Goal: Task Accomplishment & Management: Use online tool/utility

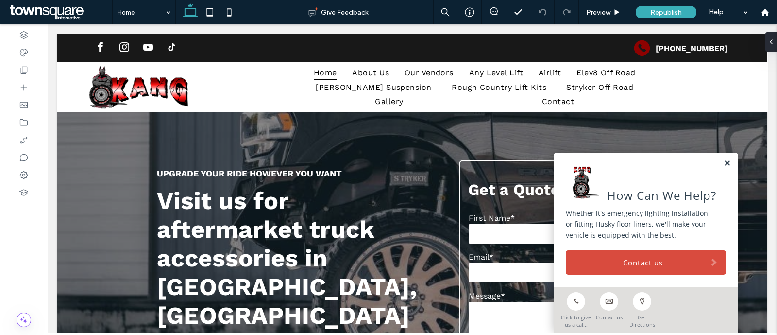
click at [724, 159] on link at bounding box center [727, 163] width 7 height 8
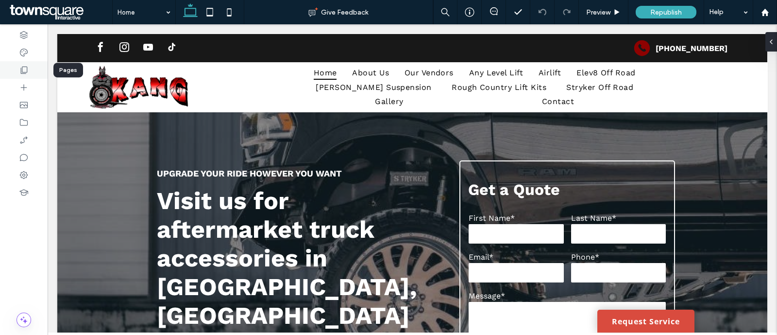
click at [23, 65] on icon at bounding box center [24, 70] width 10 height 10
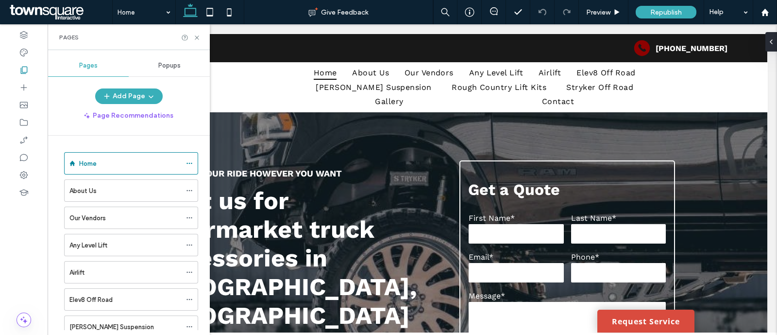
click at [179, 67] on span "Popups" at bounding box center [169, 66] width 22 height 8
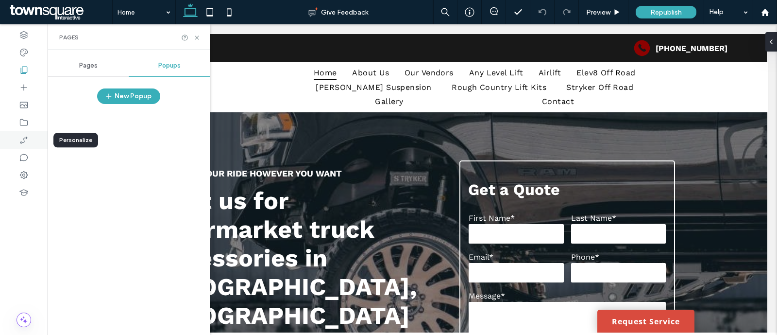
click at [19, 137] on icon at bounding box center [24, 140] width 10 height 10
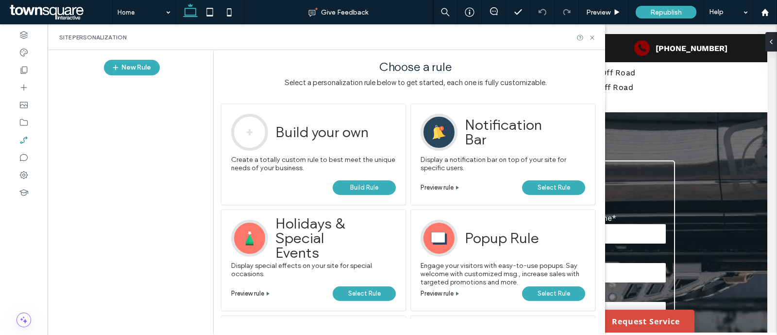
click at [563, 291] on span "Select Rule" at bounding box center [554, 293] width 33 height 15
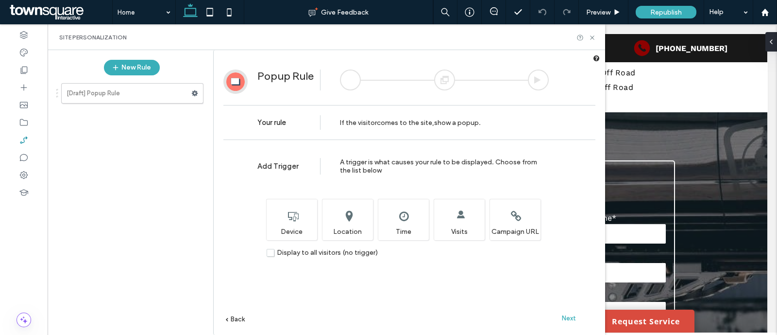
click at [572, 318] on span "Next" at bounding box center [569, 317] width 14 height 7
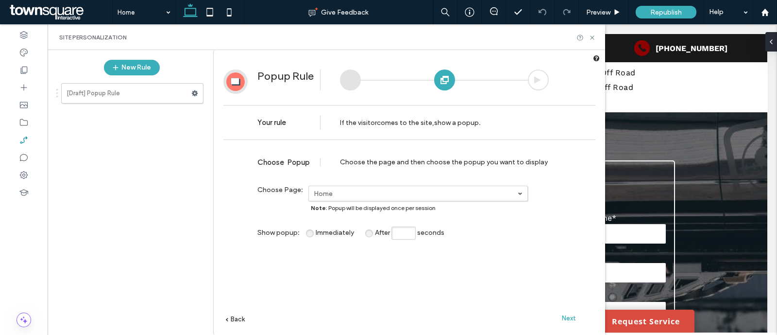
click at [573, 319] on span "Next" at bounding box center [569, 317] width 14 height 7
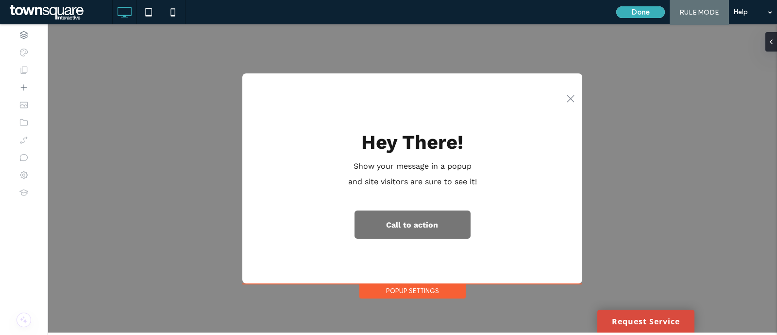
click at [436, 290] on div "Popup Settings" at bounding box center [412, 290] width 106 height 15
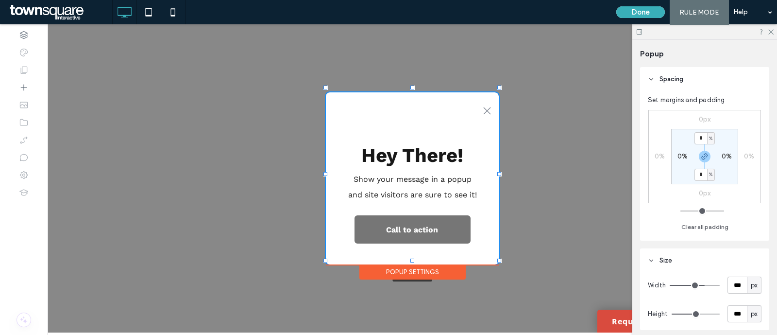
drag, startPoint x: 583, startPoint y: 280, endPoint x: 499, endPoint y: 261, distance: 85.6
click at [499, 261] on div at bounding box center [499, 260] width 4 height 4
type input "***"
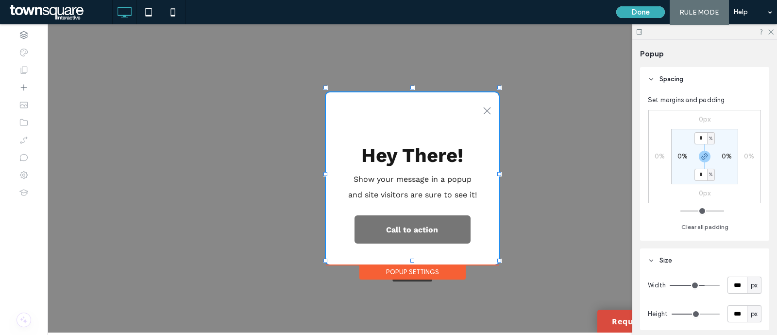
type input "***"
click at [487, 107] on icon ".st0-1091118977{fill-rule:evenodd;clip-rule:evenodd;}" at bounding box center [487, 111] width 8 height 8
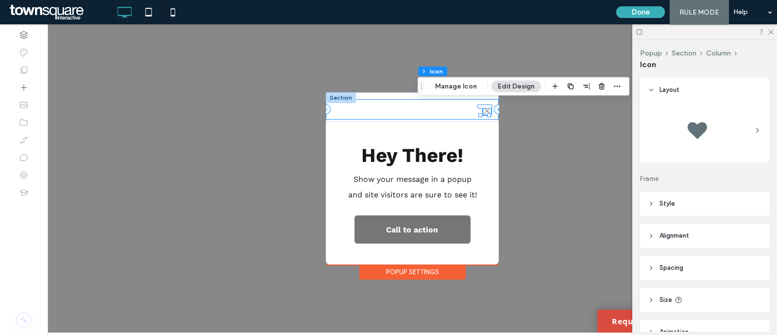
click at [414, 103] on div ".st0-1091118977{fill-rule:evenodd;clip-rule:evenodd;}" at bounding box center [412, 109] width 173 height 20
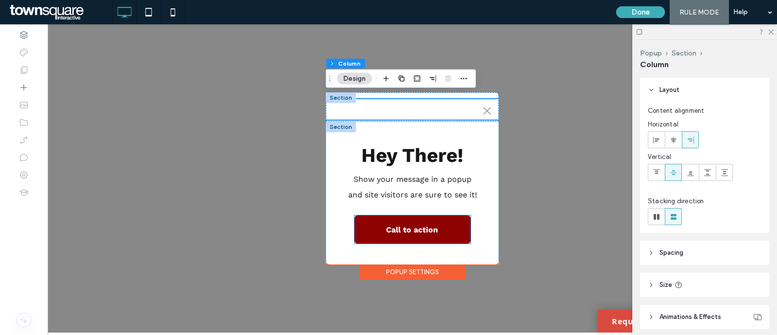
click at [435, 221] on span "Call to action" at bounding box center [412, 229] width 59 height 19
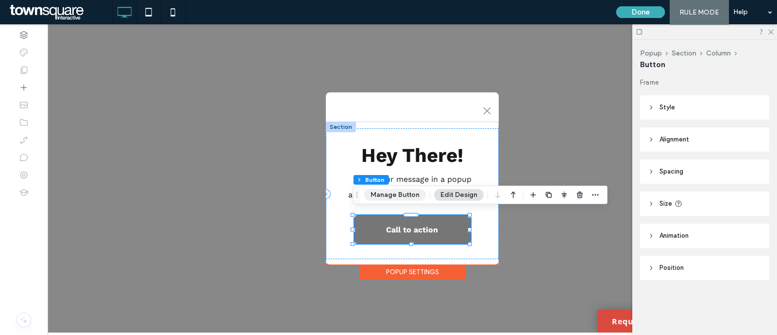
click at [410, 191] on button "Manage Button" at bounding box center [395, 195] width 62 height 12
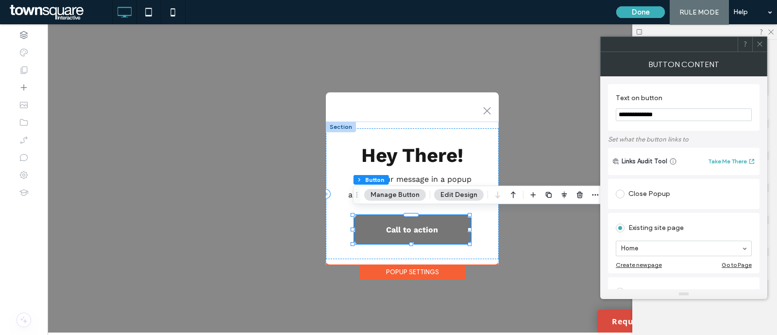
click at [667, 110] on input "**********" at bounding box center [684, 114] width 136 height 13
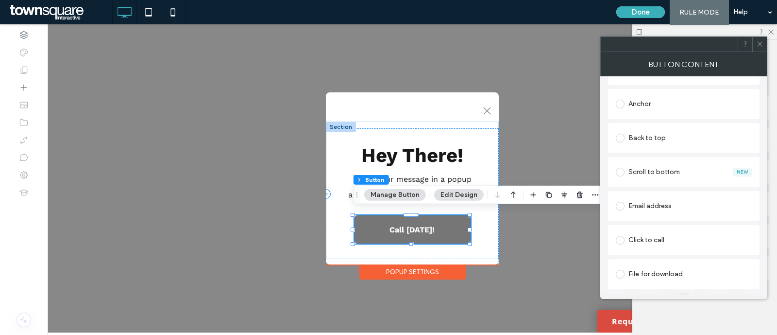
type input "**********"
click at [656, 241] on div "Click to call" at bounding box center [684, 240] width 136 height 16
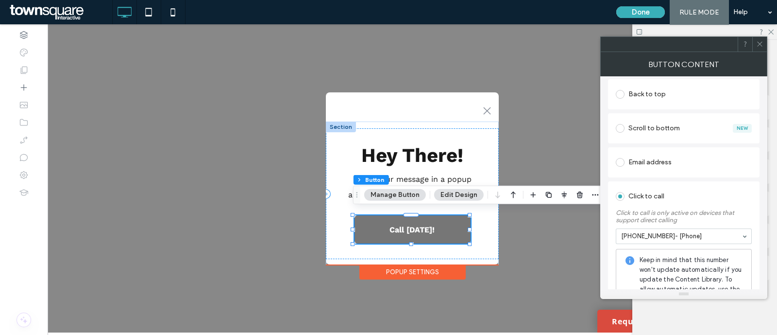
click at [762, 41] on icon at bounding box center [759, 43] width 7 height 7
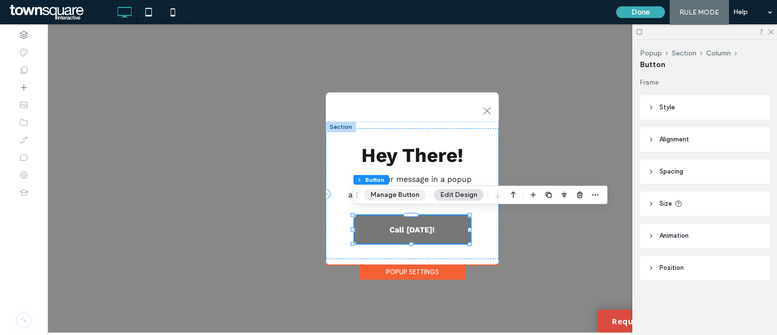
click at [391, 193] on button "Manage Button" at bounding box center [395, 195] width 62 height 12
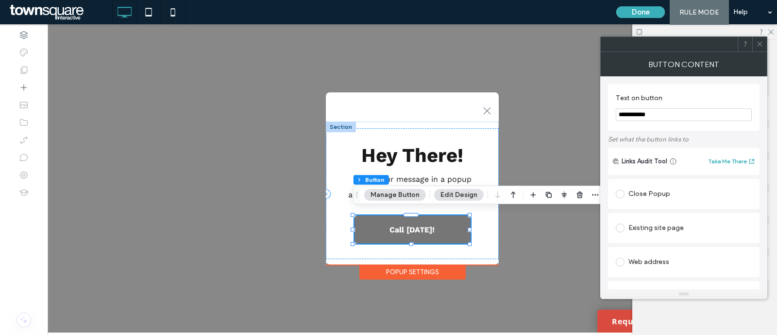
click at [757, 40] on icon at bounding box center [759, 43] width 7 height 7
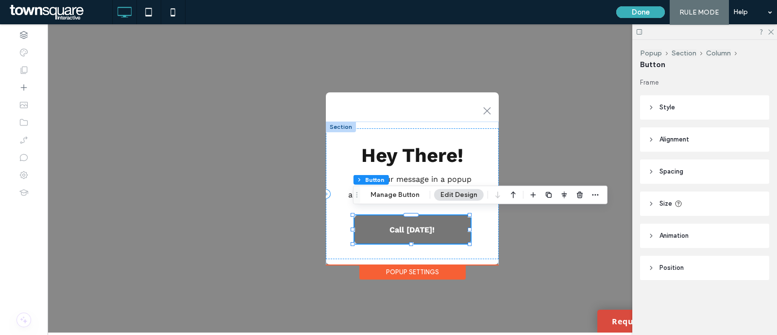
click at [690, 234] on header "Animation" at bounding box center [704, 235] width 129 height 24
click at [688, 206] on header "Size" at bounding box center [704, 203] width 129 height 24
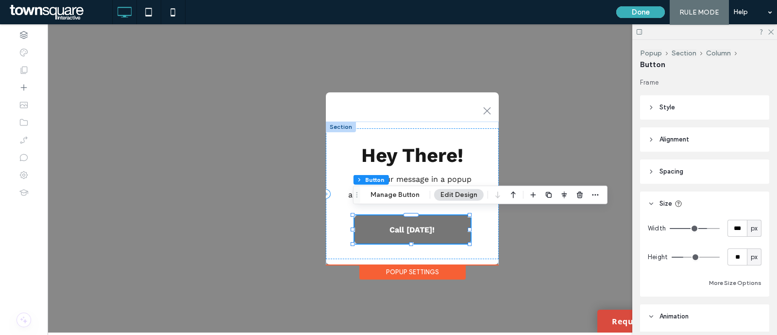
click at [699, 161] on header "Spacing" at bounding box center [704, 171] width 129 height 24
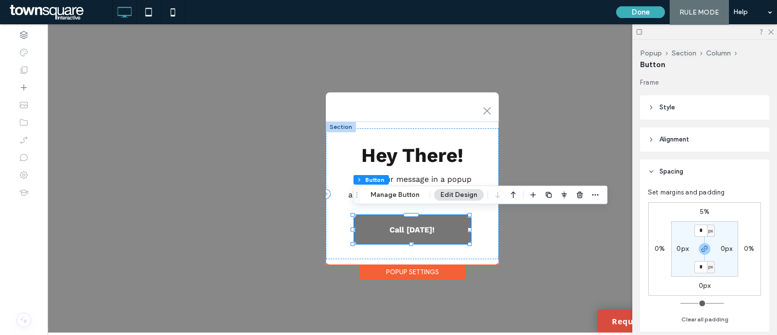
click at [700, 141] on header "Alignment" at bounding box center [704, 139] width 129 height 24
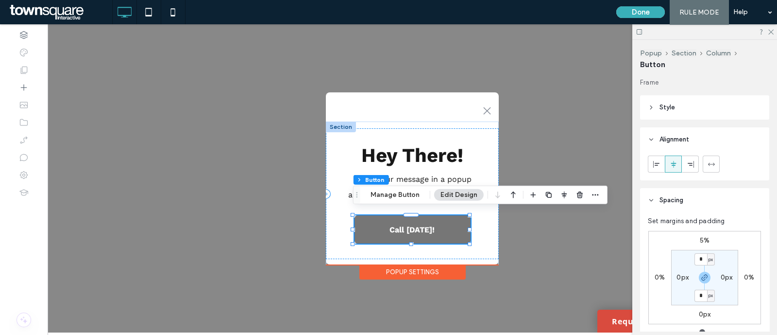
click at [683, 111] on header "Style" at bounding box center [704, 107] width 129 height 24
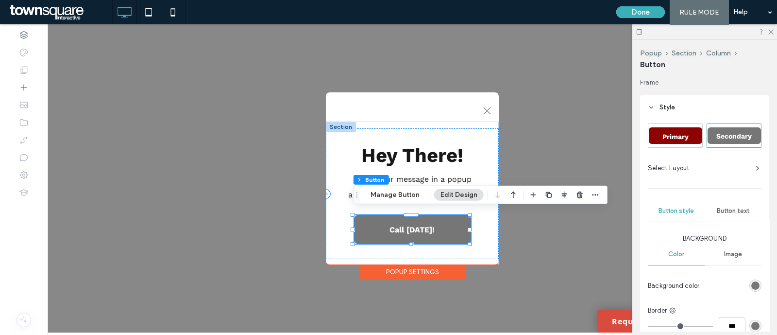
click at [690, 133] on span "Primary" at bounding box center [675, 137] width 33 height 8
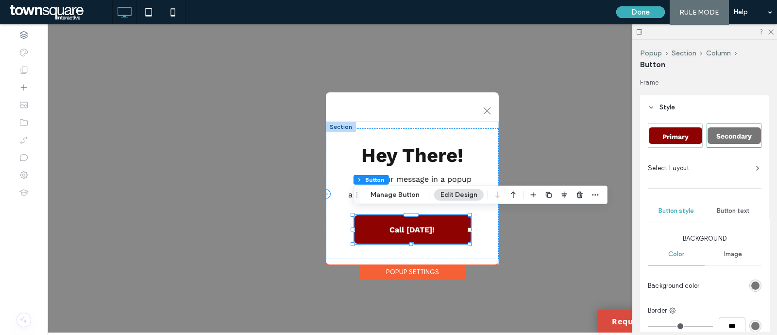
type input "*"
type input "***"
click at [421, 153] on span "Hey There!" at bounding box center [412, 155] width 102 height 23
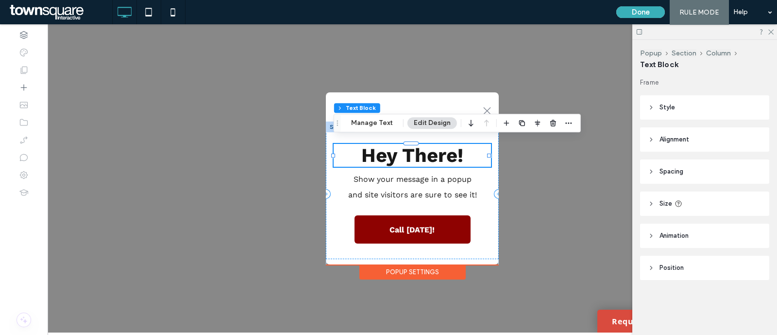
click at [421, 153] on span "Hey There!" at bounding box center [412, 155] width 102 height 23
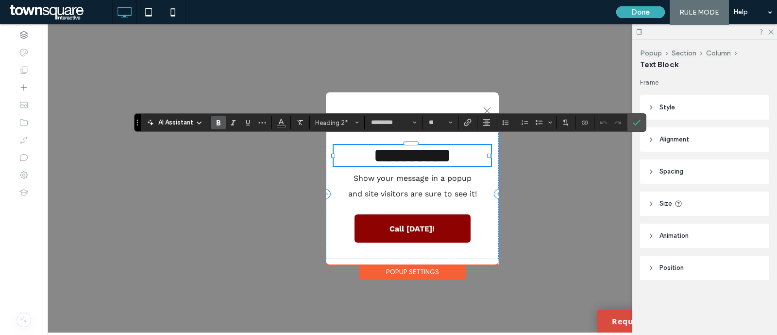
paste div
type input "**"
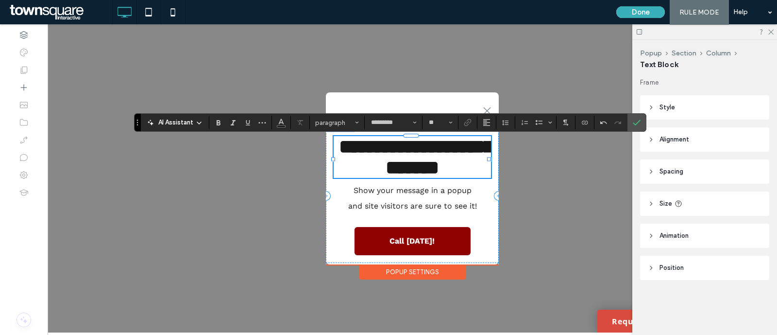
type input "**"
click at [396, 145] on span "**********" at bounding box center [416, 157] width 154 height 40
click at [633, 124] on icon "Confirm" at bounding box center [637, 122] width 8 height 8
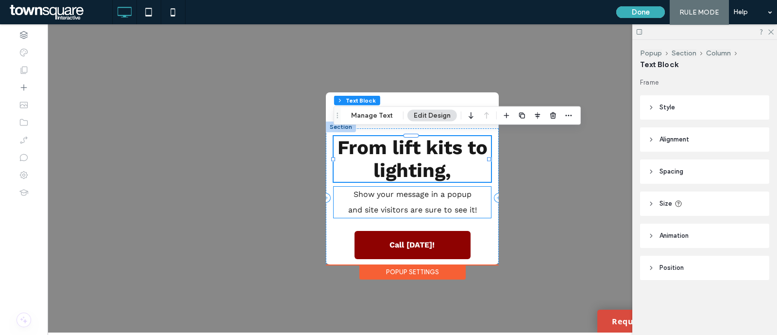
click at [437, 206] on span "and site visitors are sure to see it!" at bounding box center [412, 209] width 129 height 9
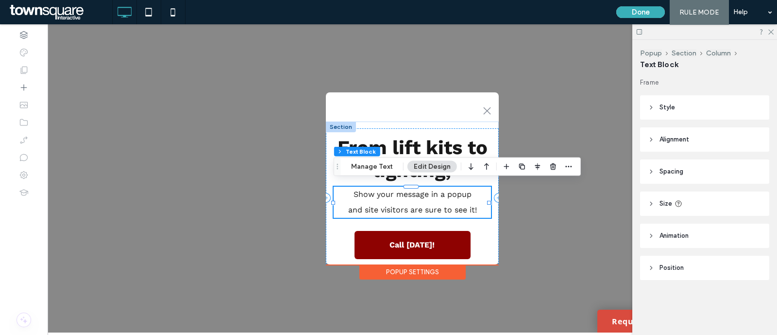
click at [437, 206] on span "and site visitors are sure to see it!" at bounding box center [412, 209] width 129 height 9
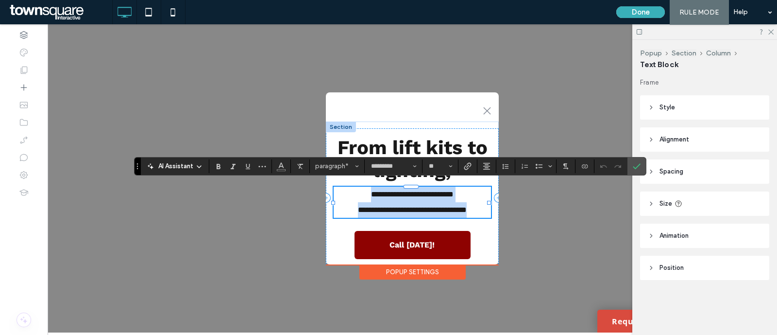
paste div
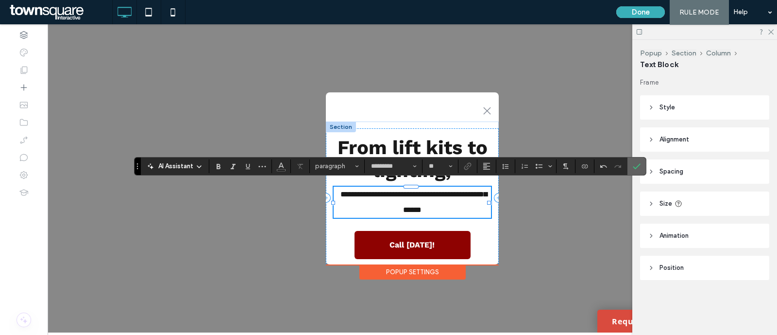
click at [643, 167] on section at bounding box center [636, 165] width 18 height 17
click at [635, 162] on icon "Confirm" at bounding box center [637, 166] width 8 height 8
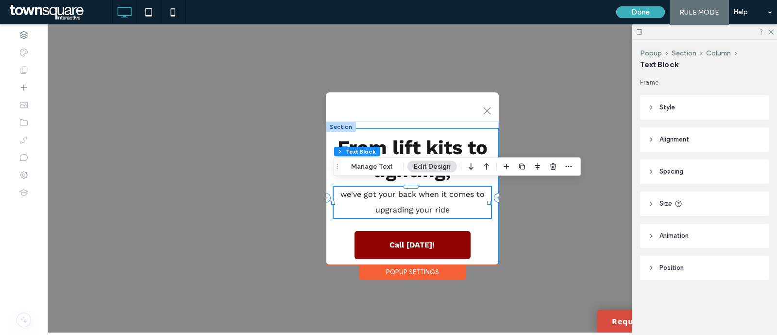
click at [481, 230] on div "From lift kits to lighting, we've got your back when it comes to upgrading your…" at bounding box center [412, 197] width 173 height 138
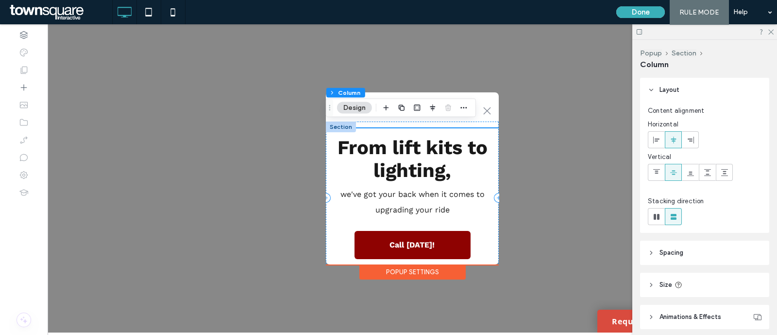
click at [481, 230] on div "From lift kits to lighting, we've got your back when it comes to upgrading your…" at bounding box center [412, 197] width 173 height 138
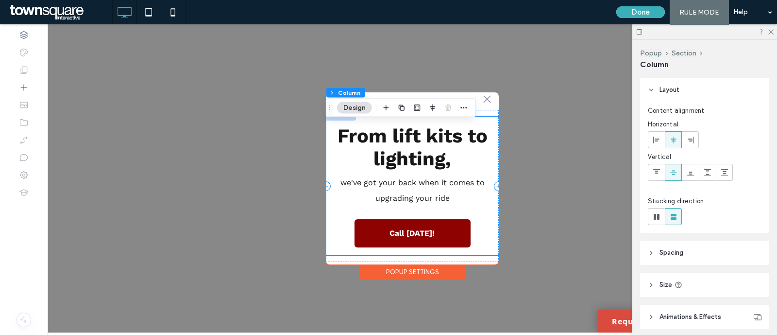
scroll to position [0, 0]
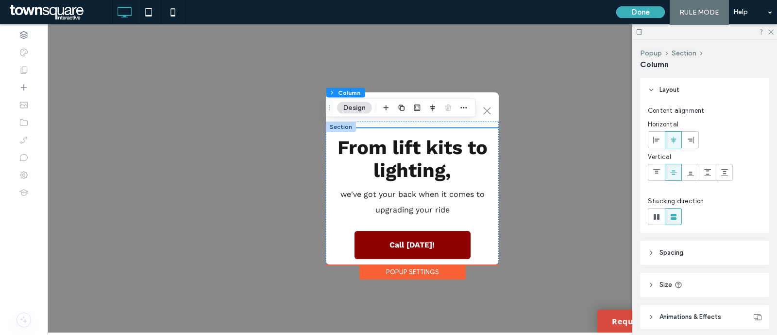
click at [440, 266] on div "Popup Settings" at bounding box center [412, 271] width 106 height 15
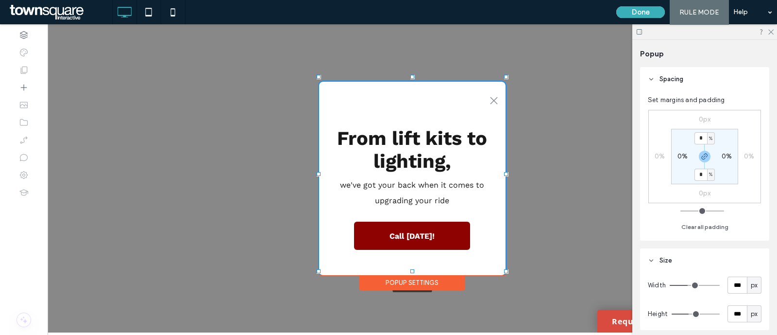
drag, startPoint x: 500, startPoint y: 260, endPoint x: 507, endPoint y: 270, distance: 12.7
click at [507, 270] on div at bounding box center [506, 271] width 4 height 4
type input "***"
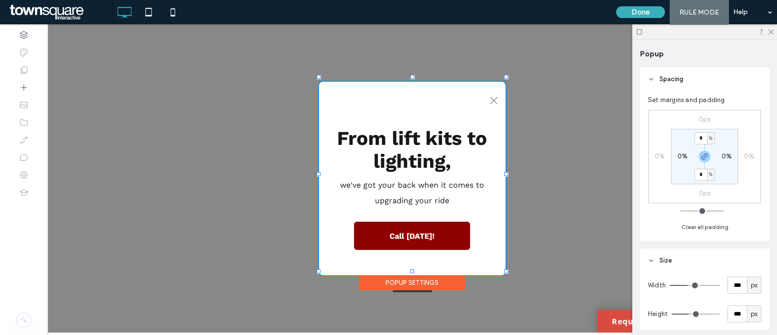
type input "***"
click at [539, 208] on div ".st0-1091118977{fill-rule:evenodd;clip-rule:evenodd;} + Add Section From lift k…" at bounding box center [412, 178] width 729 height 308
click at [333, 82] on div at bounding box center [334, 87] width 30 height 11
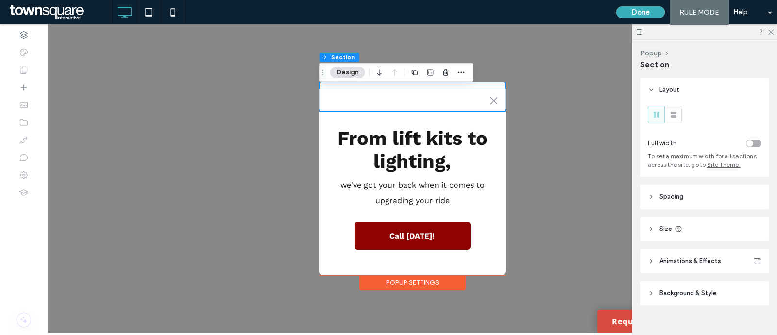
scroll to position [14, 0]
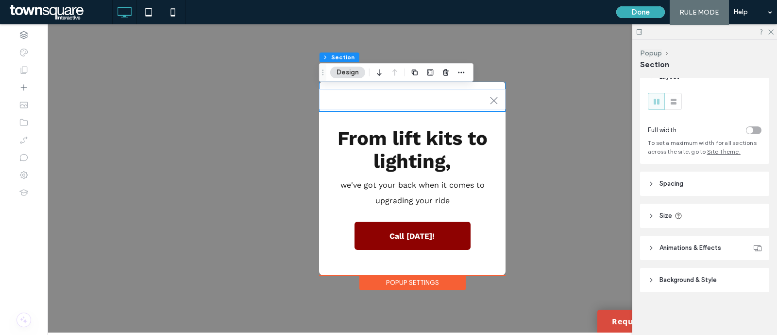
click at [702, 244] on span "Animations & Effects" at bounding box center [690, 248] width 62 height 10
click at [702, 244] on span "Animations & Effects" at bounding box center [690, 247] width 62 height 10
click at [701, 279] on span "Background & Style" at bounding box center [687, 280] width 57 height 10
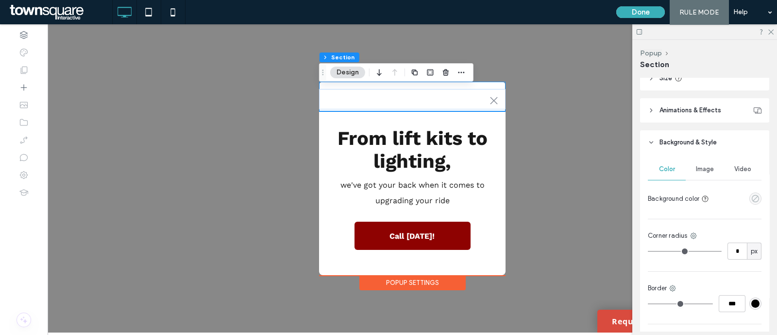
click at [751, 200] on icon "empty color" at bounding box center [755, 198] width 8 height 8
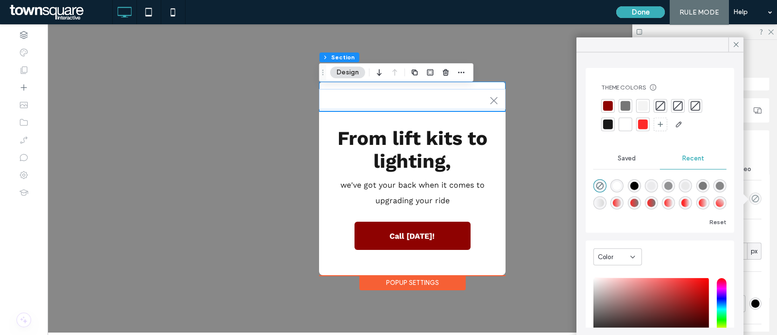
click at [621, 200] on div "linear-gradient(90deg, rgba(254, 42, 41, 1) 0%, rgba(217, 217, 217, 1) 100%)" at bounding box center [617, 203] width 8 height 8
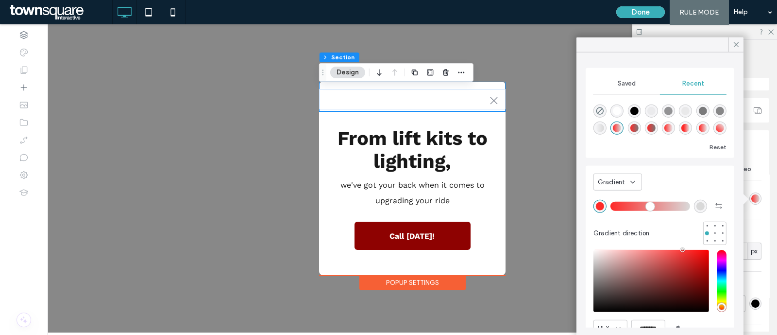
type input "*******"
type input "***"
type input "****"
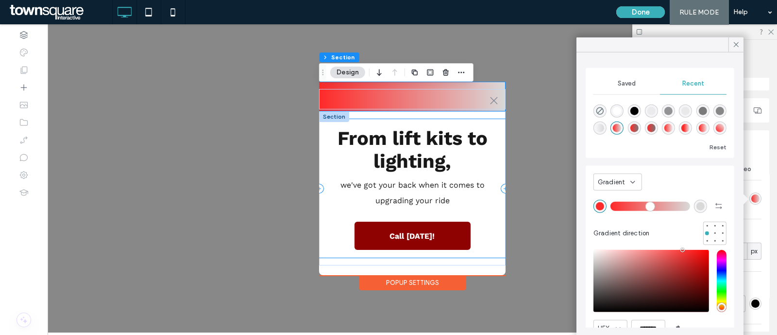
click at [495, 249] on div "From lift kits to lighting, we've got your back when it comes to upgrading your…" at bounding box center [412, 188] width 186 height 139
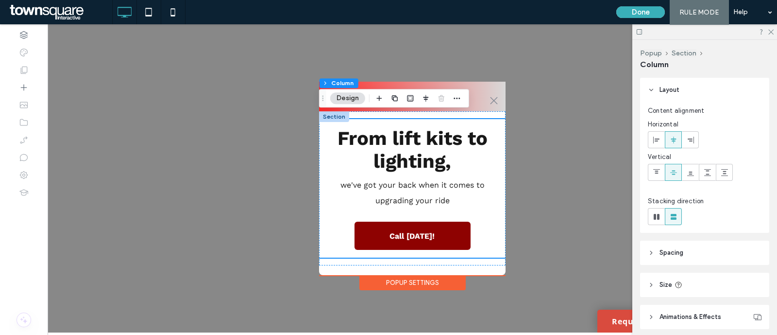
click at [503, 265] on div ".st0-1091118977{fill-rule:evenodd;clip-rule:evenodd;} + Add Section From lift k…" at bounding box center [412, 178] width 186 height 193
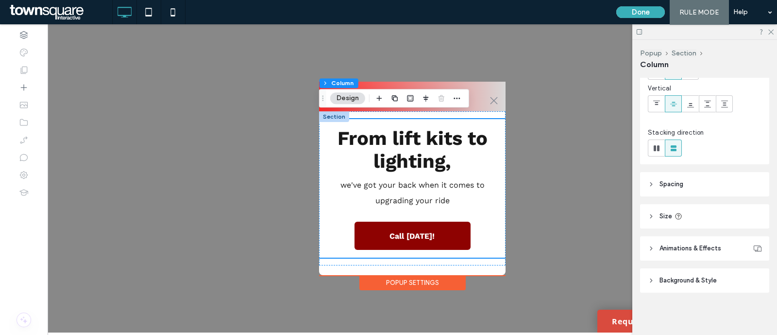
click at [695, 247] on span "Animations & Effects" at bounding box center [690, 248] width 62 height 10
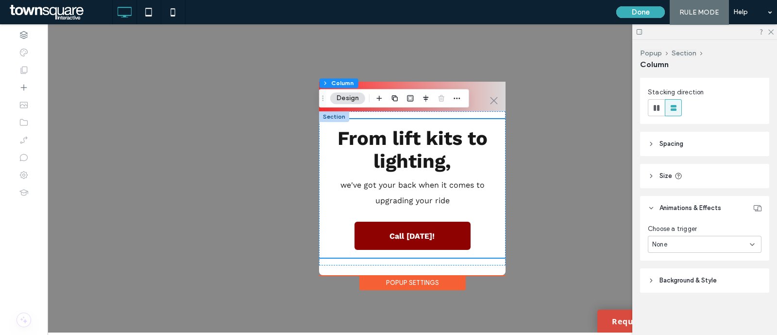
click at [709, 281] on span "Background & Style" at bounding box center [687, 280] width 57 height 10
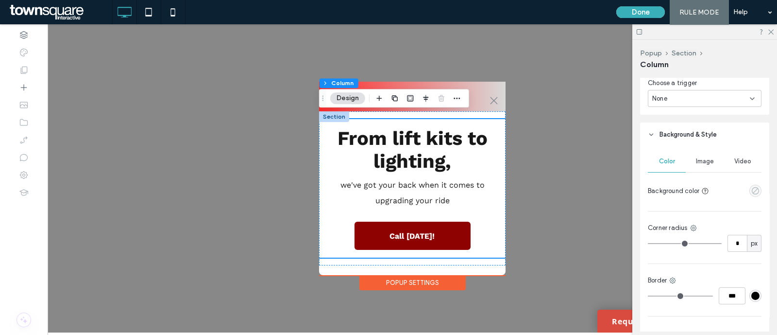
click at [752, 192] on use "empty color" at bounding box center [755, 190] width 7 height 7
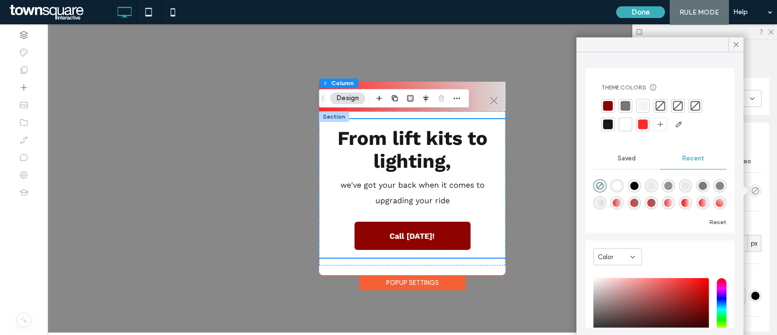
click at [621, 203] on div "linear-gradient(90deg, rgba(254, 42, 41, 1) 0%, rgba(217, 217, 217, 1) 100%)" at bounding box center [617, 203] width 8 height 8
type input "*******"
type input "***"
type input "****"
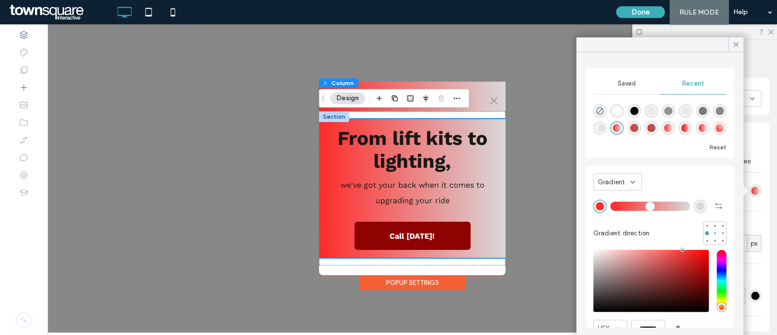
click at [497, 265] on div ".st0-1091118977{fill-rule:evenodd;clip-rule:evenodd;} + Add Section From lift k…" at bounding box center [412, 178] width 186 height 193
click at [539, 253] on div ".st0-1091118977{fill-rule:evenodd;clip-rule:evenodd;} + Add Section From lift k…" at bounding box center [412, 178] width 729 height 308
click at [496, 267] on div ".st0-1091118977{fill-rule:evenodd;clip-rule:evenodd;} + Add Section From lift k…" at bounding box center [412, 178] width 186 height 193
click at [491, 264] on div ".st0-1091118977{fill-rule:evenodd;clip-rule:evenodd;} + Add Section From lift k…" at bounding box center [412, 178] width 186 height 193
click at [543, 138] on div ".st0-1091118977{fill-rule:evenodd;clip-rule:evenodd;} + Add Section From lift k…" at bounding box center [412, 178] width 729 height 308
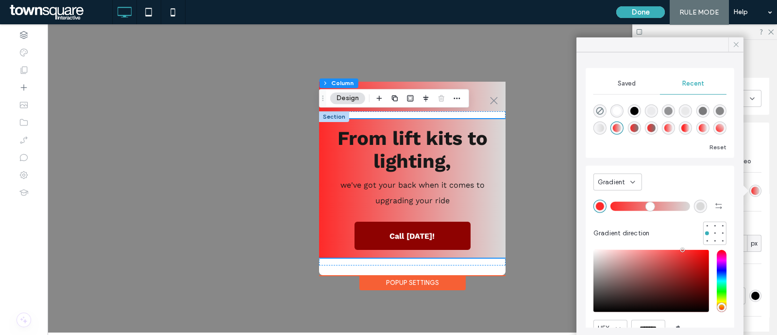
click at [734, 44] on icon at bounding box center [736, 44] width 9 height 9
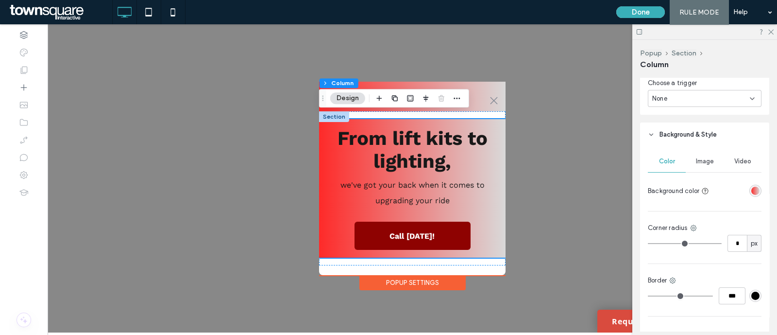
click at [589, 119] on div ".st0-1091118977{fill-rule:evenodd;clip-rule:evenodd;} + Add Section From lift k…" at bounding box center [412, 178] width 729 height 308
click at [457, 45] on div ".st0-1091118977{fill-rule:evenodd;clip-rule:evenodd;} + Add Section From lift k…" at bounding box center [412, 178] width 729 height 308
click at [410, 82] on div ".st0-1091118977{fill-rule:evenodd;clip-rule:evenodd;}" at bounding box center [412, 97] width 186 height 30
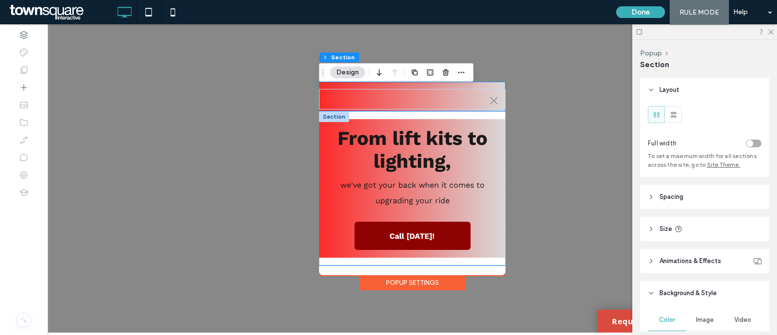
click at [419, 111] on div "From lift kits to lighting, we've got your back when it comes to upgrading your…" at bounding box center [412, 187] width 186 height 153
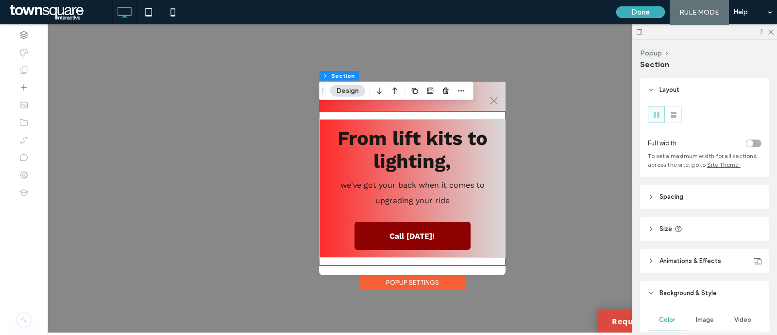
scroll to position [219, 0]
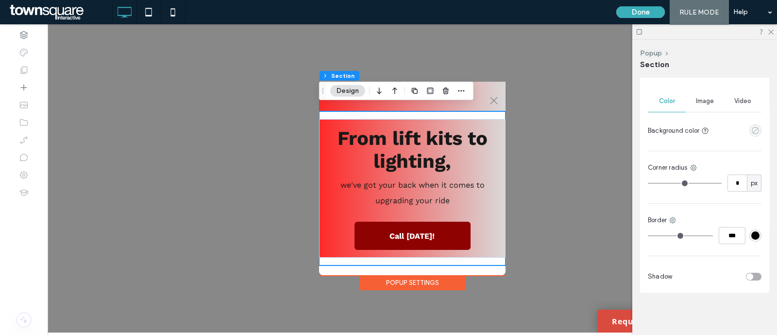
click at [751, 133] on icon "empty color" at bounding box center [755, 130] width 8 height 8
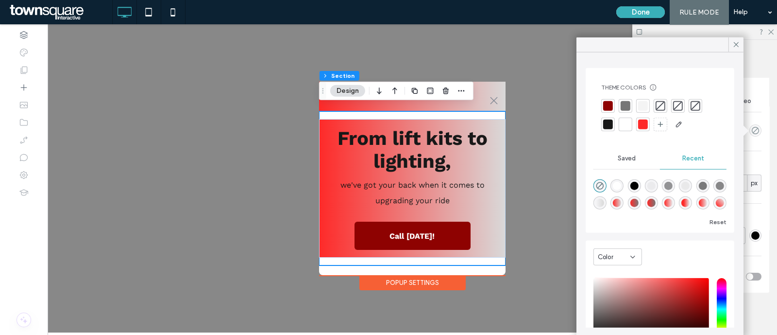
click at [621, 202] on div "linear-gradient(90deg, rgba(254, 42, 41, 1) 0%, rgba(217, 217, 217, 1) 100%)" at bounding box center [617, 203] width 8 height 8
type input "*******"
type input "***"
type input "****"
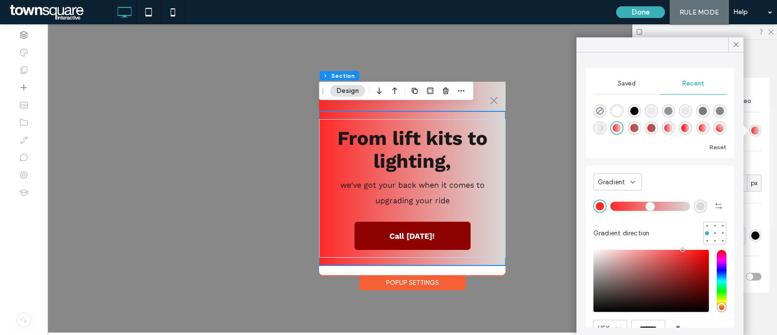
click at [544, 264] on div ".st0-1091118977{fill-rule:evenodd;clip-rule:evenodd;} + Add Section From lift k…" at bounding box center [412, 178] width 729 height 308
click at [733, 44] on icon at bounding box center [736, 44] width 9 height 9
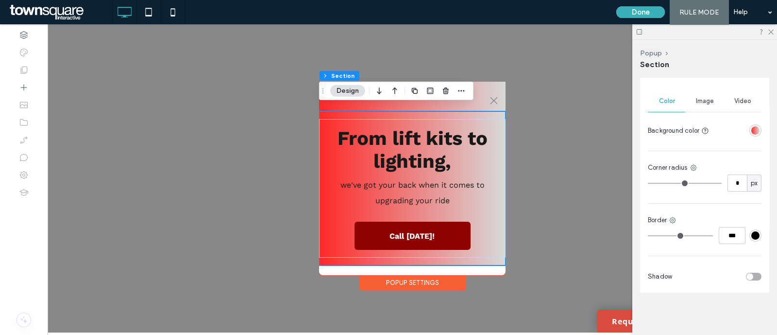
click at [491, 268] on div ".st0-1091118977{fill-rule:evenodd;clip-rule:evenodd;} + Add Section From lift k…" at bounding box center [412, 178] width 186 height 193
click at [384, 266] on div ".st0-1091118977{fill-rule:evenodd;clip-rule:evenodd;} + Add Section From lift k…" at bounding box center [412, 178] width 186 height 193
click at [327, 267] on div ".st0-1091118977{fill-rule:evenodd;clip-rule:evenodd;} + Add Section From lift k…" at bounding box center [412, 178] width 186 height 193
click at [364, 290] on div ".st0-1091118977{fill-rule:evenodd;clip-rule:evenodd;} + Add Section From lift k…" at bounding box center [412, 178] width 729 height 308
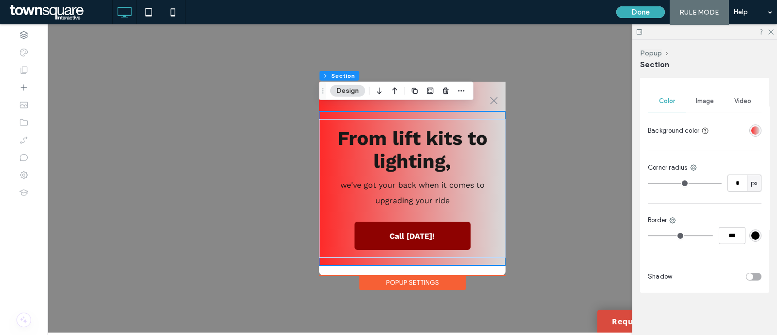
click at [380, 282] on div "Popup Settings" at bounding box center [412, 282] width 106 height 15
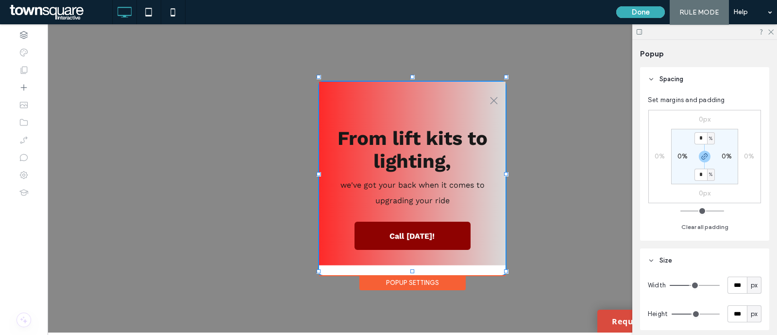
click at [344, 264] on div ".st0-1091118977{fill-rule:evenodd;clip-rule:evenodd;} + Add Section From lift k…" at bounding box center [412, 178] width 186 height 193
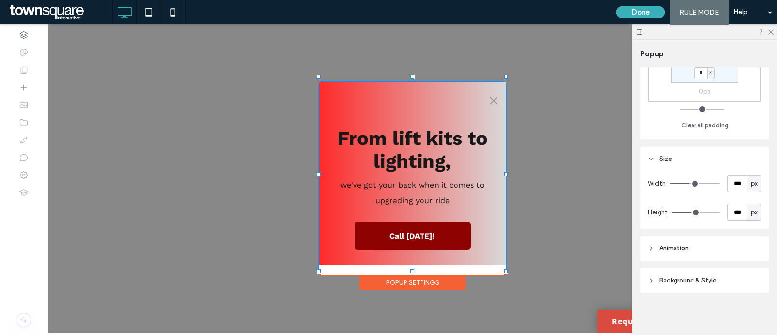
click at [689, 273] on header "Background & Style" at bounding box center [704, 280] width 129 height 24
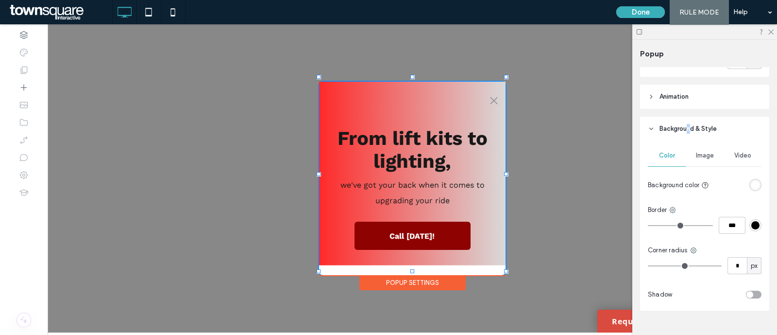
scroll to position [253, 0]
click at [751, 185] on div "rgba(255, 255, 255, 1)" at bounding box center [755, 184] width 8 height 8
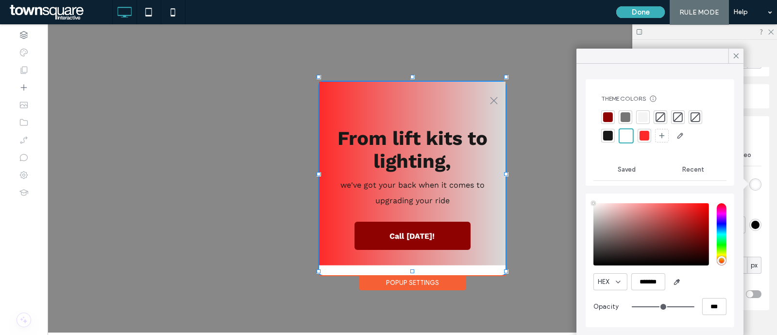
type input "****"
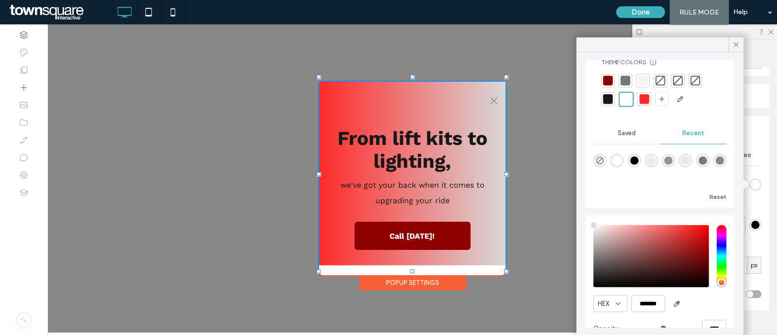
scroll to position [23, 0]
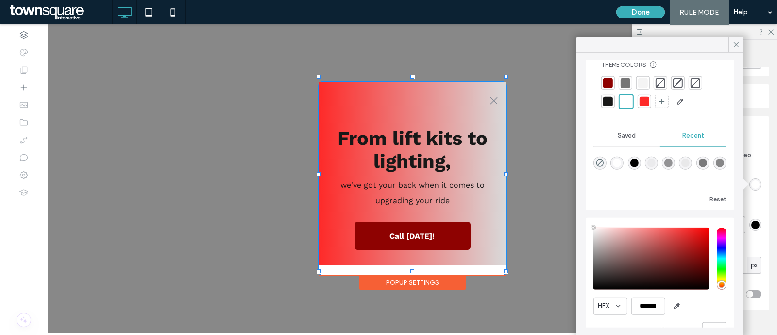
click at [632, 138] on span "Saved" at bounding box center [627, 136] width 18 height 8
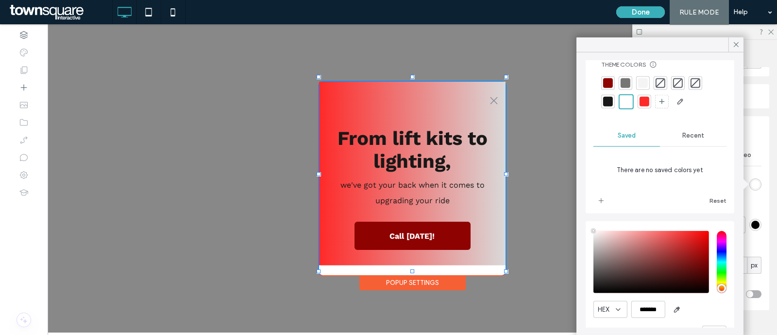
click at [682, 135] on span "Recent" at bounding box center [693, 136] width 22 height 8
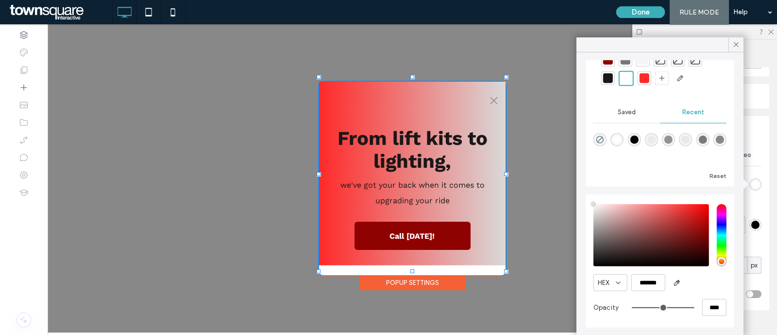
scroll to position [39, 0]
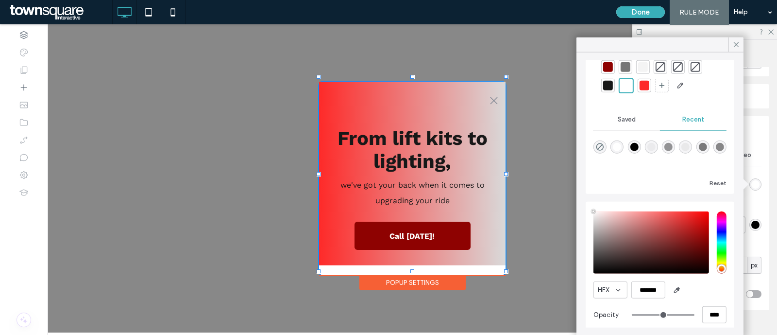
click at [608, 67] on div at bounding box center [608, 67] width 10 height 10
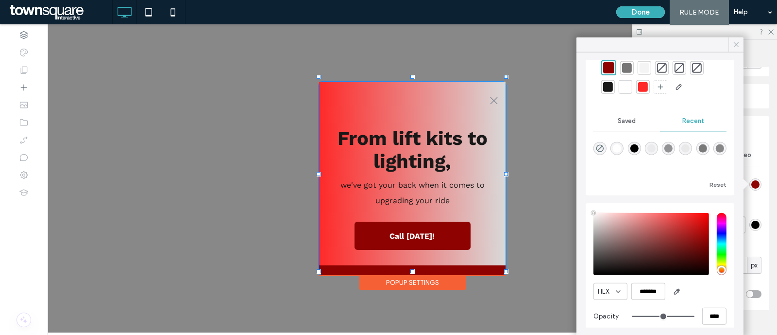
click at [737, 40] on icon at bounding box center [736, 44] width 9 height 9
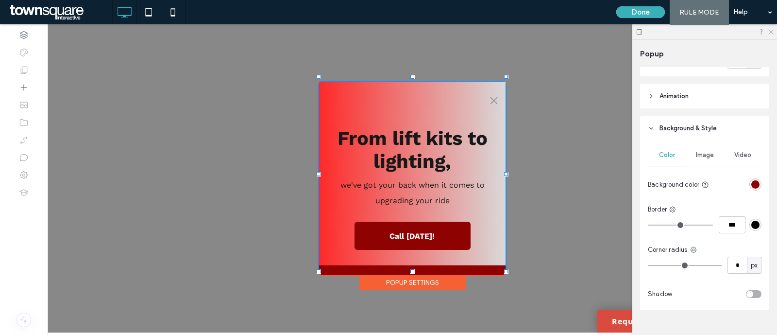
click at [772, 32] on icon at bounding box center [770, 31] width 6 height 6
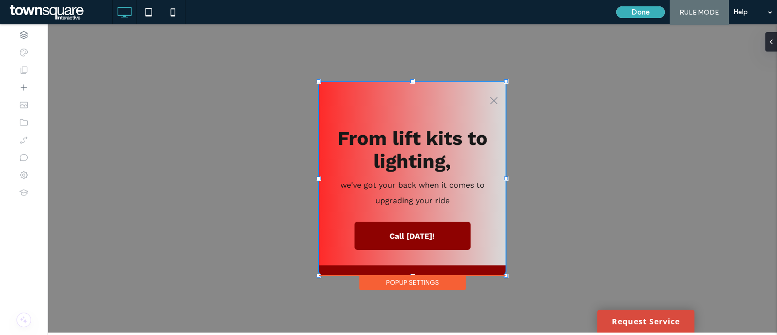
click at [566, 147] on div ".st0-1091118977{fill-rule:evenodd;clip-rule:evenodd;} + Add Section From lift k…" at bounding box center [412, 178] width 729 height 308
click at [523, 99] on div ".st0-1091118977{fill-rule:evenodd;clip-rule:evenodd;} + Add Section From lift k…" at bounding box center [412, 178] width 729 height 308
click at [639, 10] on button "Done" at bounding box center [640, 12] width 49 height 12
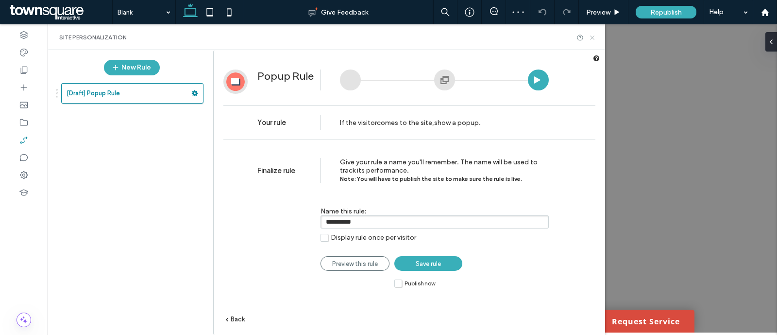
click at [589, 37] on icon at bounding box center [592, 37] width 7 height 7
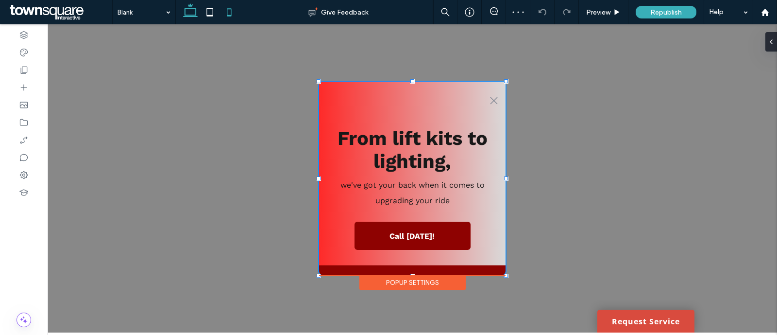
click at [232, 10] on icon at bounding box center [228, 11] width 19 height 19
type input "***"
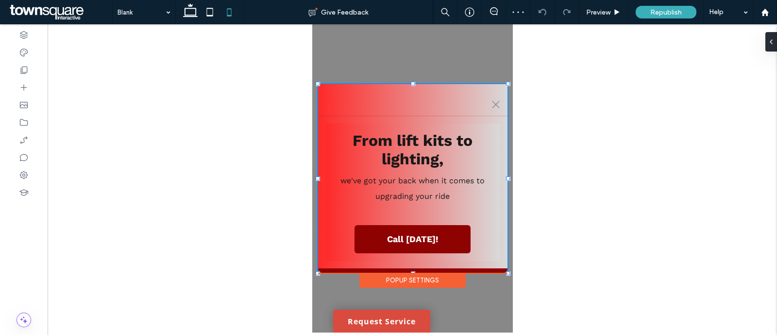
click at [440, 79] on div ".st0-1091118977{fill-rule:evenodd;clip-rule:evenodd;} + Add Section From lift k…" at bounding box center [412, 178] width 201 height 308
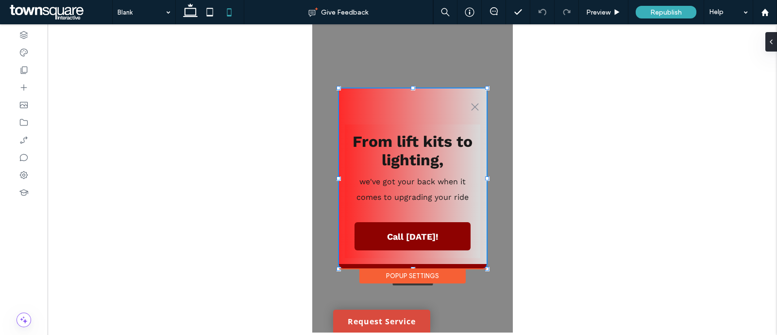
drag, startPoint x: 506, startPoint y: 274, endPoint x: 486, endPoint y: 269, distance: 21.3
click at [486, 269] on div at bounding box center [487, 269] width 4 height 4
type input "***"
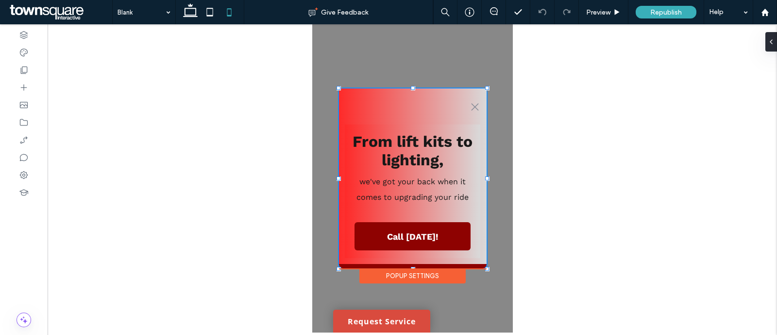
type input "***"
click at [499, 263] on div ".st0-1091118977{fill-rule:evenodd;clip-rule:evenodd;} + Add Section From lift k…" at bounding box center [412, 178] width 201 height 308
click at [211, 16] on icon at bounding box center [209, 11] width 19 height 19
type input "***"
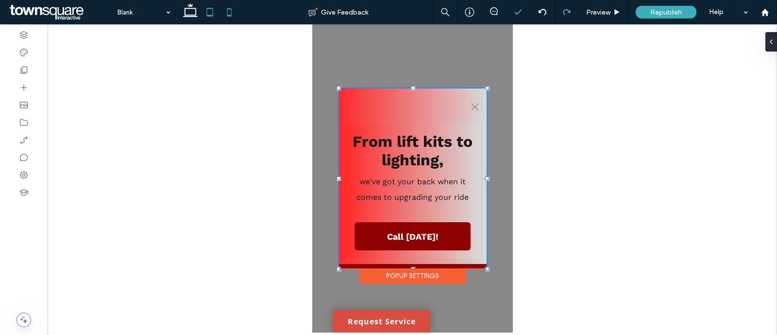
type input "***"
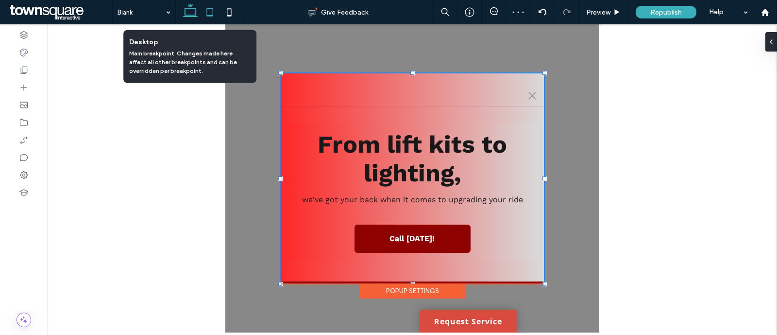
click at [188, 15] on use at bounding box center [190, 10] width 15 height 14
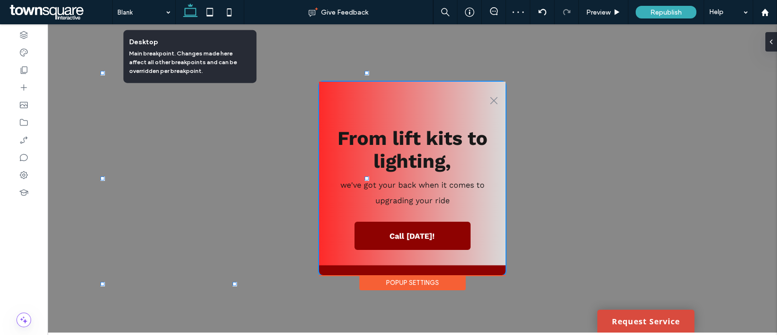
type input "***"
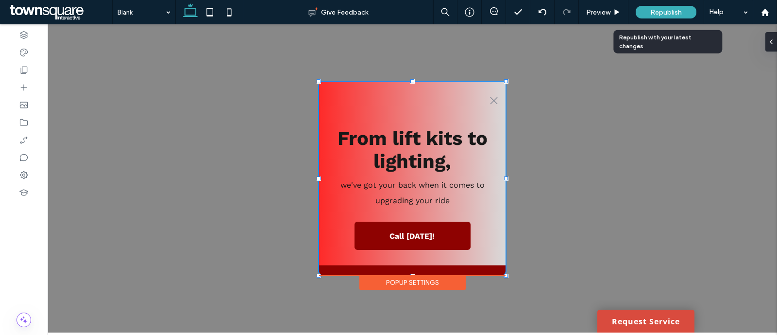
click at [648, 13] on div "Republish" at bounding box center [666, 12] width 61 height 13
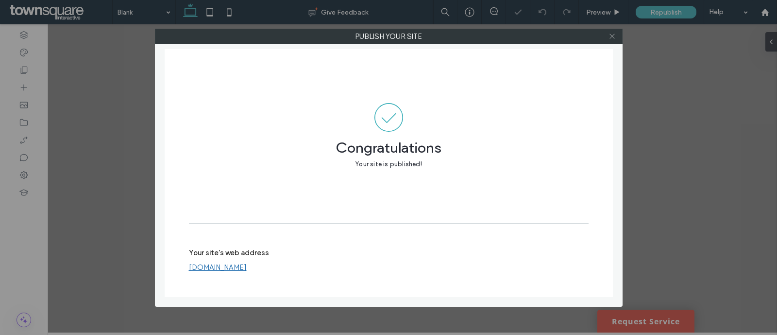
click at [608, 38] on icon at bounding box center [611, 36] width 7 height 7
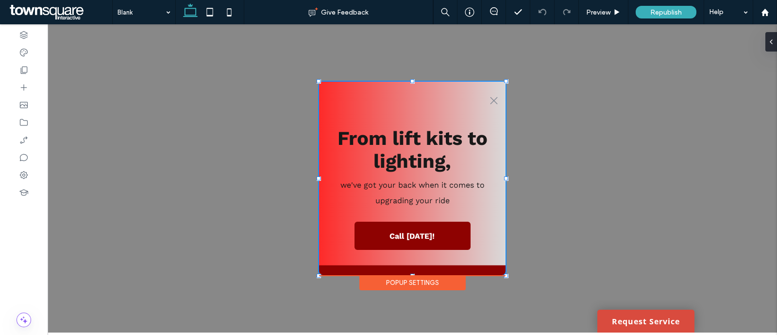
click at [605, 24] on html "(865) 324-2004 Home About Us Our Vendors Any Level Lift Airlift Elev8 Off Road …" at bounding box center [412, 178] width 729 height 308
click at [605, 18] on div "Preview" at bounding box center [604, 12] width 50 height 24
click at [608, 9] on span "Preview" at bounding box center [598, 12] width 24 height 8
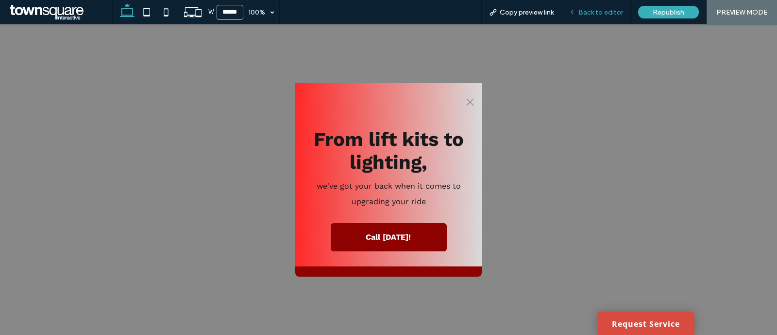
click at [614, 12] on span "Back to editor" at bounding box center [600, 12] width 45 height 8
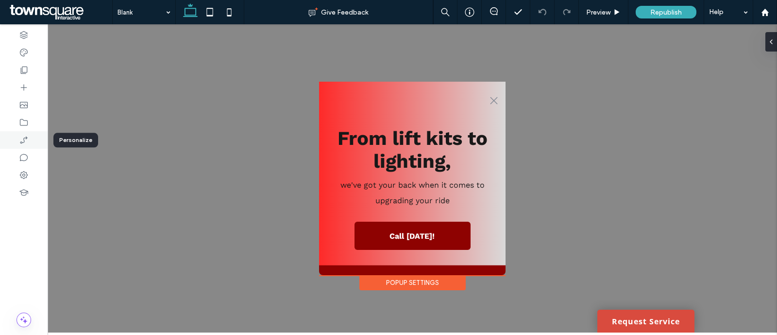
click at [21, 132] on div at bounding box center [24, 139] width 48 height 17
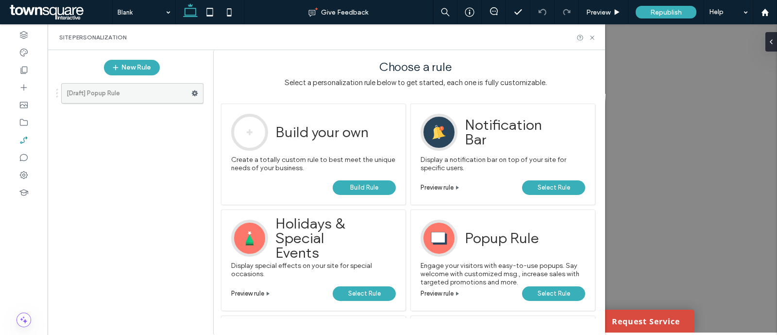
click at [99, 90] on label "[Draft] Popup Rule" at bounding box center [129, 93] width 125 height 19
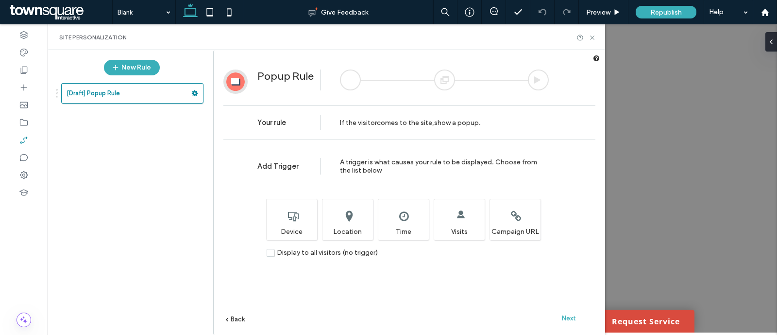
click at [572, 312] on div "Next" at bounding box center [568, 317] width 53 height 15
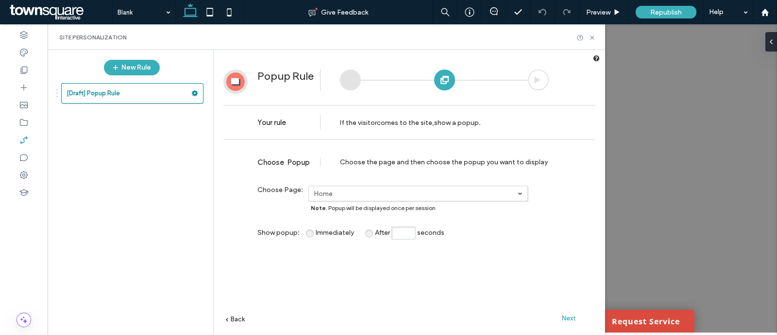
click at [570, 320] on span "Next" at bounding box center [569, 317] width 14 height 7
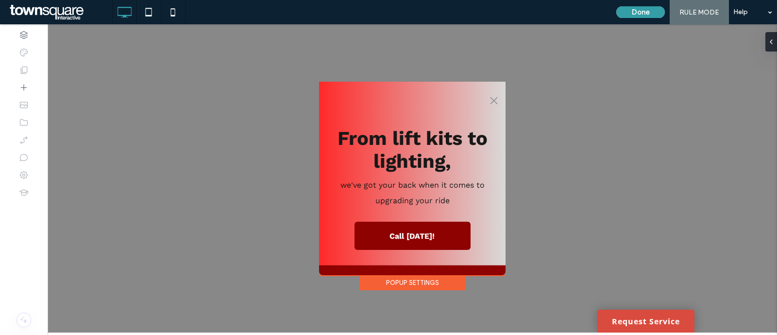
click at [647, 11] on button "Done" at bounding box center [640, 12] width 49 height 12
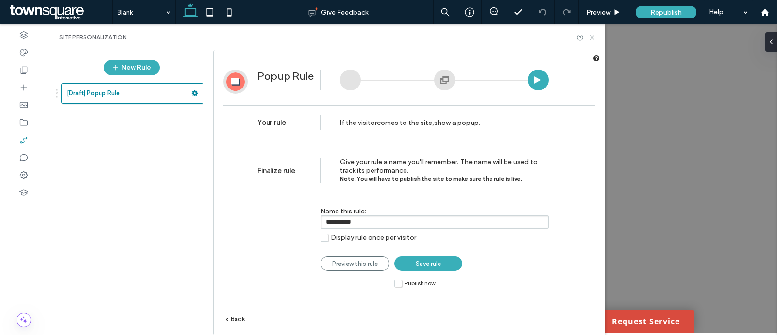
click at [396, 283] on label "Publish now" at bounding box center [414, 283] width 41 height 8
click at [445, 265] on link "Save rule" at bounding box center [428, 263] width 68 height 15
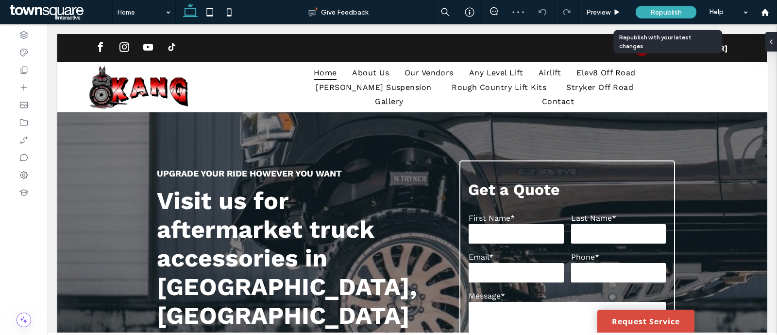
click at [676, 8] on span "Republish" at bounding box center [666, 12] width 32 height 8
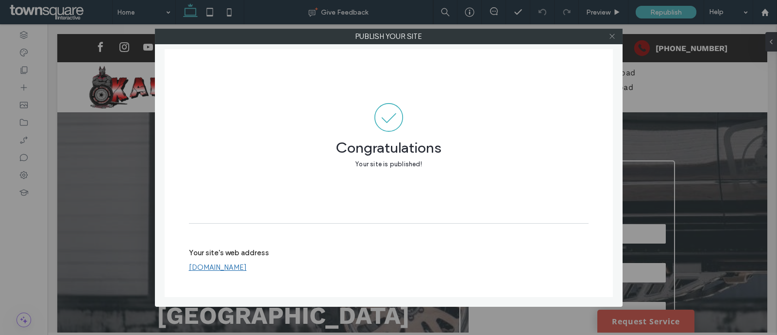
click at [611, 40] on span at bounding box center [611, 36] width 7 height 15
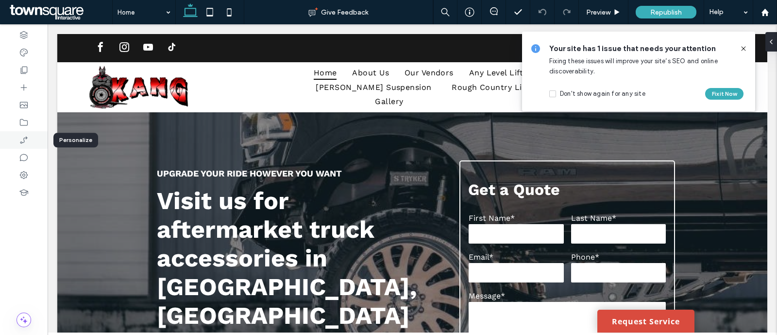
click at [24, 135] on icon at bounding box center [24, 140] width 10 height 10
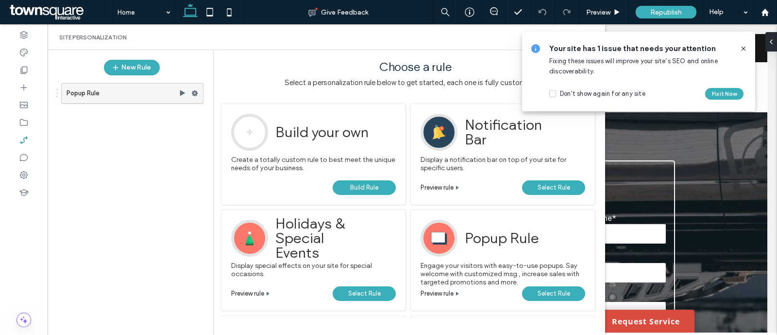
click at [195, 90] on icon at bounding box center [194, 93] width 7 height 7
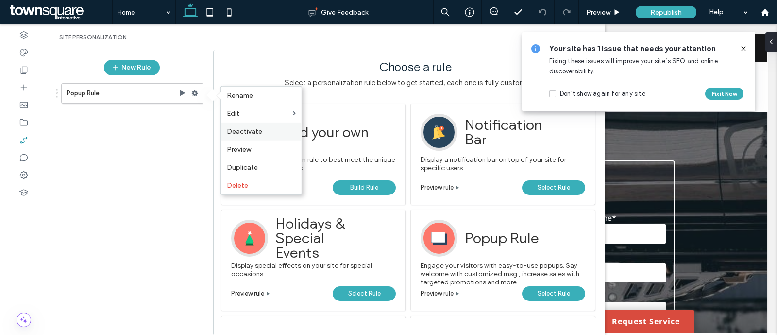
click at [249, 131] on span "Deactivate" at bounding box center [244, 131] width 35 height 8
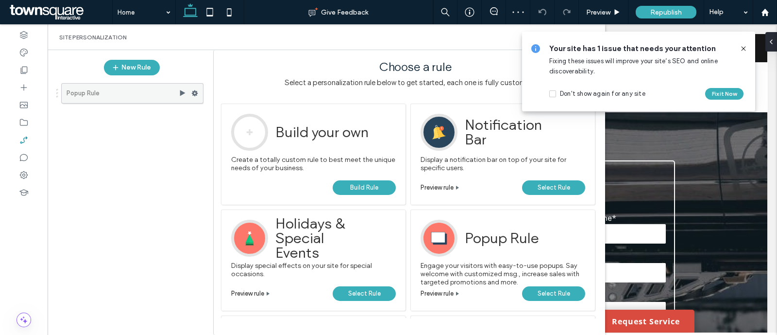
click at [196, 94] on use at bounding box center [195, 93] width 6 height 6
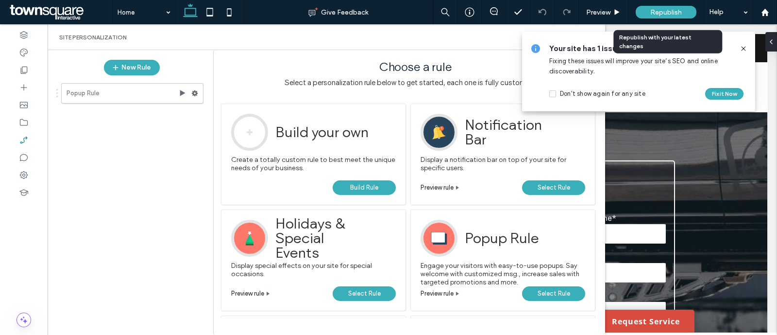
click at [665, 13] on span "Republish" at bounding box center [666, 12] width 32 height 8
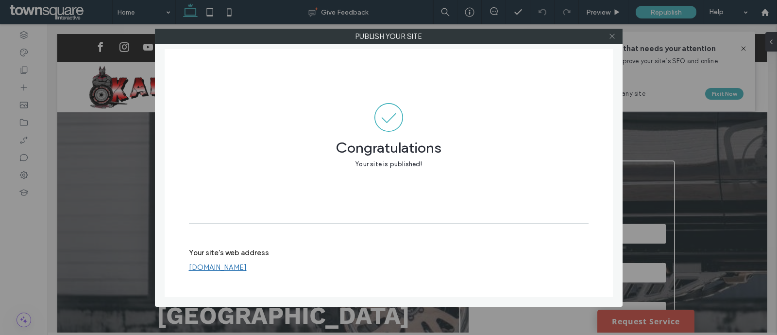
click at [609, 34] on icon at bounding box center [611, 36] width 7 height 7
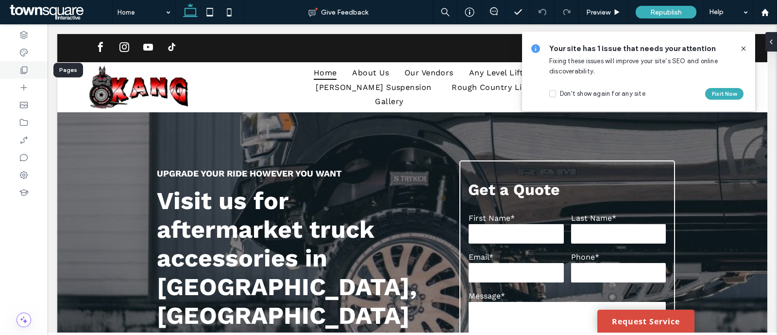
click at [19, 66] on icon at bounding box center [24, 70] width 10 height 10
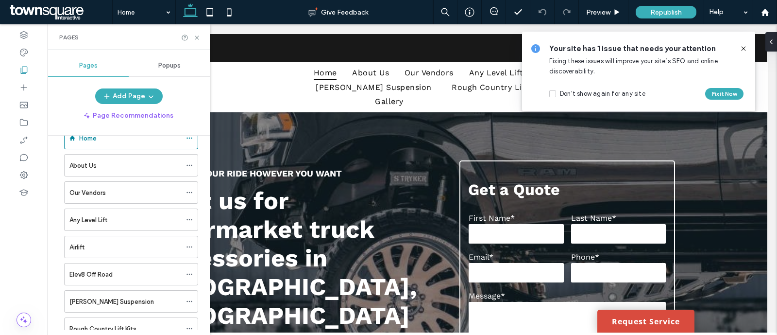
scroll to position [138, 0]
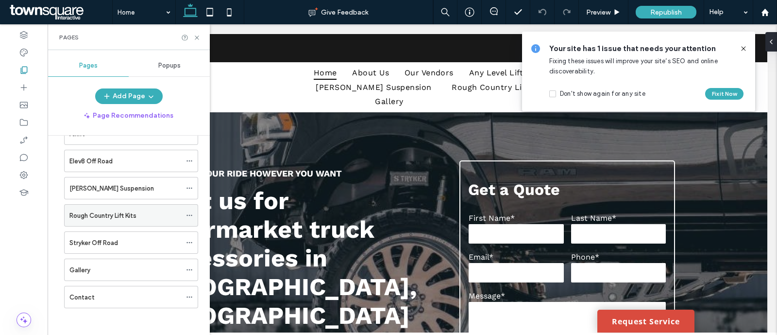
click at [133, 217] on label "Rough Country Lift Kits" at bounding box center [102, 215] width 67 height 17
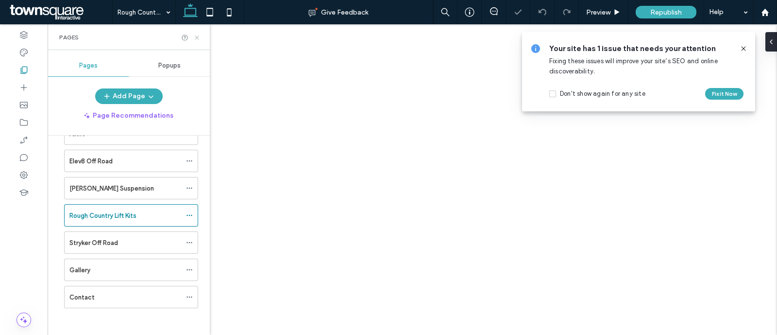
click at [197, 37] on icon at bounding box center [196, 37] width 7 height 7
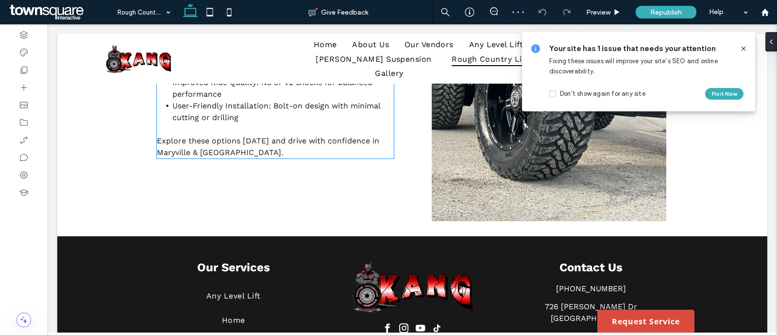
scroll to position [494, 0]
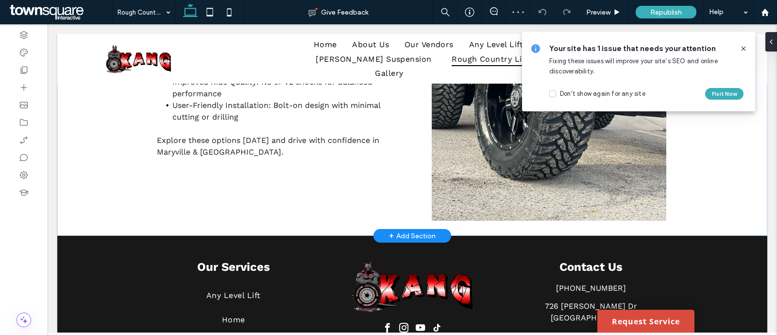
click at [393, 230] on div "+ Add Section" at bounding box center [412, 235] width 47 height 11
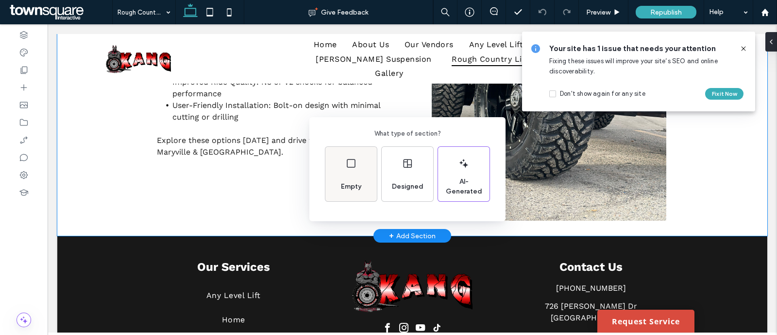
click at [351, 161] on icon at bounding box center [351, 163] width 12 height 12
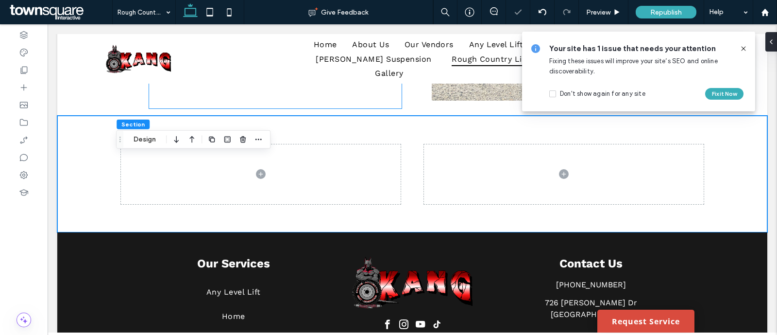
scroll to position [617, 0]
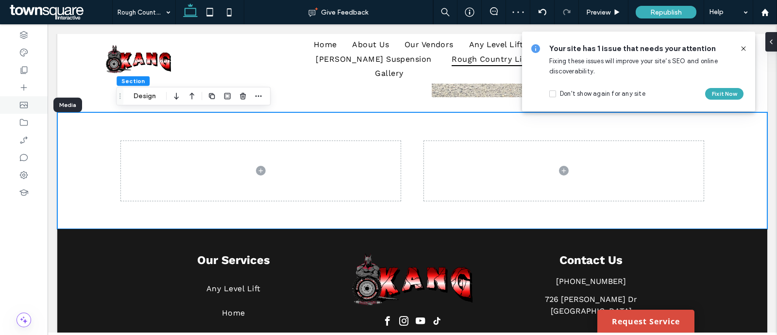
click at [21, 107] on use at bounding box center [24, 105] width 8 height 6
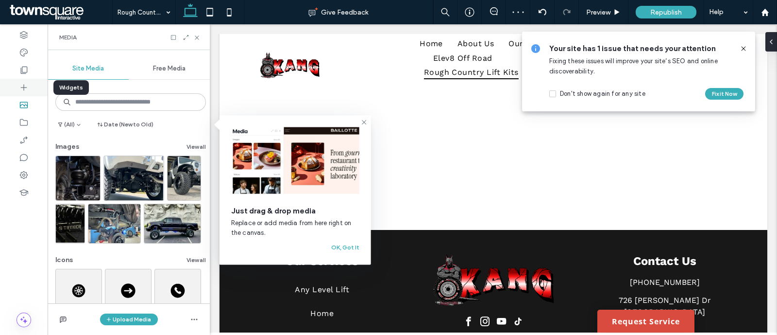
click at [24, 86] on icon at bounding box center [24, 88] width 10 height 10
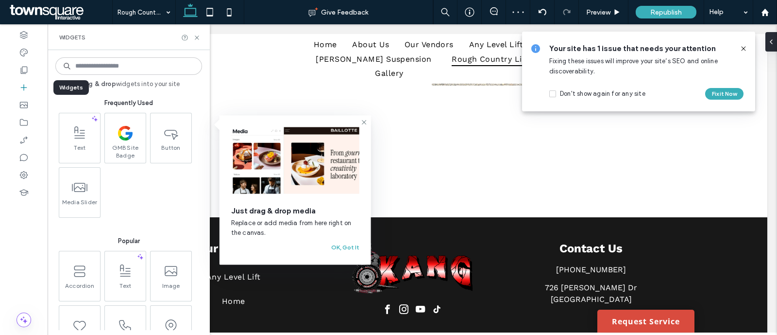
scroll to position [617, 0]
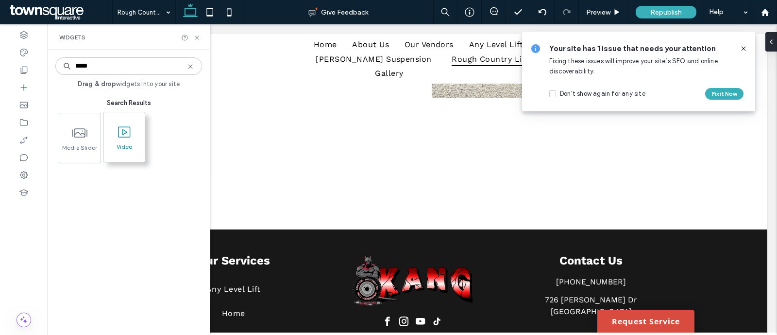
type input "*****"
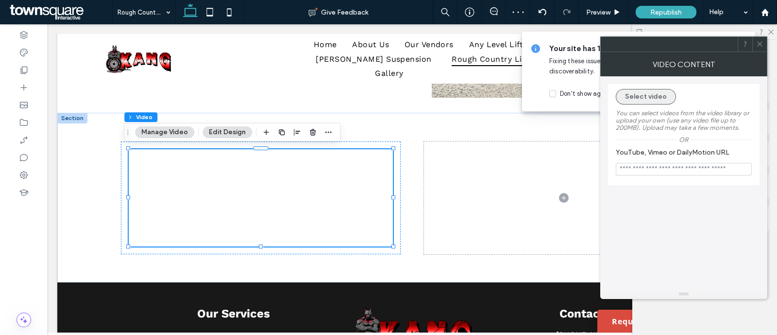
click at [646, 102] on button "Select video" at bounding box center [646, 97] width 60 height 16
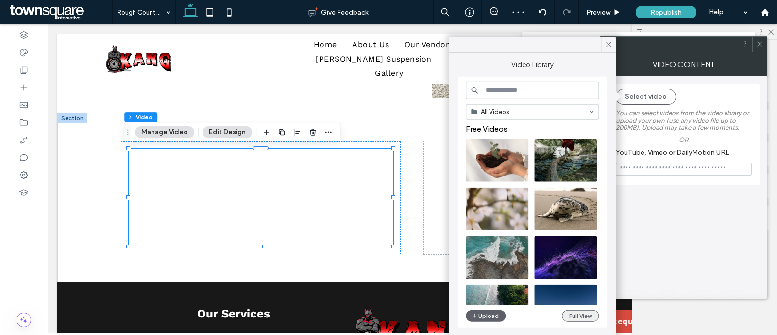
click at [579, 313] on button "Full View" at bounding box center [580, 316] width 37 height 12
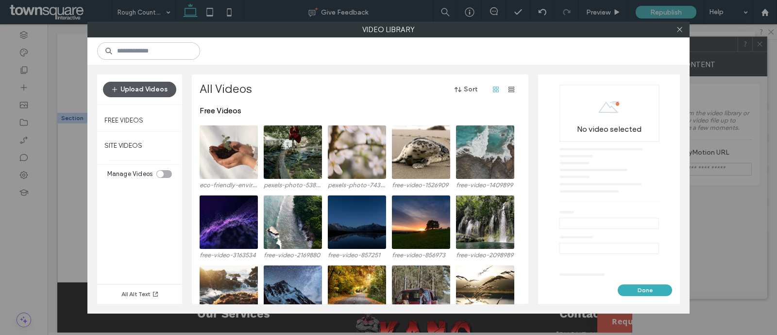
click at [161, 92] on button "Upload Videos" at bounding box center [139, 90] width 73 height 16
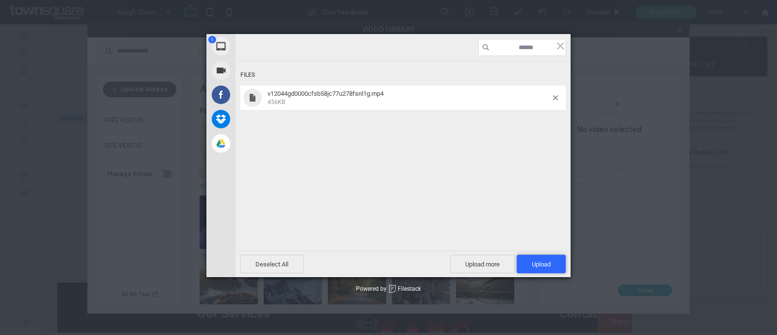
drag, startPoint x: 539, startPoint y: 258, endPoint x: 522, endPoint y: 246, distance: 21.0
click at [539, 257] on span "Upload 1" at bounding box center [541, 263] width 49 height 18
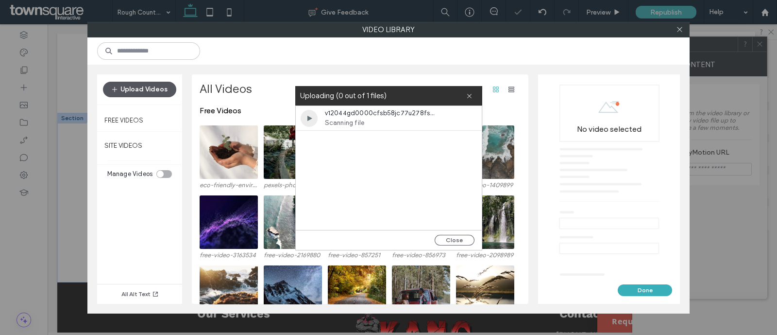
click at [168, 93] on button "Upload Videos" at bounding box center [139, 90] width 73 height 16
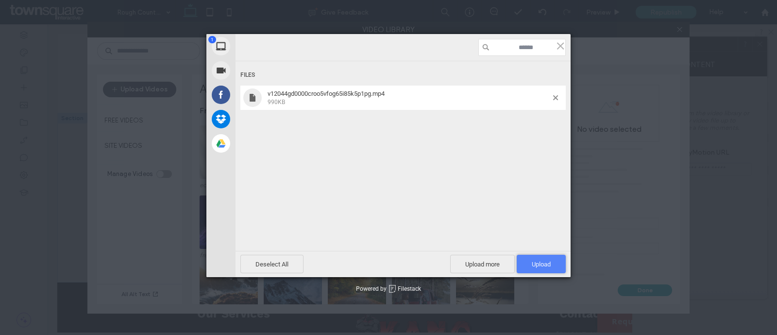
click at [549, 262] on span "Upload 1" at bounding box center [541, 263] width 19 height 7
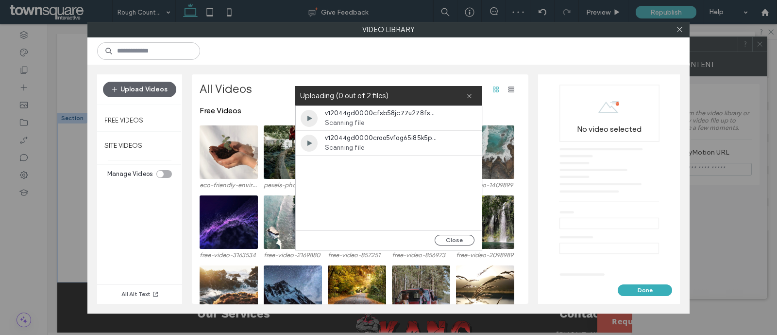
click at [498, 71] on div "Upload Videos Free Videos SITE VIDEOS Manage Videos All Alt Text All Videos Sor…" at bounding box center [388, 189] width 602 height 249
drag, startPoint x: 498, startPoint y: 71, endPoint x: 481, endPoint y: 59, distance: 20.6
click at [481, 59] on div at bounding box center [388, 50] width 602 height 27
click at [455, 238] on button "Close" at bounding box center [455, 240] width 40 height 11
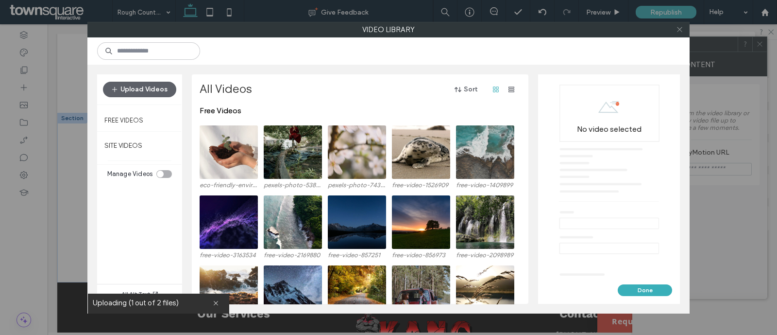
click at [680, 26] on icon at bounding box center [679, 29] width 7 height 7
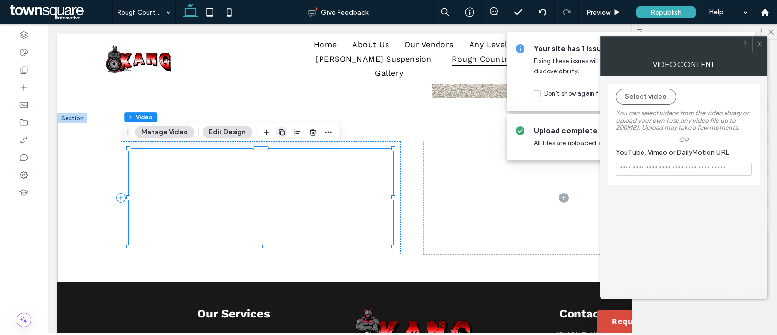
click at [278, 136] on span "button" at bounding box center [282, 132] width 12 height 12
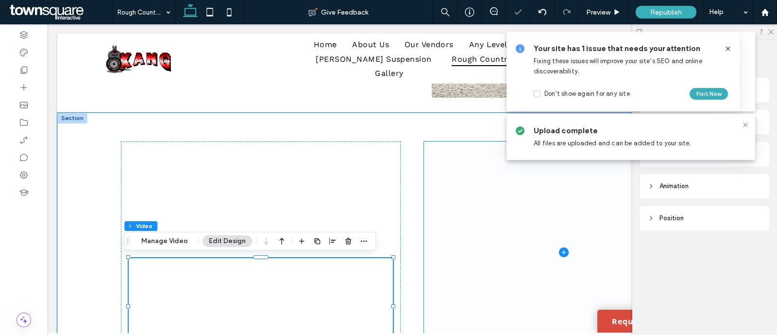
click at [430, 168] on span at bounding box center [564, 251] width 280 height 221
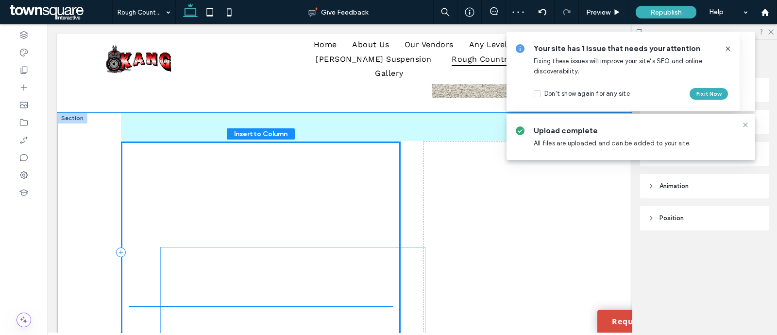
scroll to position [631, 0]
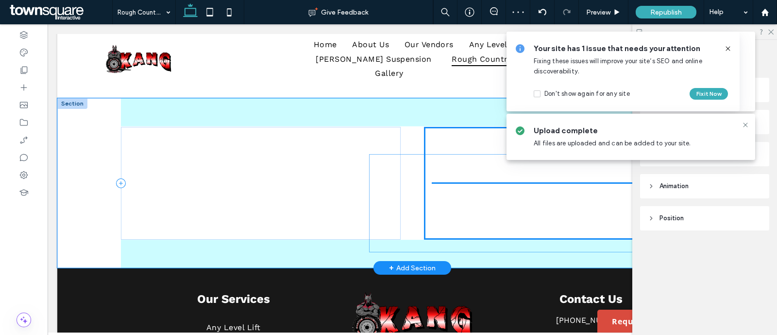
drag, startPoint x: 318, startPoint y: 296, endPoint x: 562, endPoint y: 193, distance: 265.7
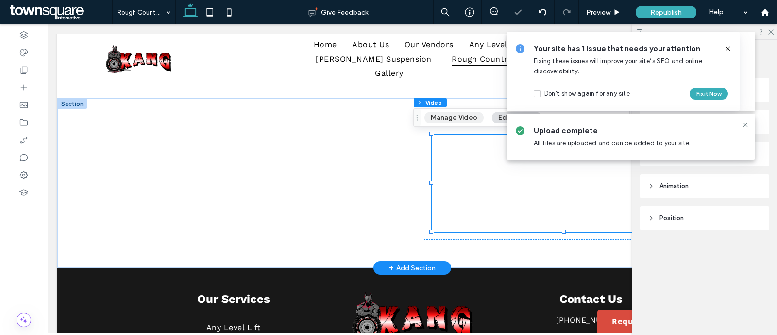
click at [448, 122] on button "Manage Video" at bounding box center [453, 118] width 59 height 12
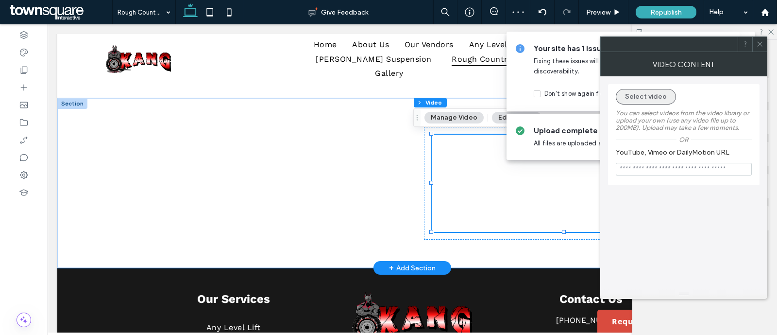
click at [657, 97] on button "Select video" at bounding box center [646, 97] width 60 height 16
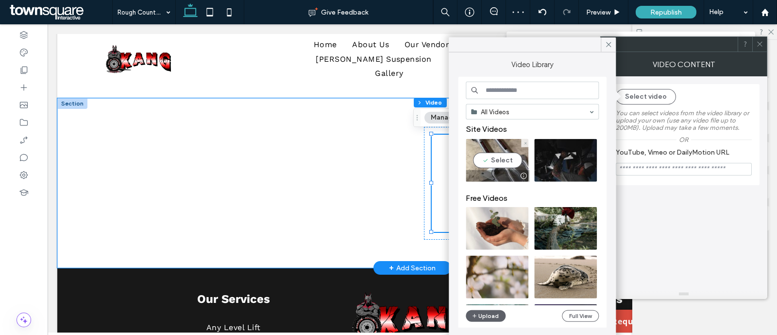
click at [510, 147] on video at bounding box center [497, 160] width 63 height 43
type input "**********"
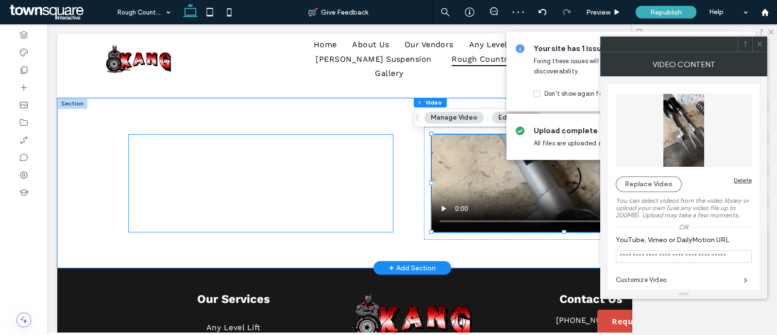
click at [338, 191] on div at bounding box center [261, 183] width 264 height 97
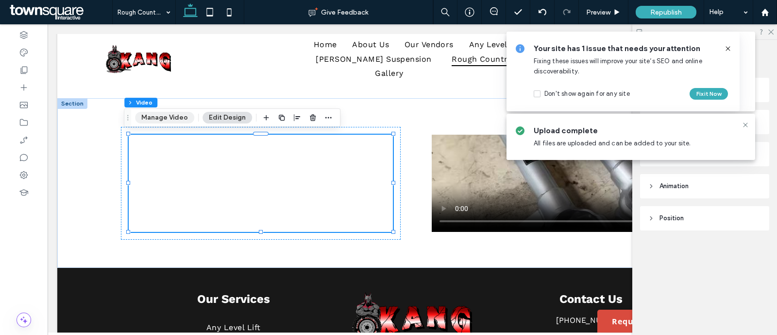
click at [166, 114] on button "Manage Video" at bounding box center [164, 118] width 59 height 12
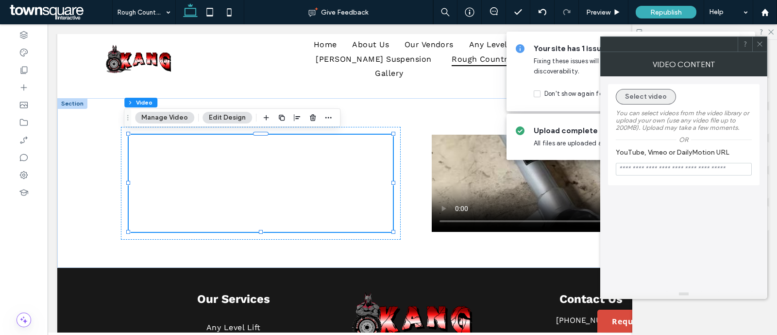
click at [641, 98] on button "Select video" at bounding box center [646, 97] width 60 height 16
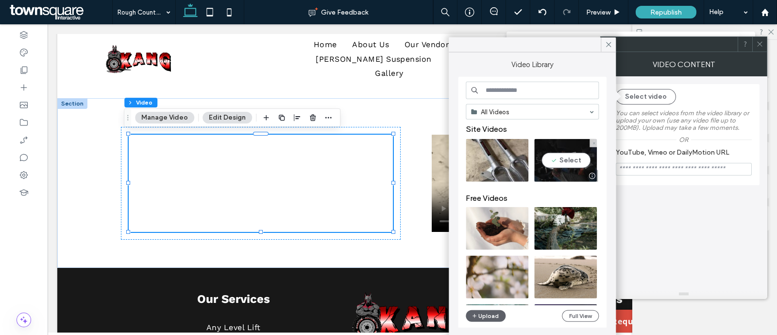
click at [572, 161] on video at bounding box center [565, 160] width 63 height 43
type input "**********"
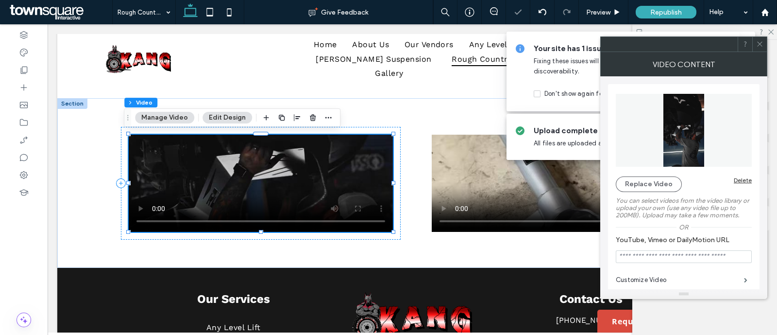
click at [763, 41] on icon at bounding box center [759, 43] width 7 height 7
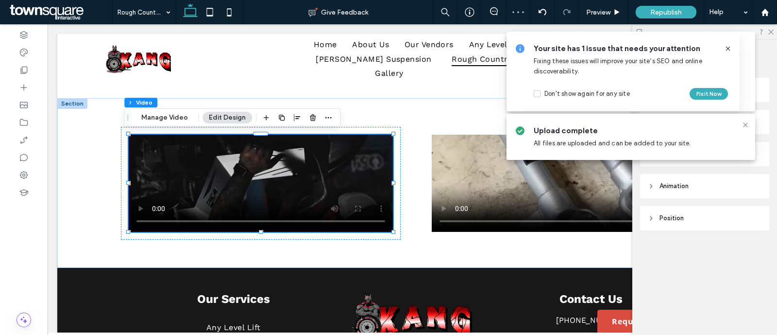
click at [732, 46] on div "Your site has 1 issue that needs your attention Fixing these issues will improv…" at bounding box center [622, 72] width 233 height 80
click at [727, 47] on icon at bounding box center [728, 49] width 8 height 8
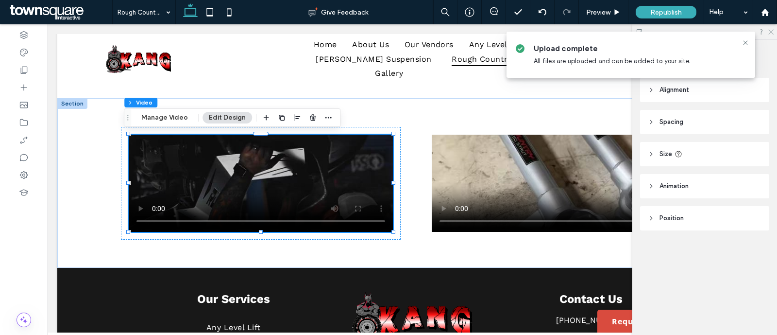
click at [772, 33] on icon at bounding box center [770, 31] width 6 height 6
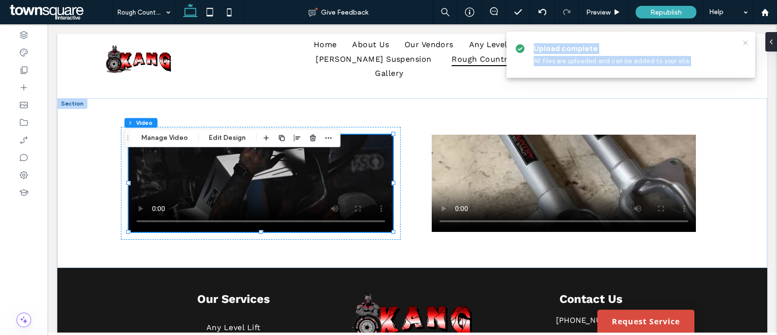
click at [743, 40] on body ".wqwq-1{fill:#231f20;} .cls-1q, .cls-2q { fill-rule: evenodd; } .cls-2q { fill:…" at bounding box center [388, 167] width 777 height 335
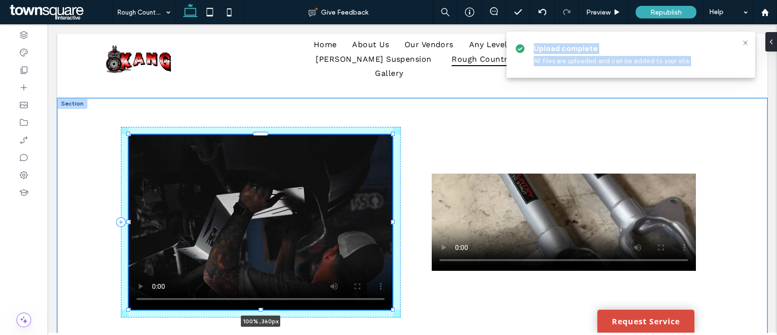
drag, startPoint x: 389, startPoint y: 232, endPoint x: 389, endPoint y: 270, distance: 38.8
click at [389, 270] on div "100% , 360px" at bounding box center [412, 221] width 583 height 247
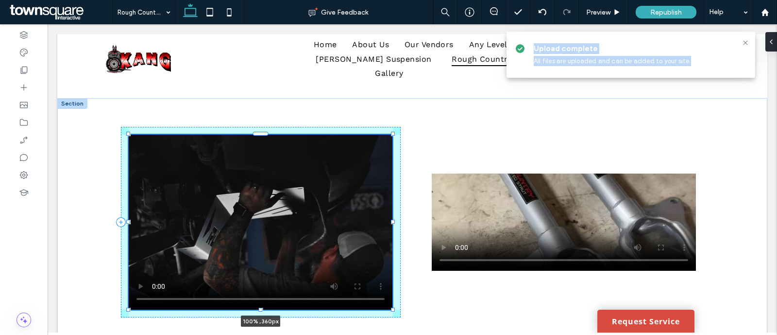
type input "****"
type input "***"
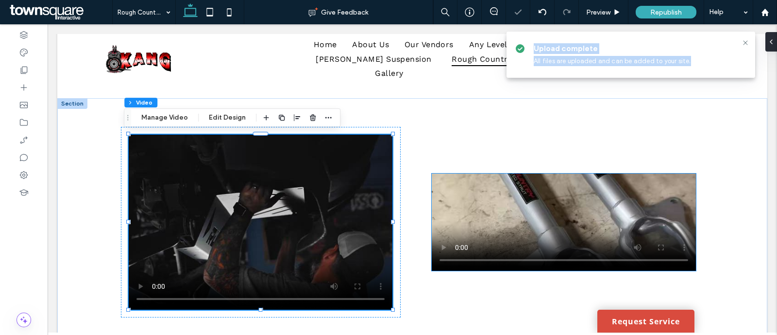
click at [487, 222] on video at bounding box center [564, 221] width 264 height 97
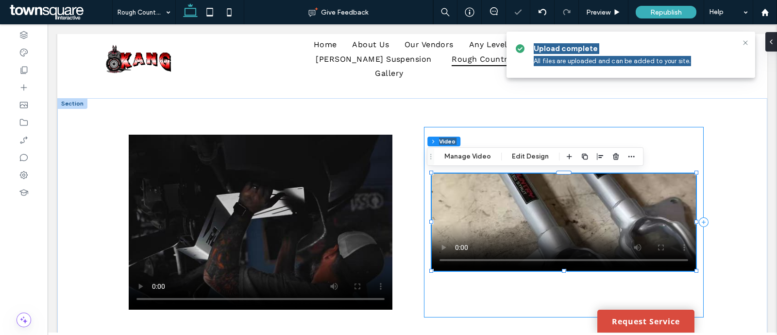
click at [692, 268] on div at bounding box center [564, 222] width 280 height 190
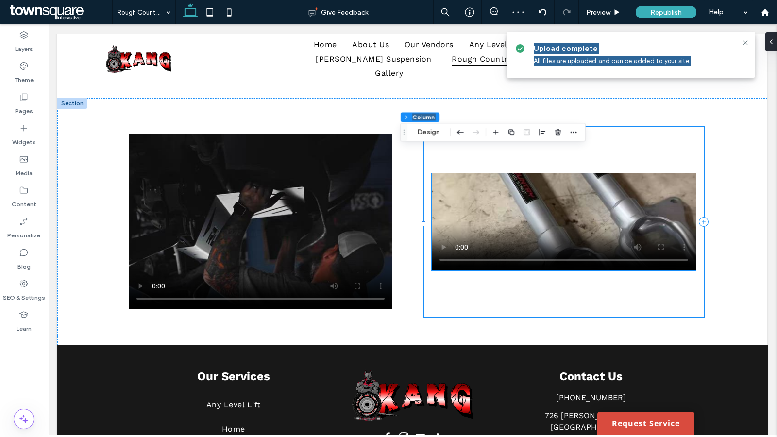
drag, startPoint x: 714, startPoint y: 245, endPoint x: 718, endPoint y: 171, distance: 74.4
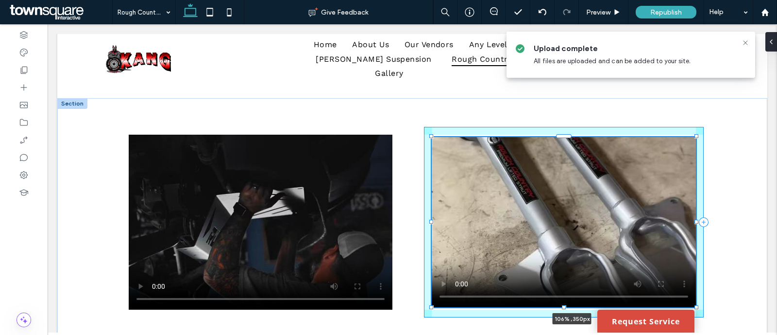
drag, startPoint x: 692, startPoint y: 268, endPoint x: 708, endPoint y: 304, distance: 39.8
click at [708, 304] on div "106% , 350px" at bounding box center [412, 221] width 710 height 247
type input "***"
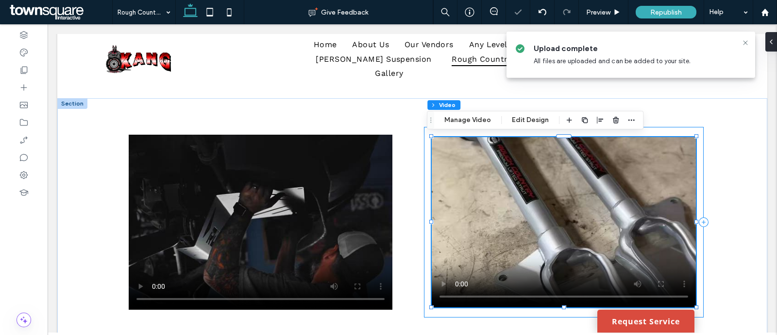
click at [424, 164] on div "106% , 350px" at bounding box center [564, 222] width 280 height 190
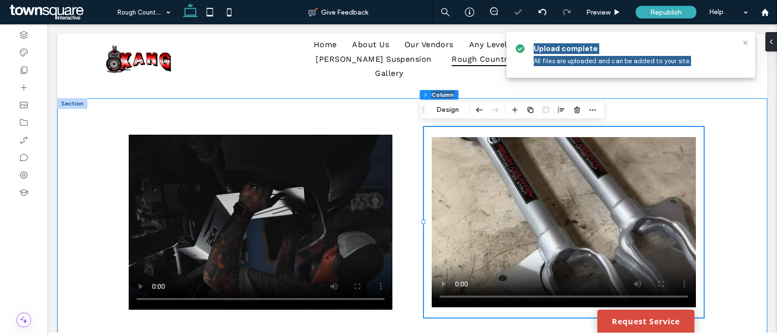
click at [408, 159] on div at bounding box center [412, 221] width 583 height 247
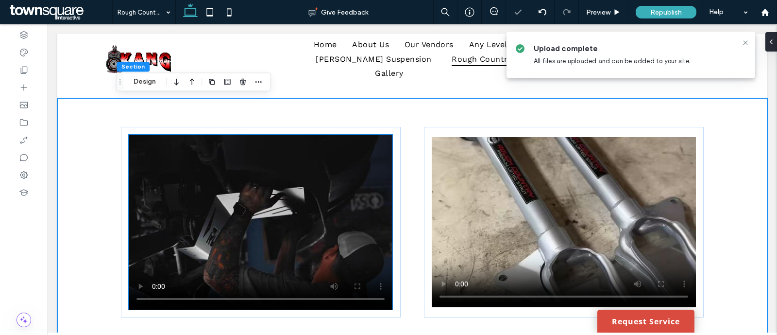
click at [311, 171] on video at bounding box center [261, 222] width 264 height 175
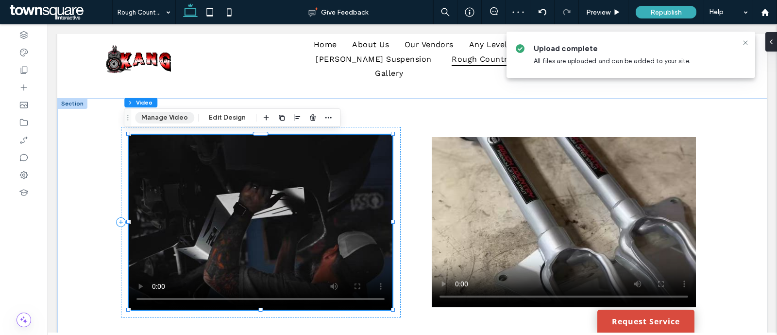
click at [157, 115] on button "Manage Video" at bounding box center [164, 118] width 59 height 12
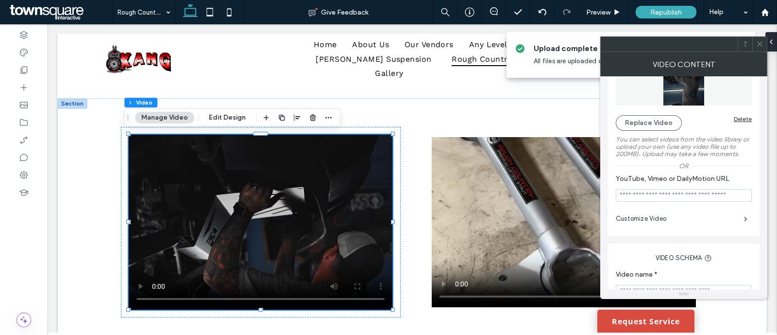
scroll to position [62, 0]
click at [653, 222] on label "Customize Video" at bounding box center [680, 217] width 128 height 19
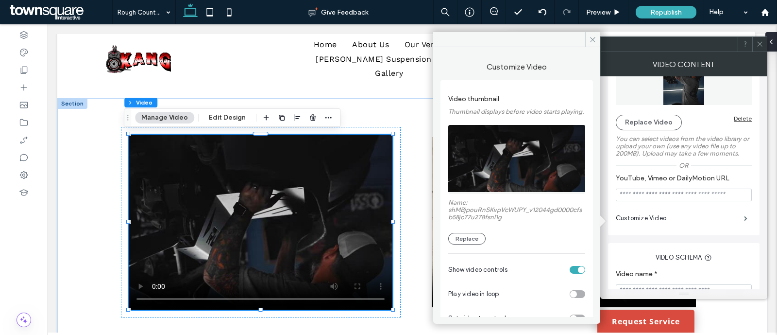
scroll to position [71, 0]
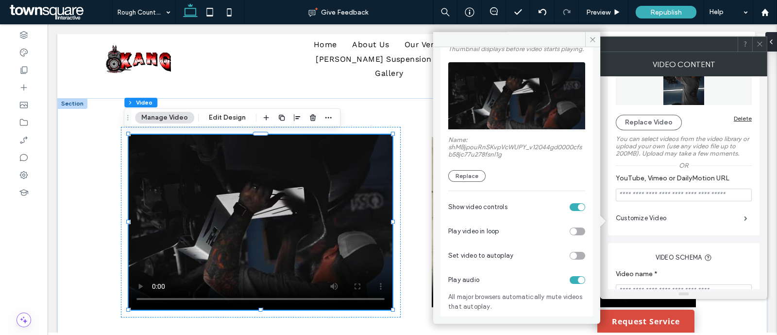
click at [574, 232] on div "toggle" at bounding box center [578, 231] width 16 height 8
click at [575, 254] on div "toggle" at bounding box center [578, 256] width 16 height 8
click at [592, 88] on div "Customize Video Video thumbnail Thumbnail displays before video starts playing.…" at bounding box center [516, 181] width 167 height 269
click at [594, 42] on icon at bounding box center [592, 39] width 7 height 7
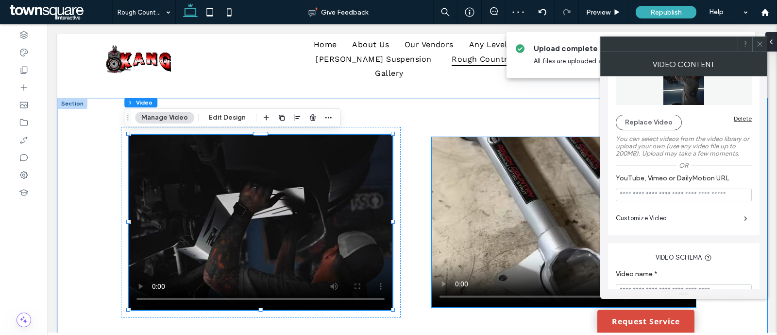
click at [505, 224] on video at bounding box center [564, 222] width 264 height 170
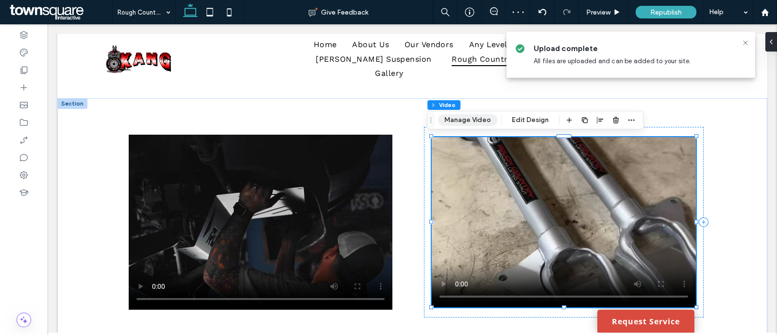
click at [468, 119] on button "Manage Video" at bounding box center [467, 120] width 59 height 12
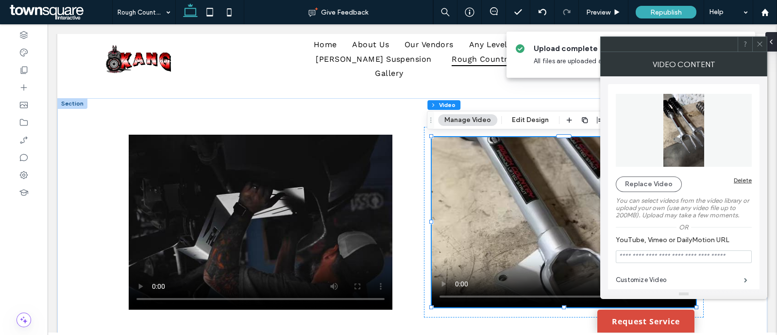
scroll to position [99, 0]
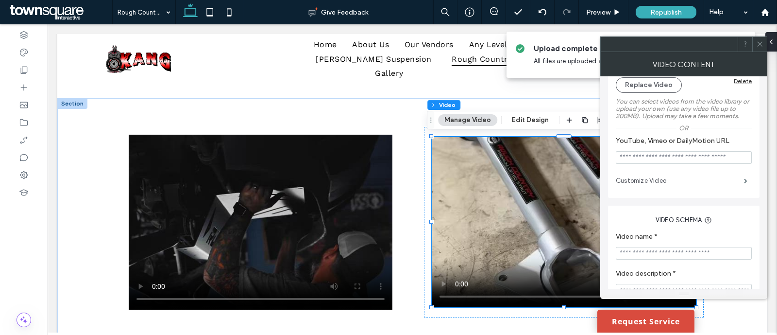
click at [663, 185] on label "Customize Video" at bounding box center [680, 180] width 128 height 19
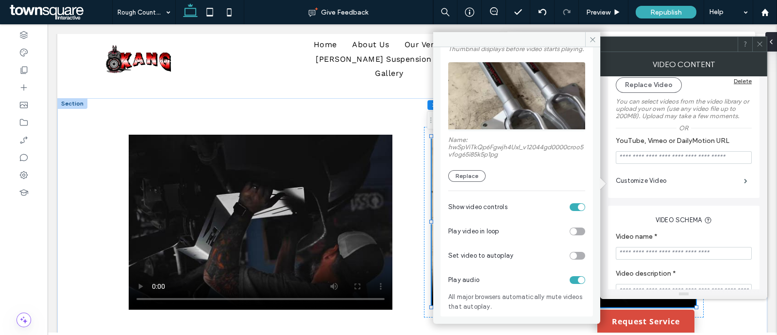
scroll to position [71, 0]
click at [573, 230] on div "toggle" at bounding box center [578, 231] width 16 height 8
click at [575, 257] on div "toggle" at bounding box center [578, 256] width 16 height 8
click at [591, 201] on div "Customize Video Video thumbnail Thumbnail displays before video starts playing.…" at bounding box center [516, 181] width 167 height 269
click at [594, 34] on span at bounding box center [592, 39] width 15 height 15
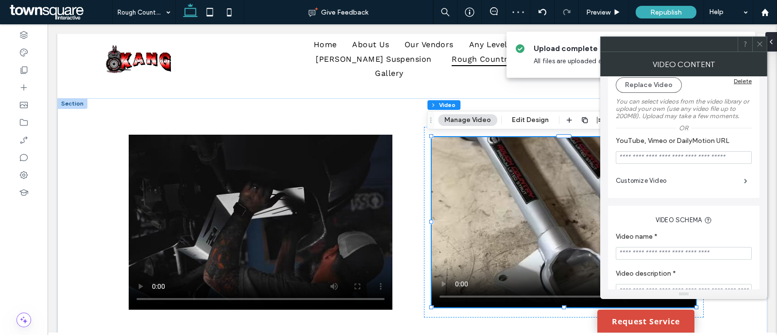
drag, startPoint x: 760, startPoint y: 43, endPoint x: 516, endPoint y: 127, distance: 258.7
click at [760, 43] on icon at bounding box center [759, 43] width 7 height 7
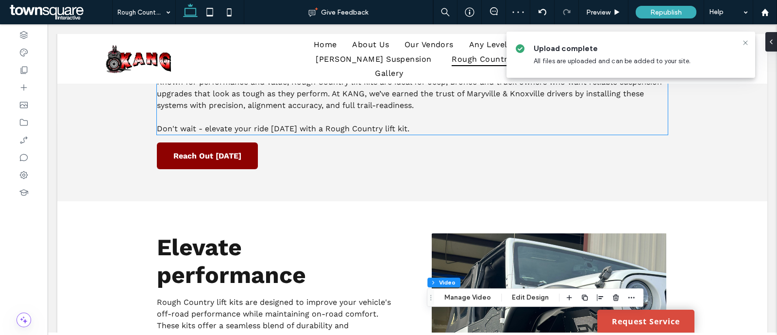
scroll to position [0, 0]
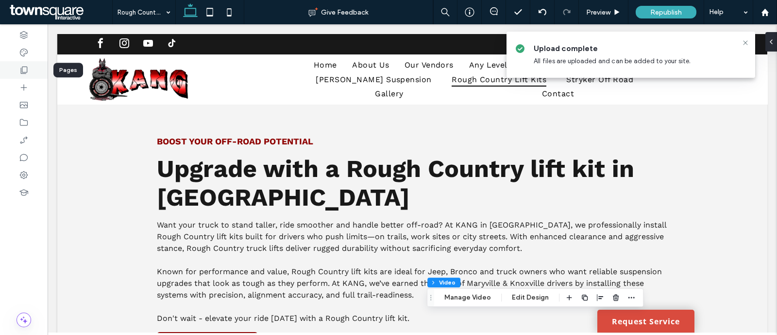
click at [19, 73] on icon at bounding box center [24, 70] width 10 height 10
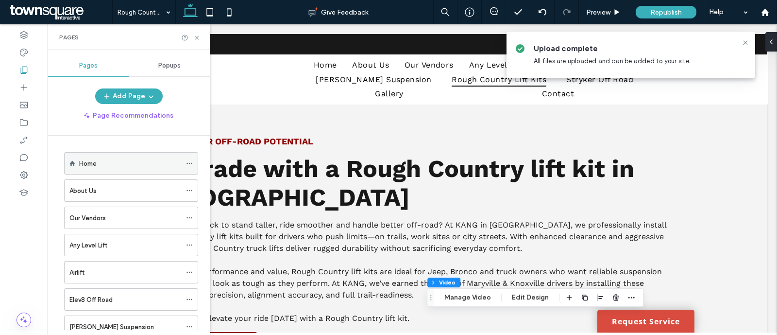
click at [109, 161] on div "Home" at bounding box center [130, 163] width 102 height 10
click at [197, 38] on icon at bounding box center [196, 37] width 7 height 7
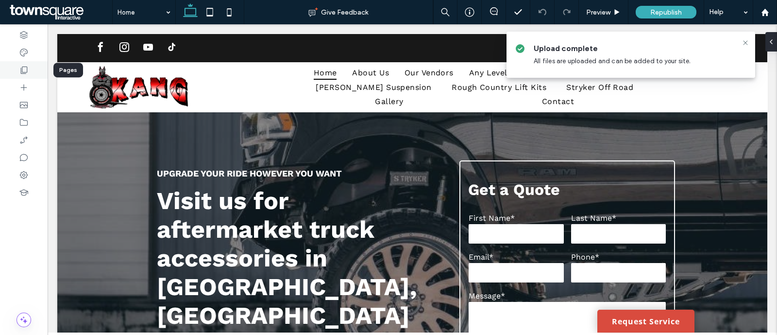
click at [8, 75] on div at bounding box center [24, 69] width 48 height 17
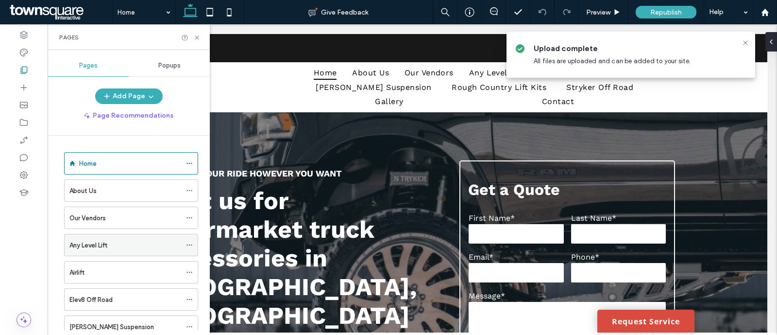
scroll to position [95, 0]
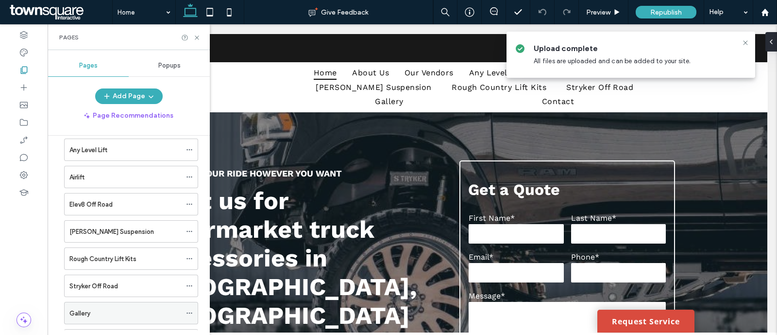
click at [102, 311] on div "Gallery" at bounding box center [125, 313] width 112 height 10
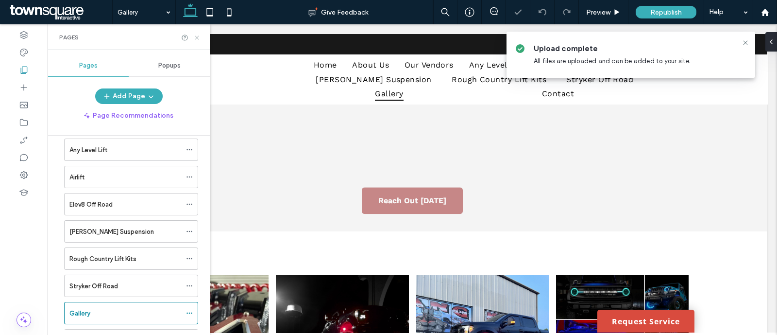
click at [198, 36] on use at bounding box center [197, 37] width 4 height 4
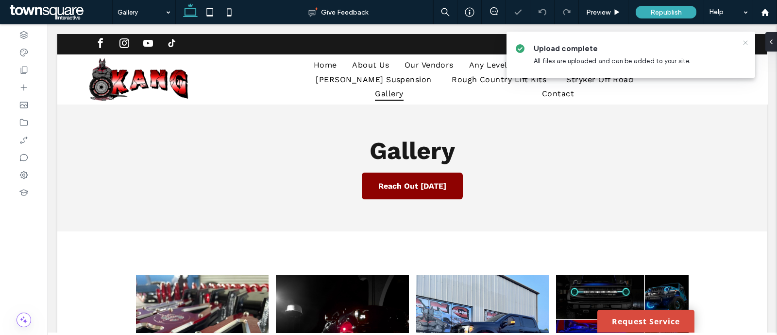
click at [748, 42] on icon at bounding box center [745, 43] width 8 height 8
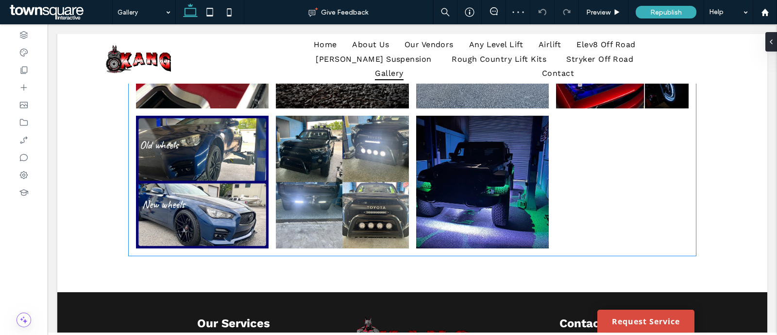
scroll to position [284, 0]
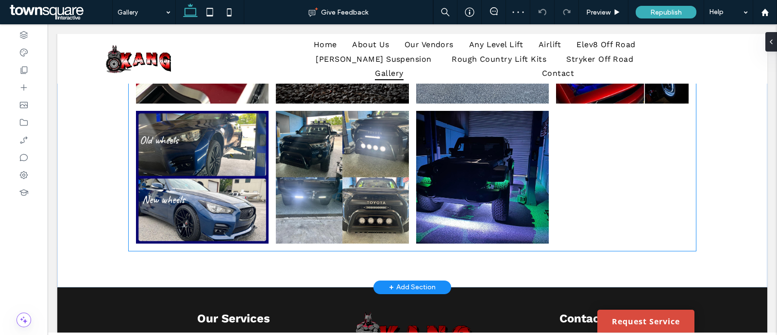
click at [517, 159] on link at bounding box center [482, 177] width 133 height 133
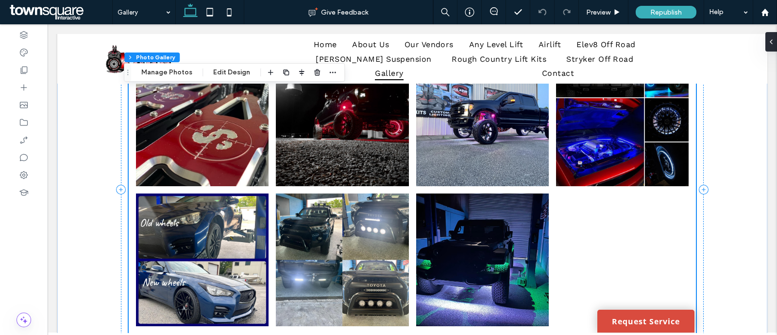
scroll to position [201, 0]
click at [168, 72] on button "Manage Photos" at bounding box center [167, 73] width 64 height 12
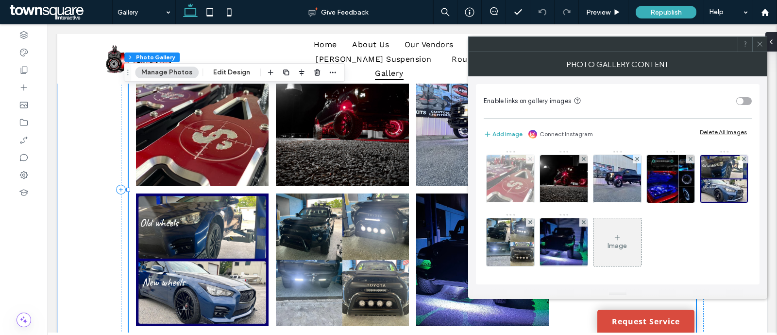
click at [528, 158] on icon at bounding box center [530, 159] width 4 height 4
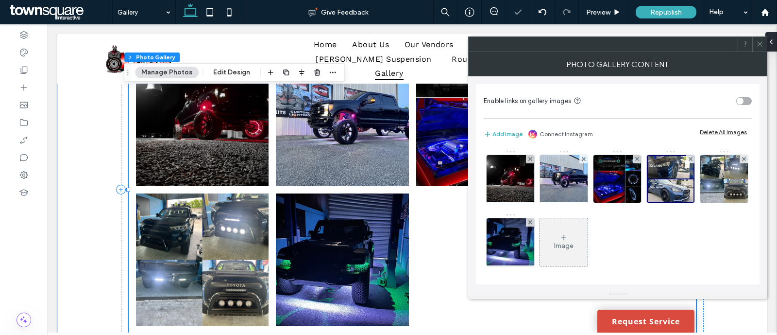
click at [528, 158] on icon at bounding box center [530, 159] width 4 height 4
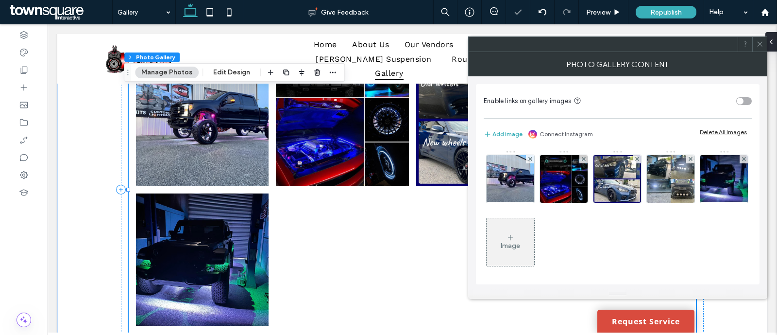
click at [528, 158] on icon at bounding box center [530, 159] width 4 height 4
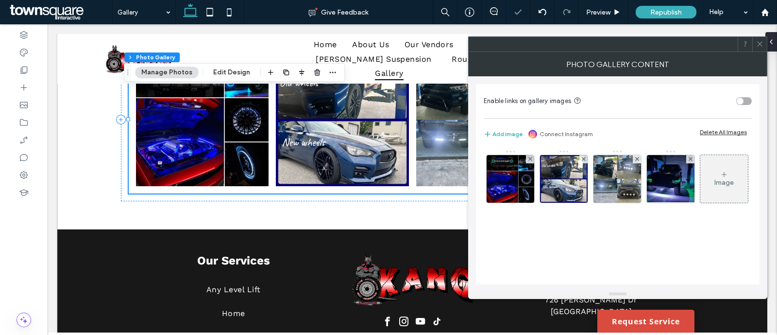
click at [528, 158] on icon at bounding box center [530, 159] width 4 height 4
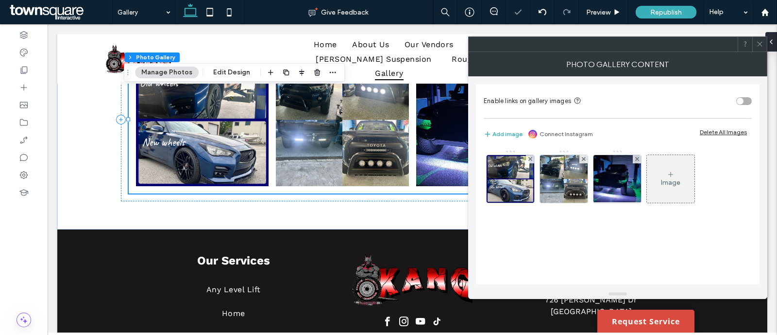
click at [528, 158] on icon at bounding box center [530, 159] width 4 height 4
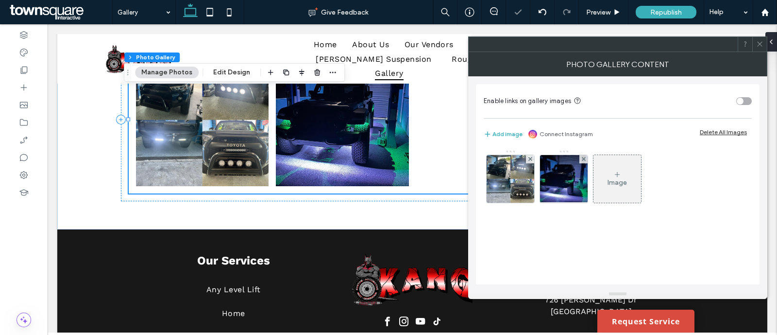
click at [528, 158] on icon at bounding box center [530, 159] width 4 height 4
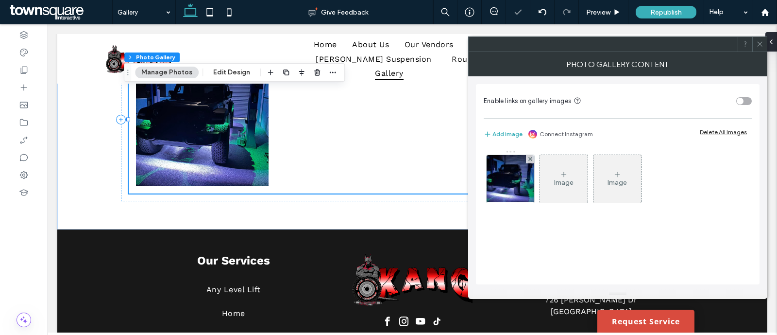
click at [528, 158] on icon at bounding box center [530, 159] width 4 height 4
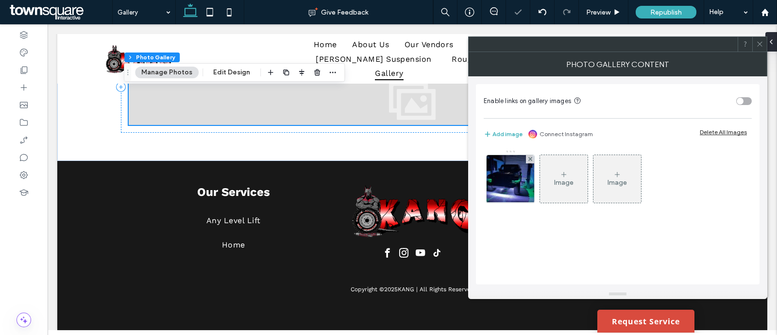
scroll to position [196, 0]
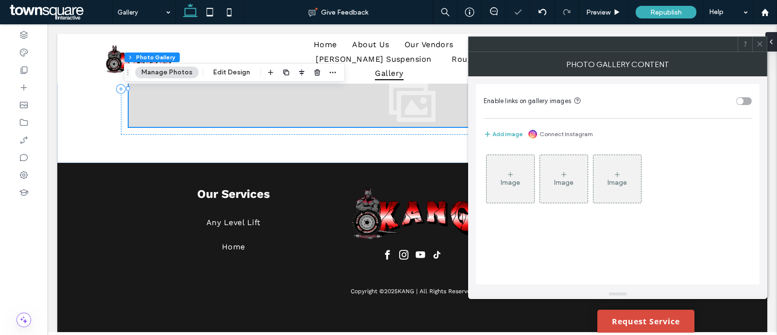
click at [525, 169] on div "Image" at bounding box center [511, 179] width 48 height 46
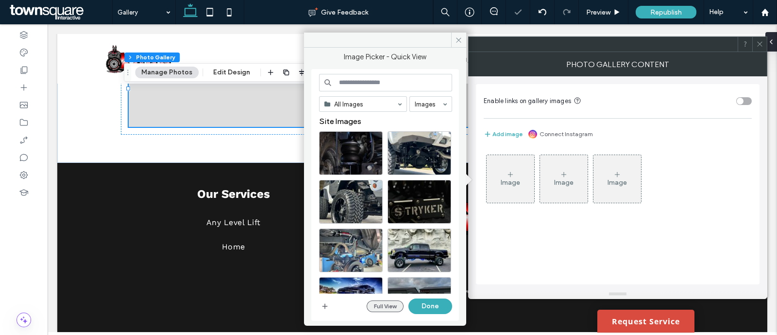
click at [374, 306] on button "Full View" at bounding box center [385, 306] width 37 height 12
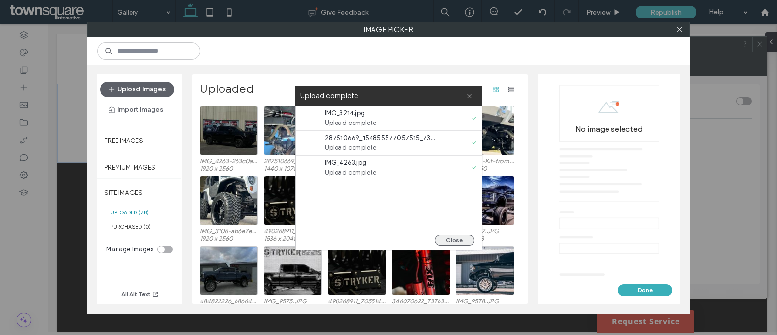
click at [442, 235] on div "Close" at bounding box center [389, 240] width 186 height 20
click at [442, 236] on button "Close" at bounding box center [455, 240] width 40 height 11
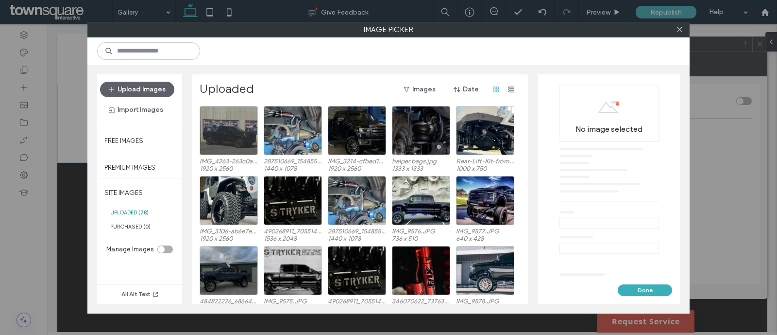
click at [239, 137] on div at bounding box center [229, 130] width 58 height 49
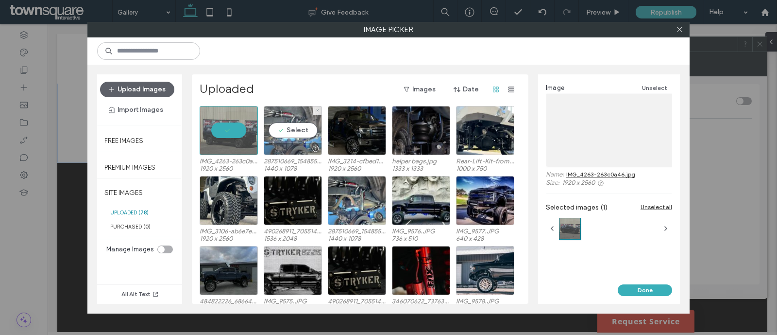
click at [283, 138] on div "Select" at bounding box center [293, 130] width 58 height 49
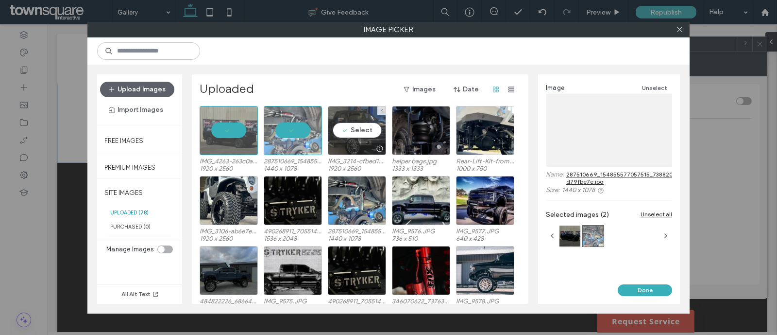
click at [344, 137] on div "Select" at bounding box center [357, 130] width 58 height 49
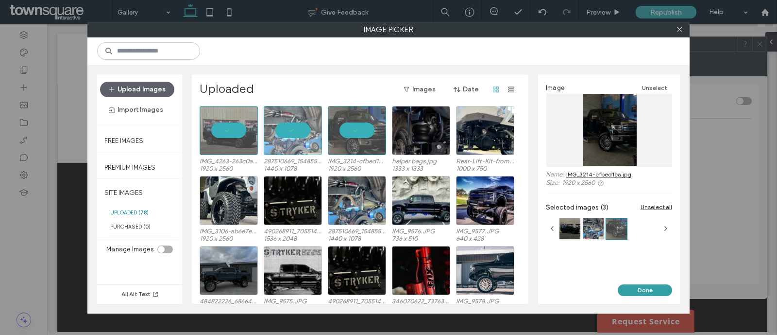
click at [641, 290] on button "Done" at bounding box center [645, 290] width 54 height 12
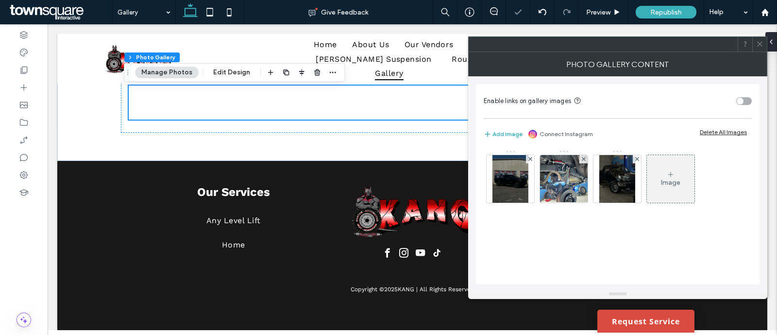
scroll to position [201, 0]
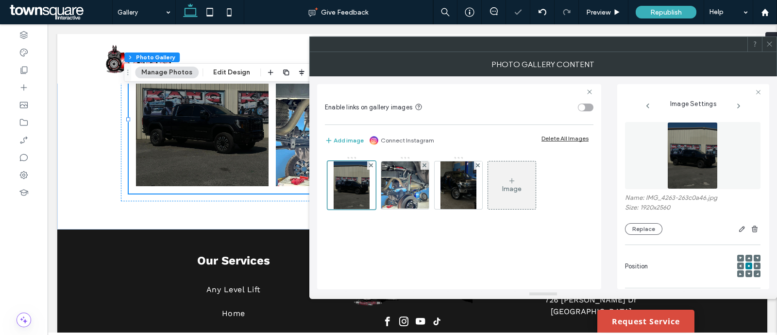
click at [527, 193] on div "Image" at bounding box center [512, 185] width 48 height 46
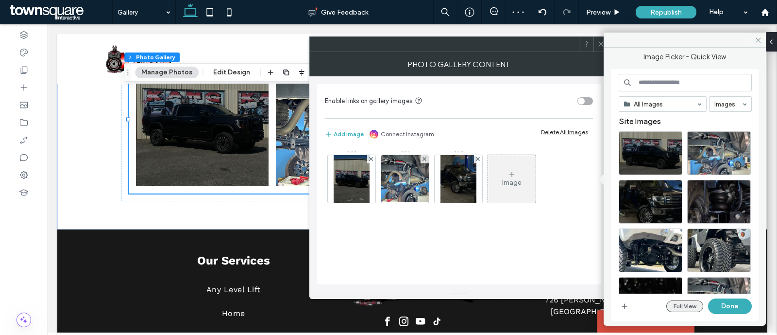
click at [680, 302] on button "Full View" at bounding box center [684, 306] width 37 height 12
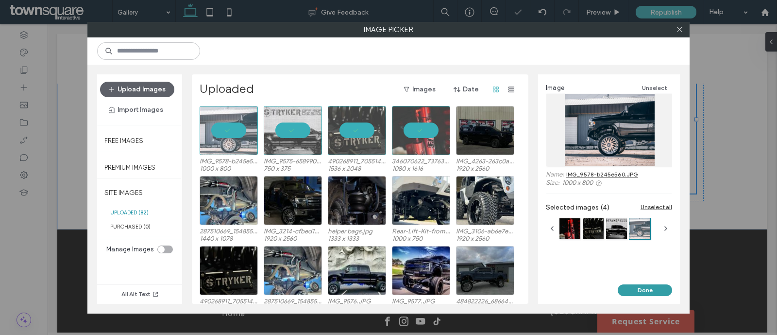
click at [643, 286] on button "Done" at bounding box center [645, 290] width 54 height 12
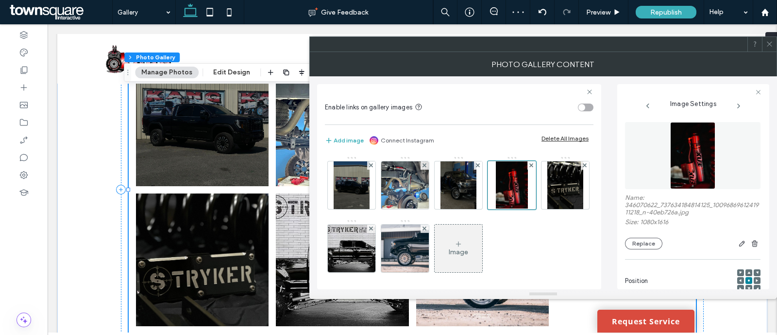
click at [462, 242] on icon at bounding box center [459, 244] width 8 height 8
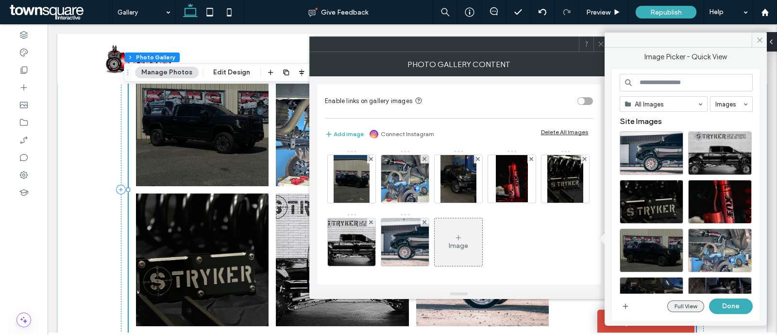
click at [683, 306] on button "Full View" at bounding box center [685, 306] width 37 height 12
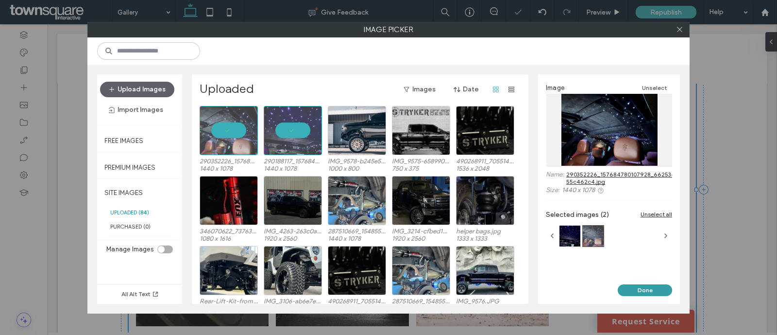
click at [642, 288] on button "Done" at bounding box center [645, 290] width 54 height 12
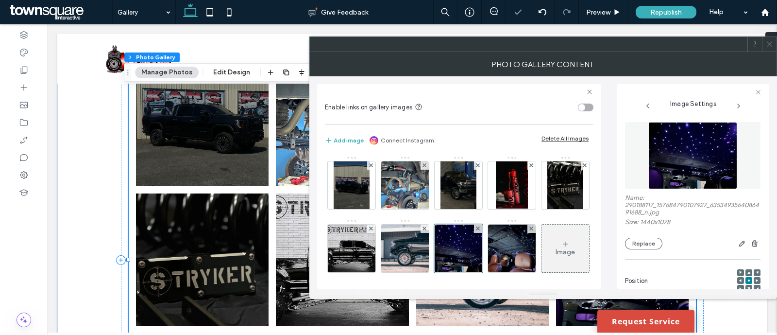
scroll to position [67, 0]
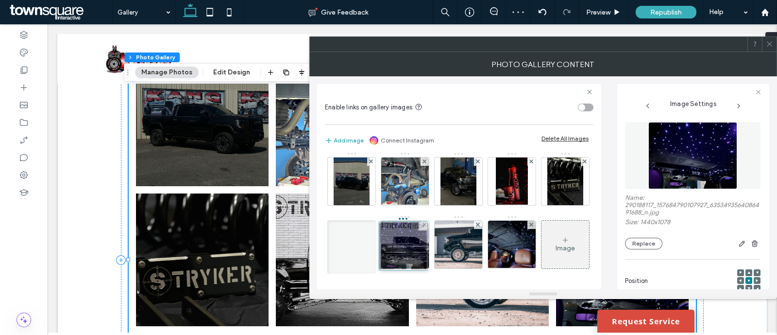
drag, startPoint x: 514, startPoint y: 189, endPoint x: 392, endPoint y: 190, distance: 121.9
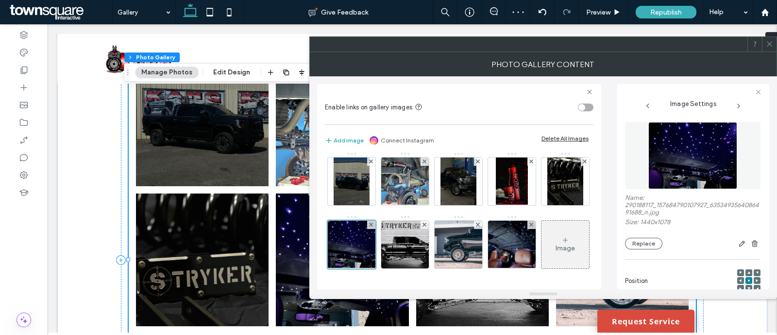
click at [541, 240] on div "Image" at bounding box center [565, 244] width 48 height 46
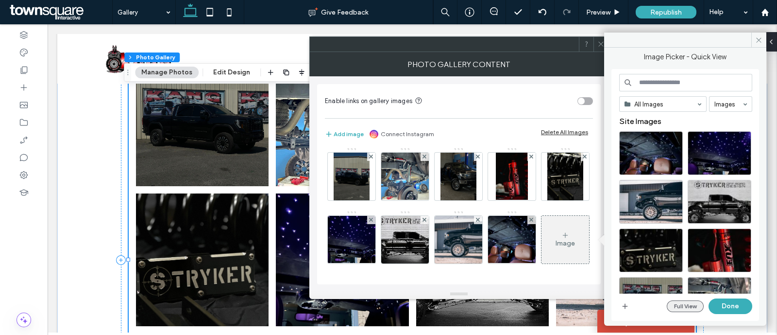
click at [694, 307] on button "Full View" at bounding box center [685, 306] width 37 height 12
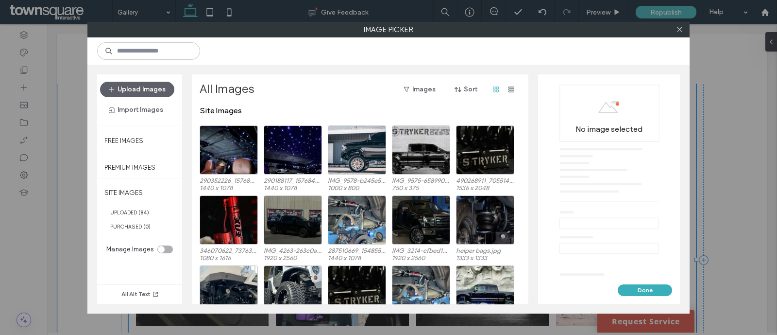
scroll to position [201, 0]
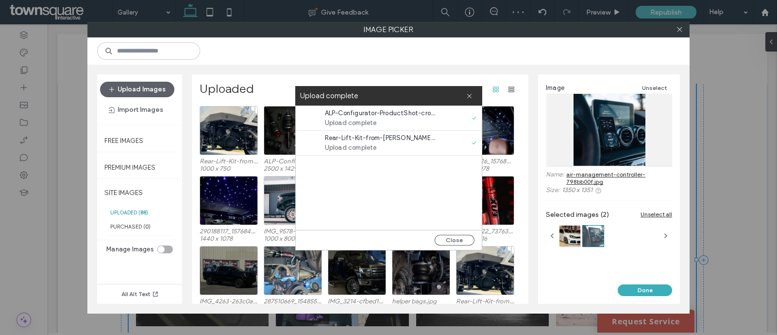
click at [464, 43] on div at bounding box center [388, 50] width 602 height 27
click at [458, 238] on button "Close" at bounding box center [455, 240] width 40 height 11
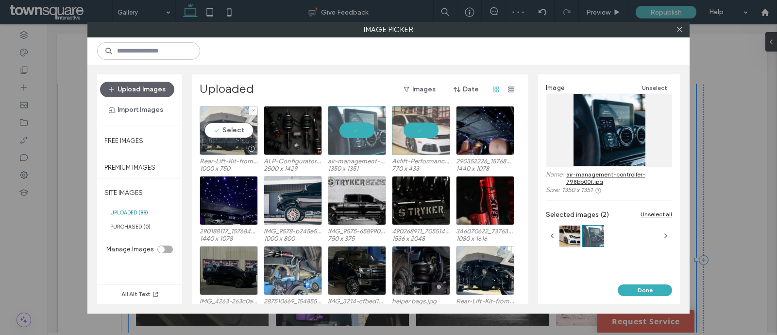
click at [228, 126] on div "Select" at bounding box center [229, 130] width 58 height 49
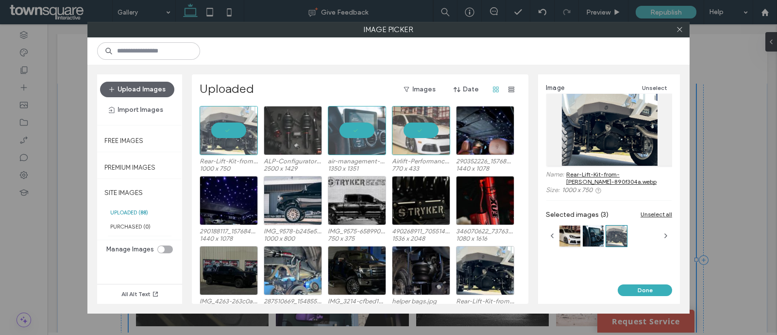
click at [282, 131] on div at bounding box center [293, 130] width 58 height 49
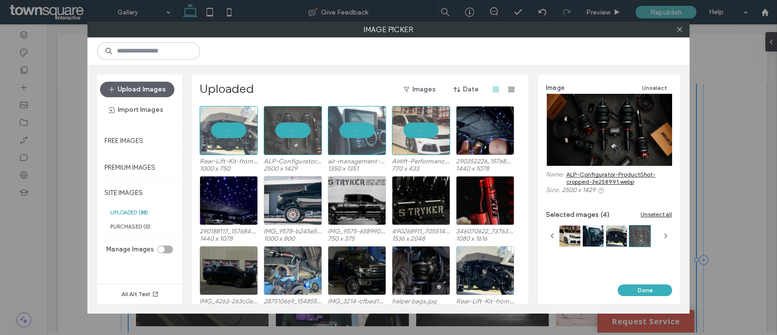
click at [655, 302] on div "Done" at bounding box center [609, 293] width 142 height 19
click at [654, 283] on div "Image Unselect Name: ALP-Configurator-ProductShot-cropped-3e258991.webp Size: 2…" at bounding box center [609, 179] width 142 height 210
click at [654, 285] on button "Done" at bounding box center [645, 290] width 54 height 12
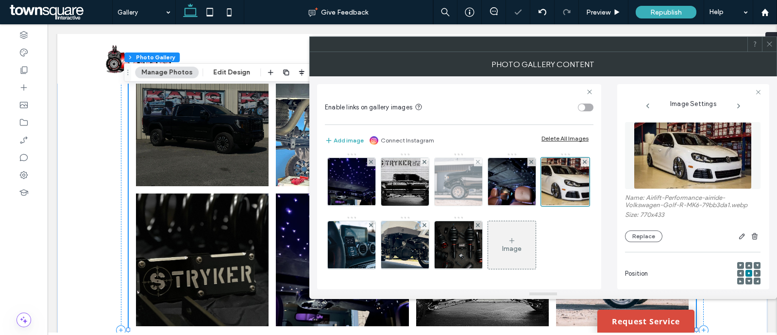
scroll to position [129, 0]
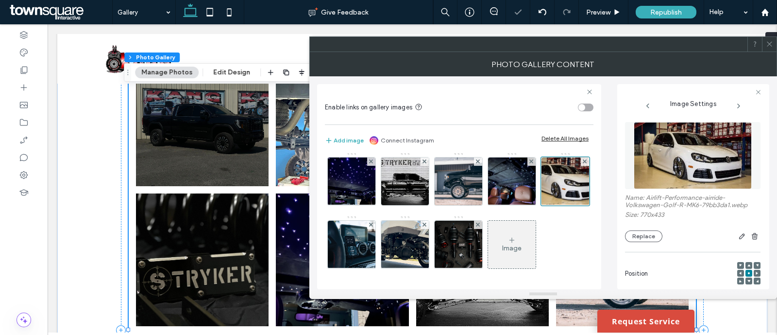
click at [508, 236] on icon at bounding box center [512, 240] width 8 height 8
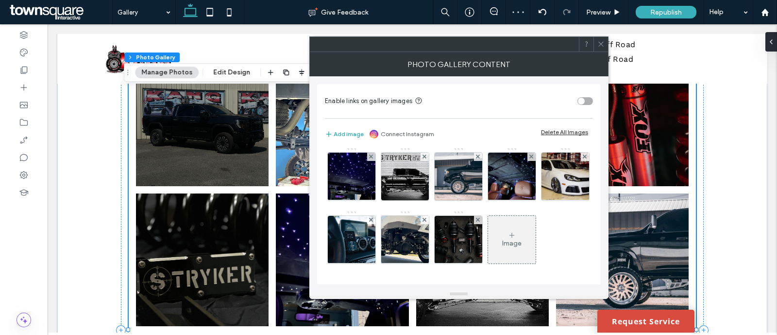
scroll to position [128, 0]
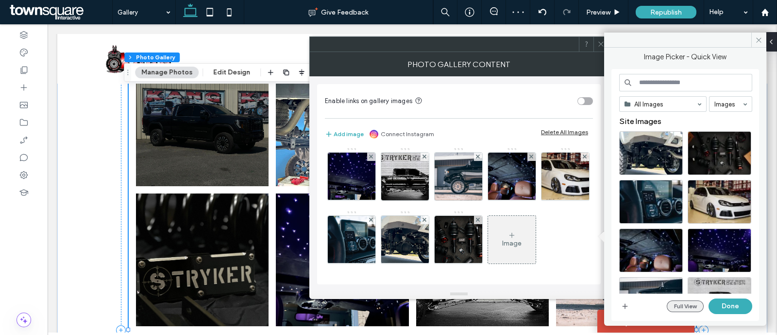
click at [690, 306] on button "Full View" at bounding box center [685, 306] width 37 height 12
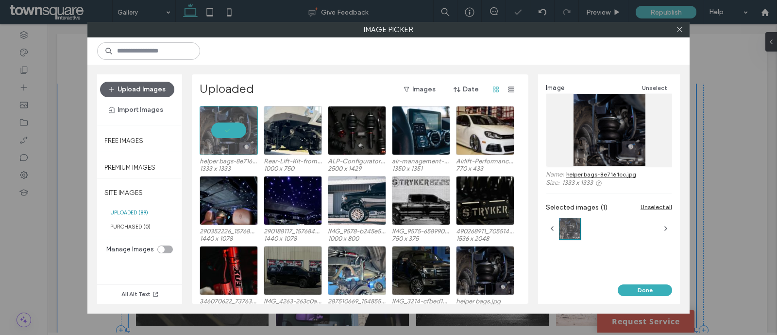
click at [429, 65] on div "Upload Images Import Images Free Images Premium Images SITE IMAGES UPLOADED ( 8…" at bounding box center [388, 189] width 602 height 249
click at [634, 288] on button "Done" at bounding box center [645, 290] width 54 height 12
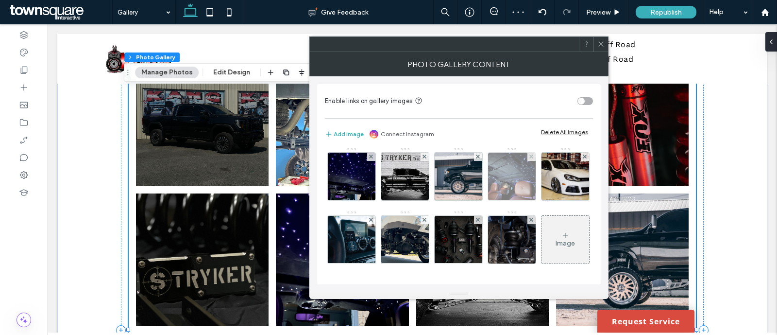
scroll to position [129, 0]
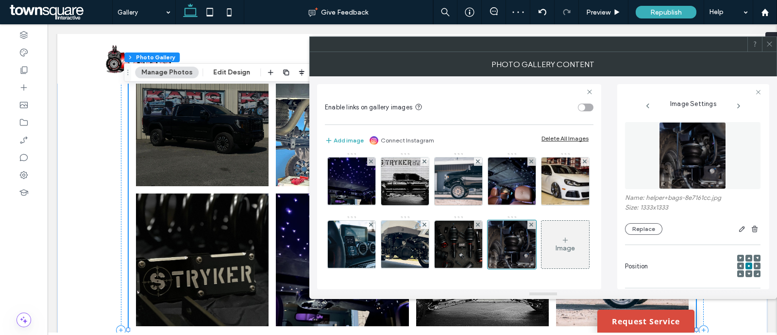
drag, startPoint x: 770, startPoint y: 40, endPoint x: 731, endPoint y: 54, distance: 41.3
click at [770, 41] on icon at bounding box center [769, 43] width 7 height 7
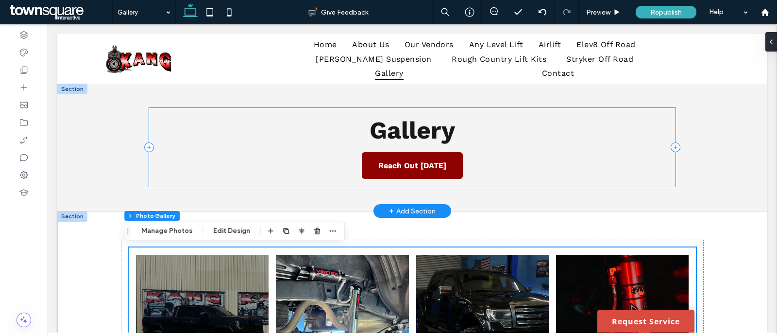
scroll to position [39, 0]
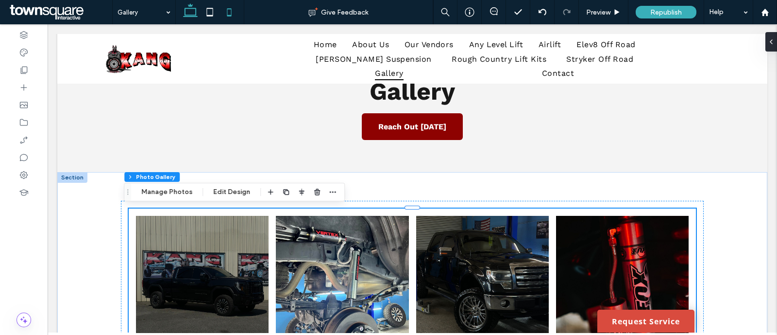
click at [231, 14] on use at bounding box center [229, 12] width 4 height 8
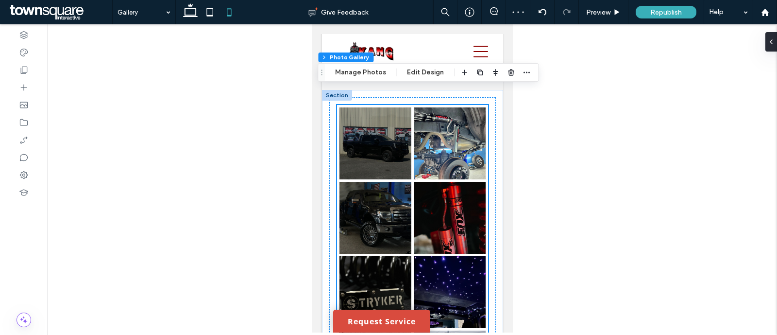
scroll to position [0, 0]
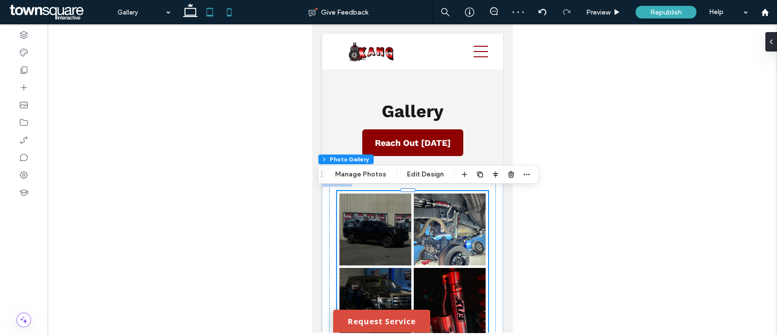
click at [192, 11] on icon at bounding box center [190, 11] width 19 height 19
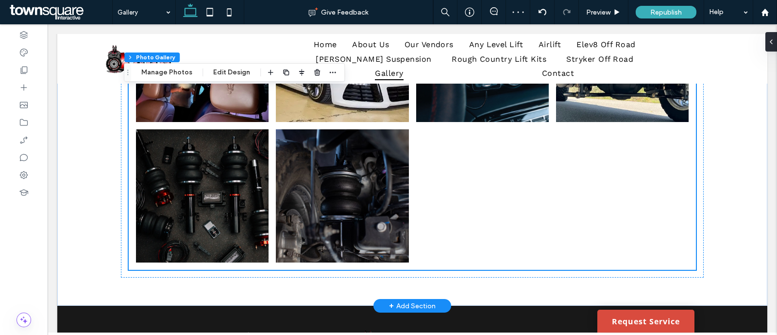
scroll to position [595, 0]
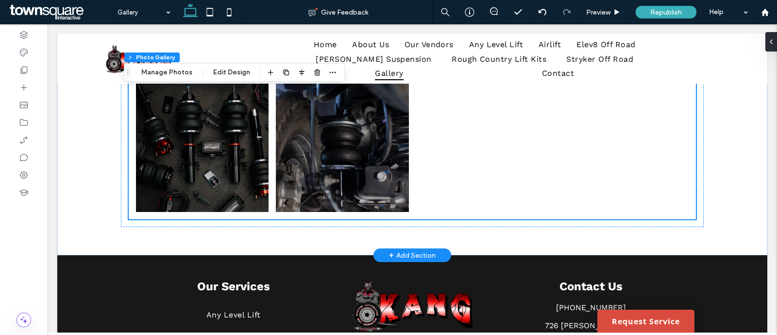
click at [418, 251] on div "+ Add Section" at bounding box center [412, 255] width 47 height 11
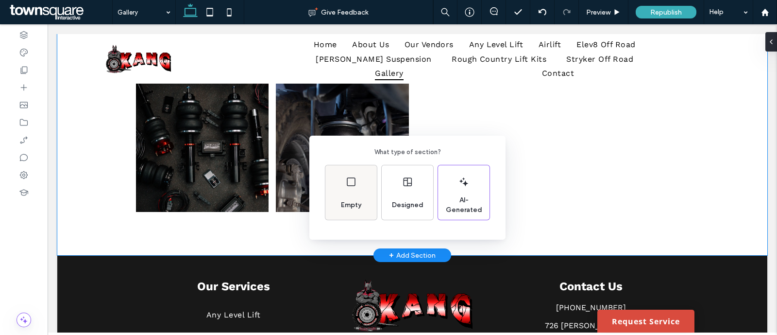
click at [370, 191] on div "Empty" at bounding box center [350, 192] width 51 height 54
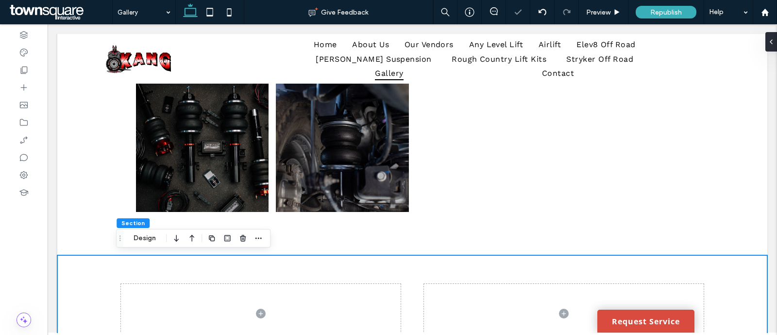
scroll to position [688, 0]
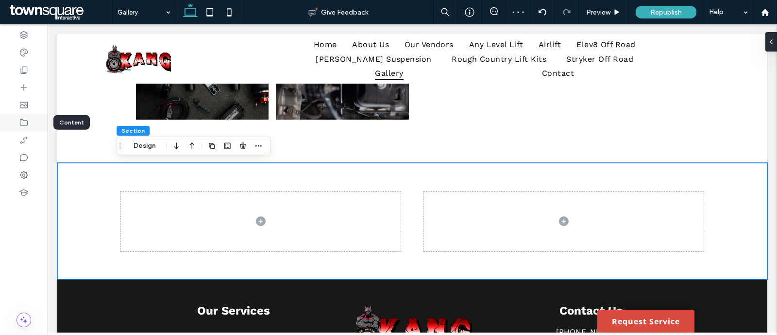
drag, startPoint x: 24, startPoint y: 103, endPoint x: 24, endPoint y: 122, distance: 19.4
click at [25, 122] on div at bounding box center [24, 179] width 48 height 310
click at [22, 87] on use at bounding box center [24, 87] width 6 height 6
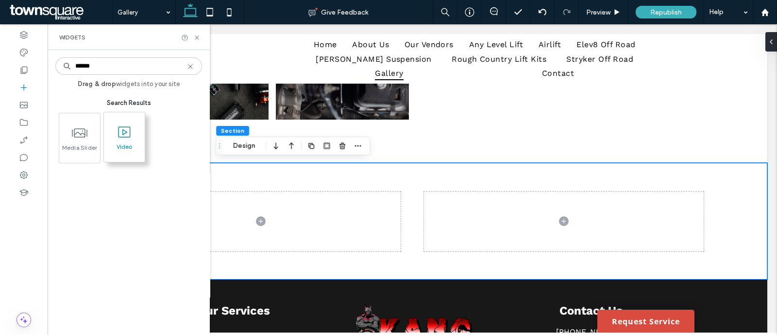
type input "*****"
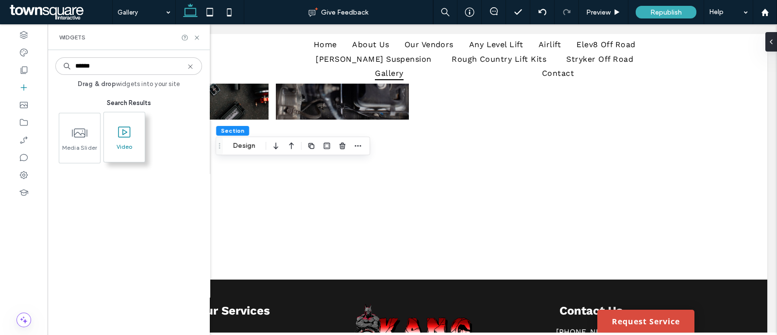
scroll to position [705, 0]
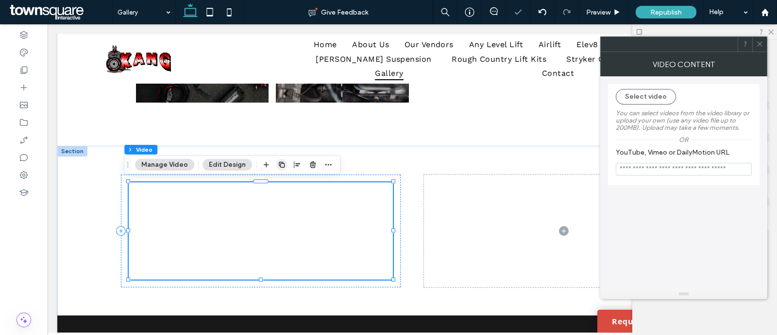
click at [280, 164] on icon "button" at bounding box center [282, 165] width 8 height 8
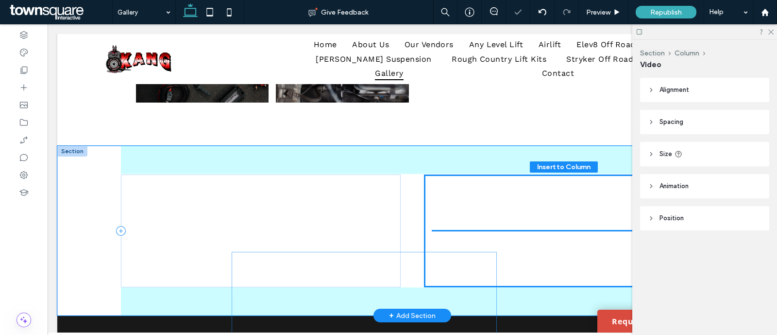
scroll to position [714, 0]
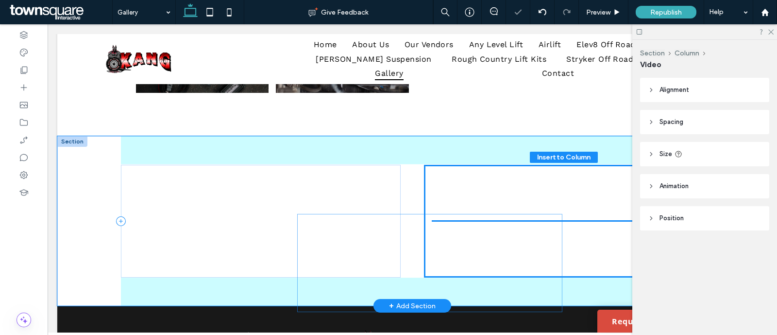
drag, startPoint x: 361, startPoint y: 295, endPoint x: 571, endPoint y: 193, distance: 233.5
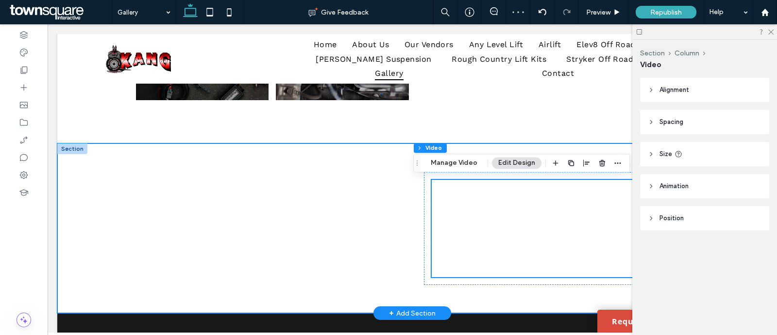
scroll to position [707, 0]
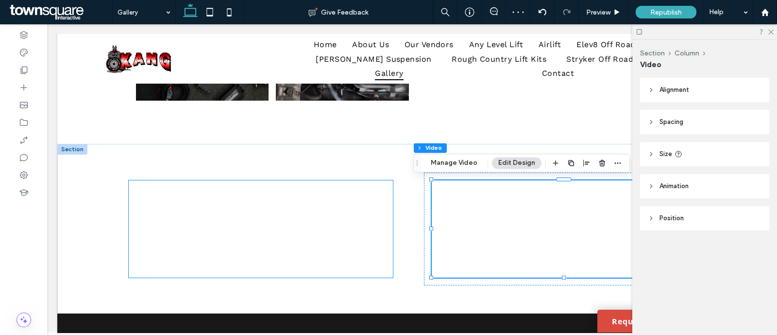
click at [267, 203] on div at bounding box center [261, 228] width 264 height 97
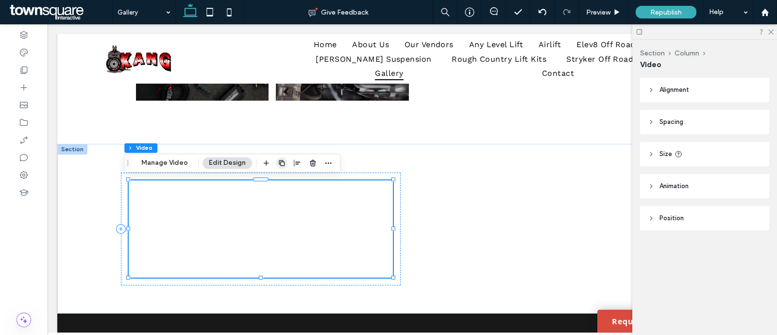
click at [282, 160] on icon "button" at bounding box center [282, 163] width 8 height 8
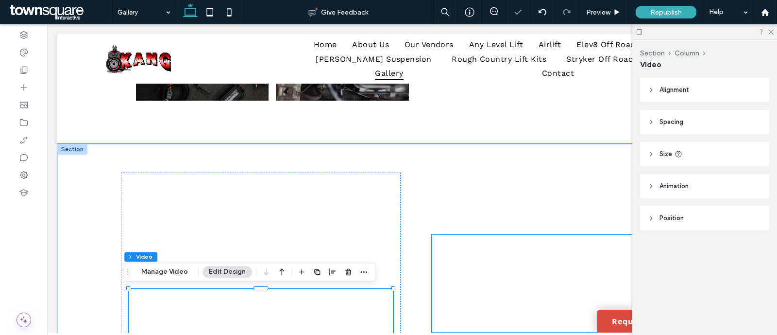
click at [474, 246] on div at bounding box center [564, 283] width 264 height 97
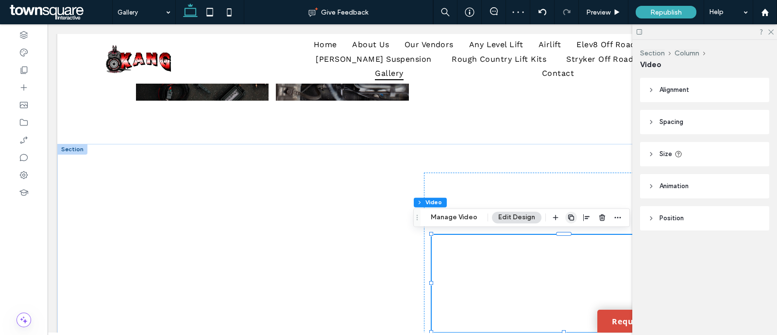
click at [571, 218] on use "button" at bounding box center [571, 217] width 6 height 6
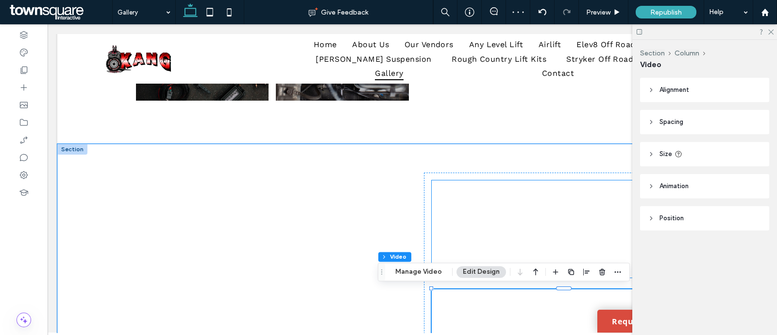
scroll to position [775, 0]
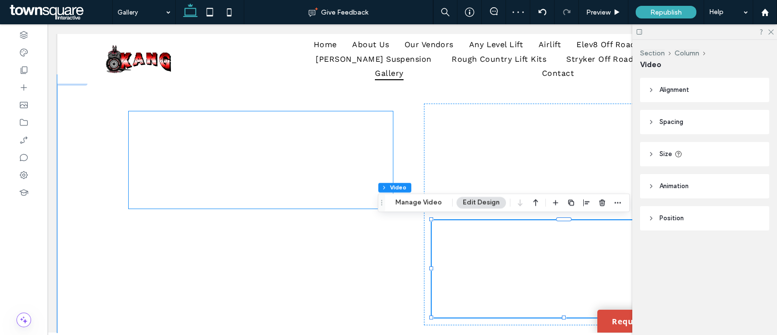
click at [314, 151] on div at bounding box center [261, 159] width 264 height 97
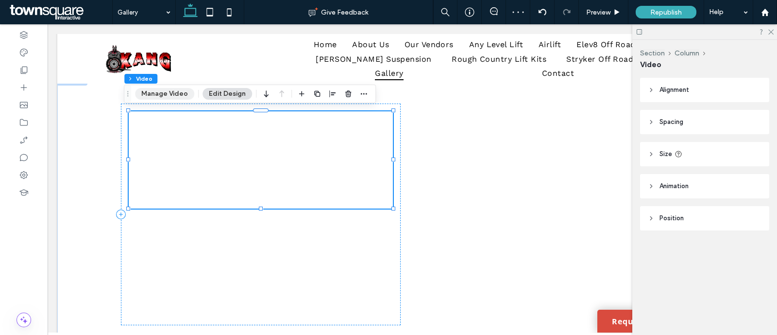
click at [177, 90] on button "Manage Video" at bounding box center [164, 94] width 59 height 12
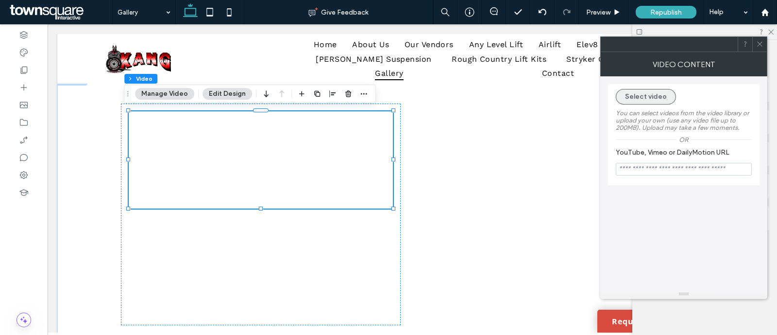
click at [650, 93] on button "Select video" at bounding box center [646, 97] width 60 height 16
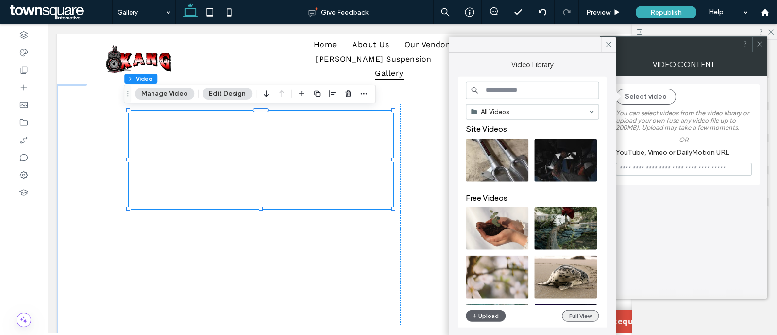
click at [579, 313] on button "Full View" at bounding box center [580, 316] width 37 height 12
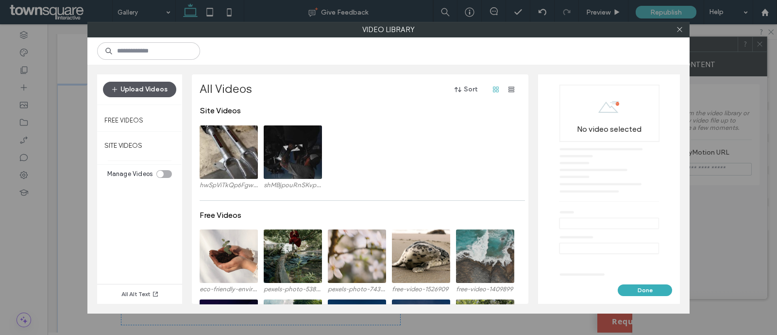
click at [159, 88] on button "Upload Videos" at bounding box center [139, 90] width 73 height 16
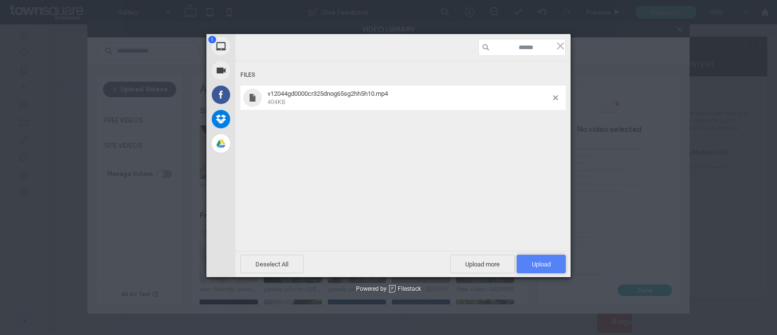
click at [520, 263] on span "Upload 1" at bounding box center [541, 263] width 49 height 18
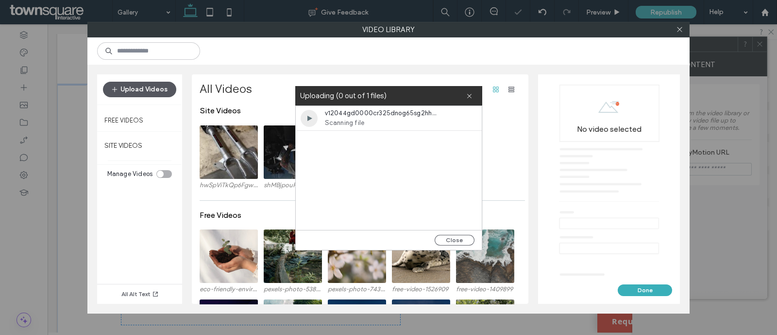
click at [139, 90] on button "Upload Videos" at bounding box center [139, 90] width 73 height 16
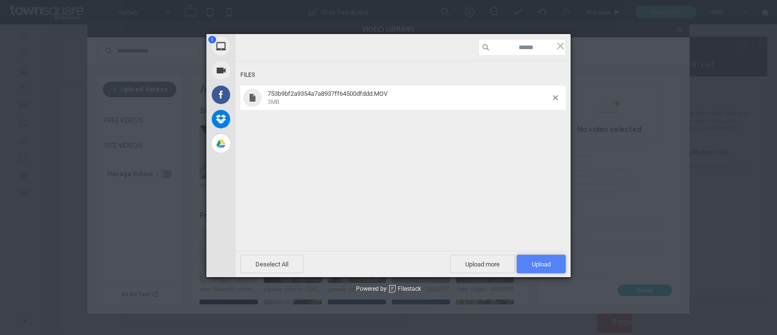
click at [518, 265] on span "Upload 1" at bounding box center [541, 263] width 49 height 18
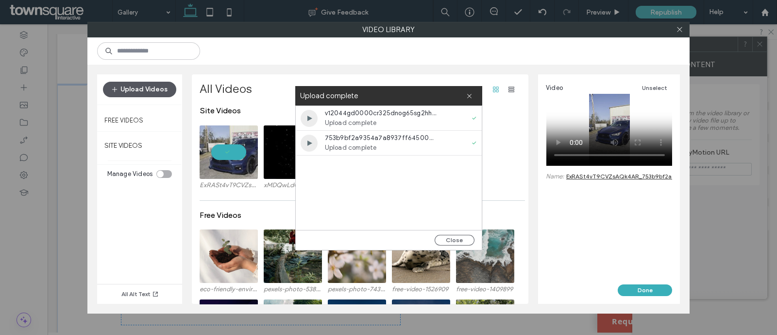
click at [162, 87] on button "Upload Videos" at bounding box center [139, 90] width 73 height 16
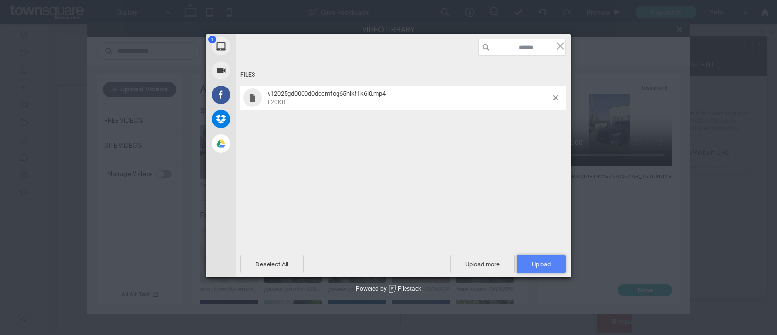
click at [554, 262] on span "Upload 1" at bounding box center [541, 263] width 49 height 18
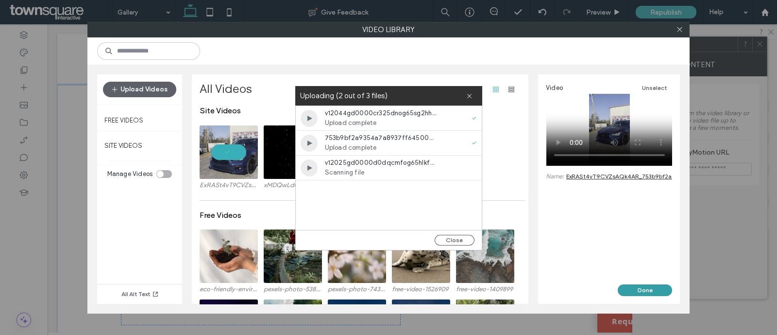
click at [648, 288] on button "Done" at bounding box center [645, 290] width 54 height 12
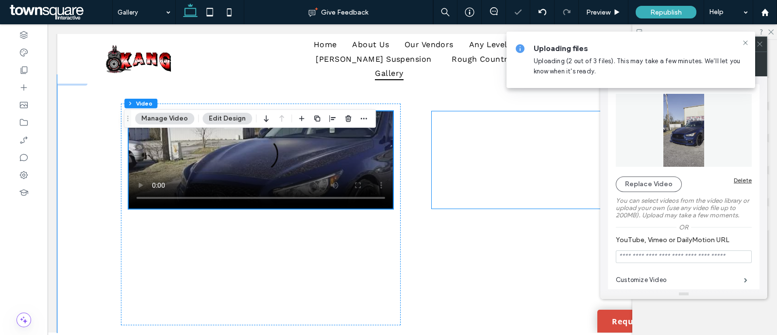
scroll to position [751, 0]
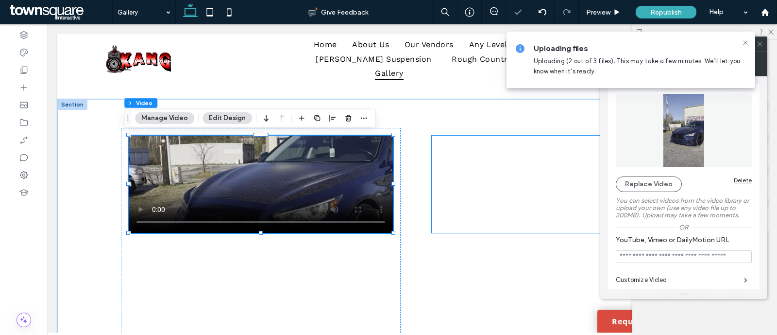
click at [466, 171] on div at bounding box center [564, 183] width 264 height 97
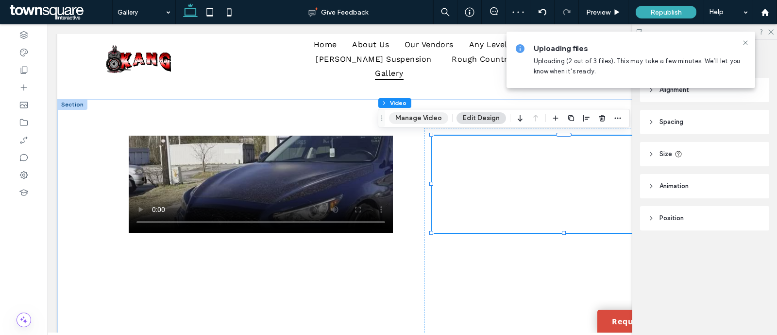
click at [435, 123] on div "Section Column Video Manage Video Edit Design" at bounding box center [504, 118] width 252 height 18
click at [431, 121] on button "Manage Video" at bounding box center [418, 118] width 59 height 12
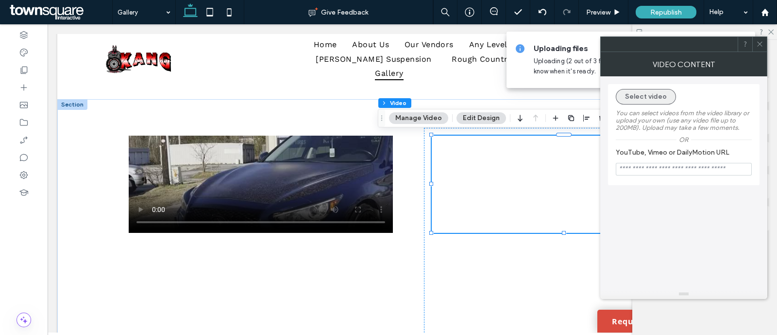
click at [656, 91] on button "Select video" at bounding box center [646, 97] width 60 height 16
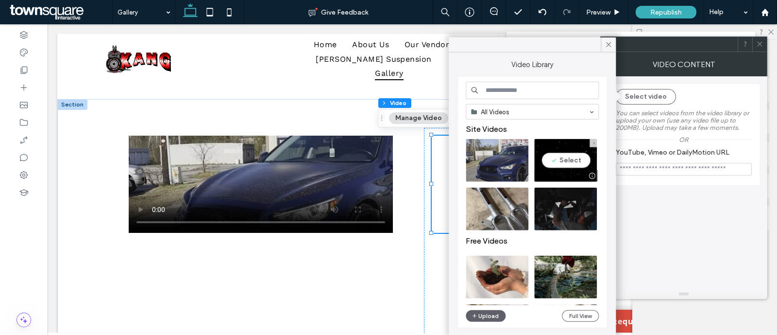
click at [567, 160] on video at bounding box center [565, 160] width 63 height 43
type input "**********"
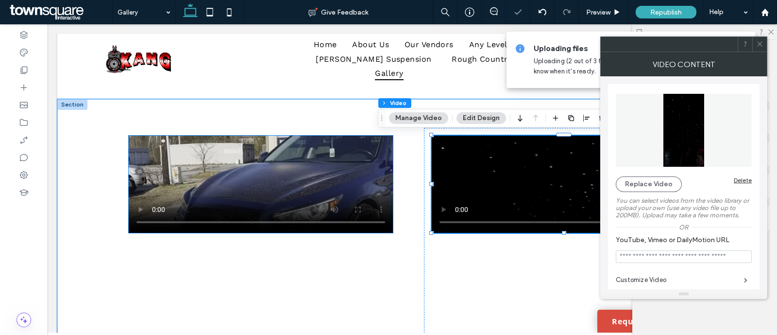
click at [336, 181] on video at bounding box center [261, 183] width 264 height 97
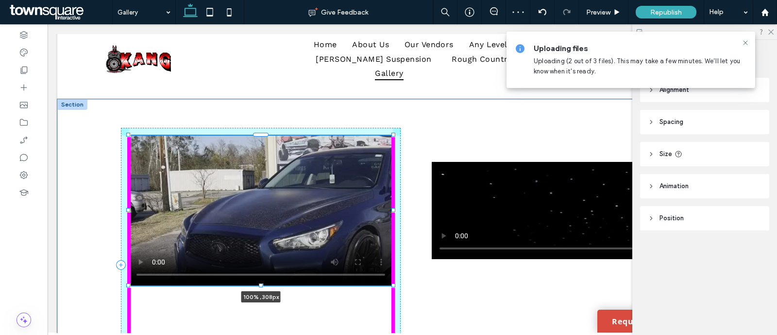
drag, startPoint x: 389, startPoint y: 231, endPoint x: 389, endPoint y: 257, distance: 26.2
click at [389, 257] on div "100% , 308px" at bounding box center [412, 264] width 583 height 331
type input "***"
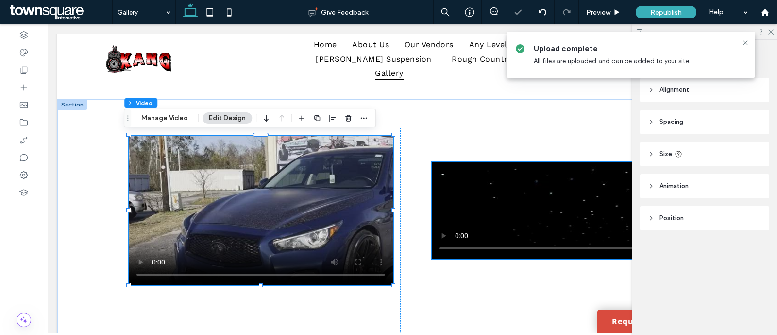
click at [472, 209] on video at bounding box center [564, 210] width 264 height 97
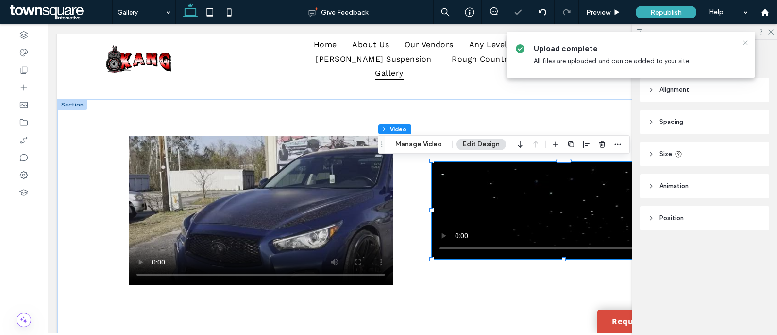
click at [745, 42] on use at bounding box center [745, 42] width 4 height 4
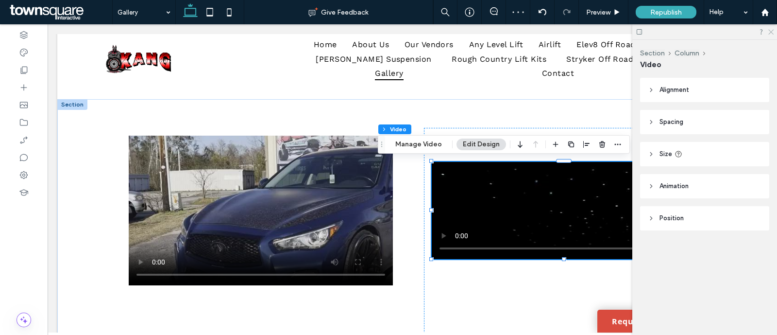
click at [771, 32] on use at bounding box center [770, 32] width 5 height 5
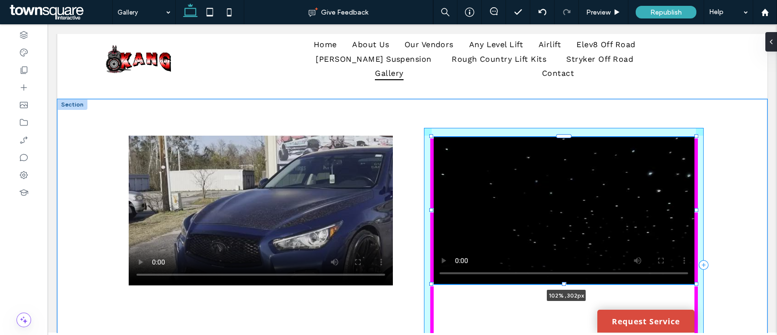
drag, startPoint x: 691, startPoint y: 256, endPoint x: 696, endPoint y: 281, distance: 25.2
click at [696, 281] on div "102% , 302px" at bounding box center [412, 264] width 583 height 331
type input "***"
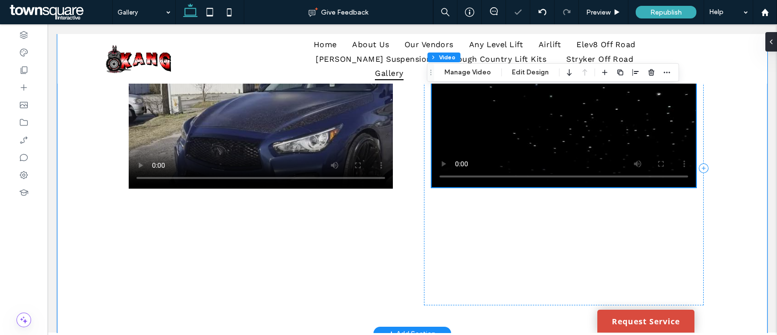
scroll to position [848, 0]
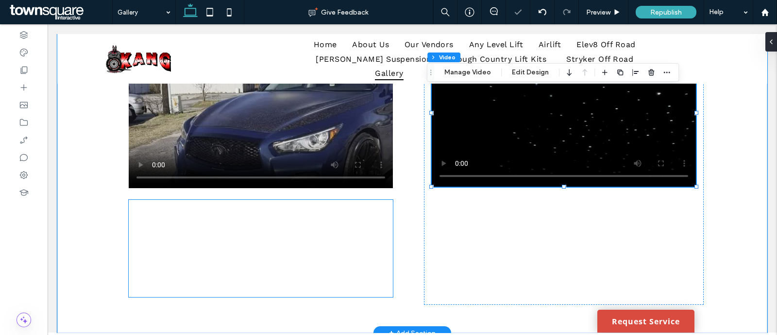
click at [314, 239] on div at bounding box center [261, 248] width 264 height 97
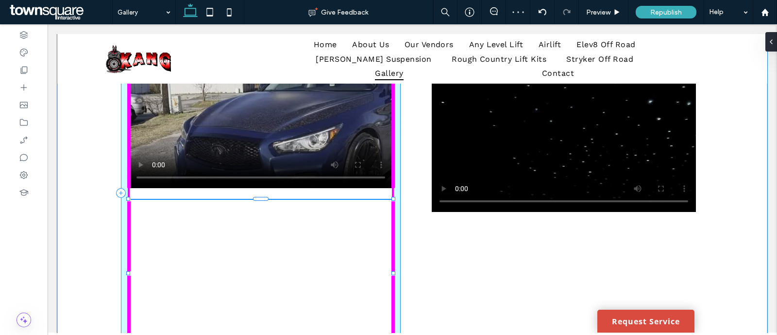
drag, startPoint x: 388, startPoint y: 296, endPoint x: 389, endPoint y: 319, distance: 23.3
click at [389, 319] on div "100% , 304px" at bounding box center [412, 192] width 583 height 381
type input "***"
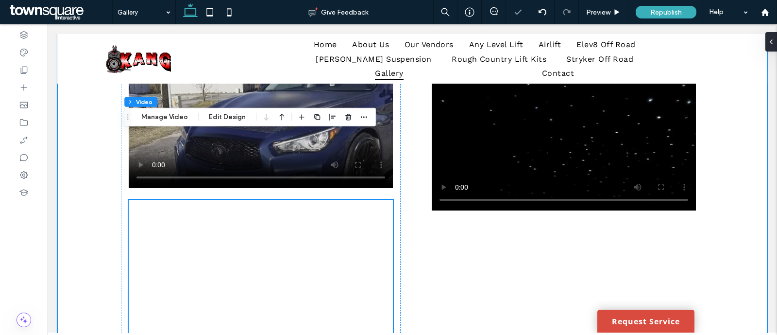
scroll to position [915, 0]
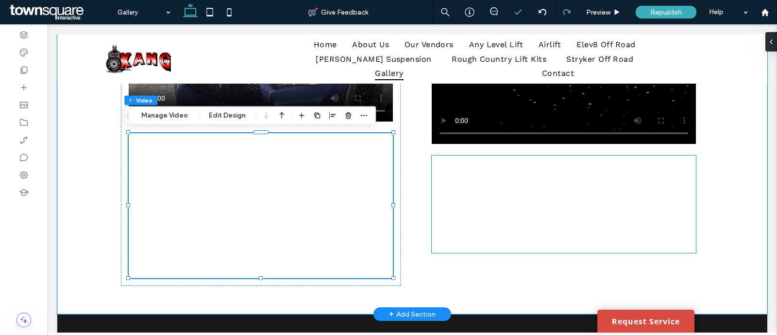
click at [447, 237] on div at bounding box center [564, 203] width 264 height 97
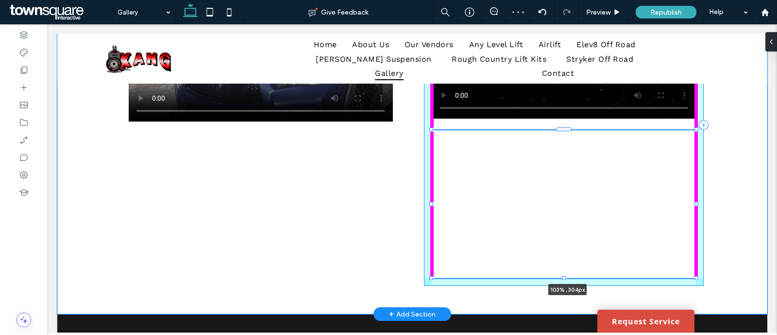
drag, startPoint x: 690, startPoint y: 251, endPoint x: 697, endPoint y: 276, distance: 26.7
click at [697, 276] on div "103% , 304px" at bounding box center [412, 124] width 583 height 378
type input "***"
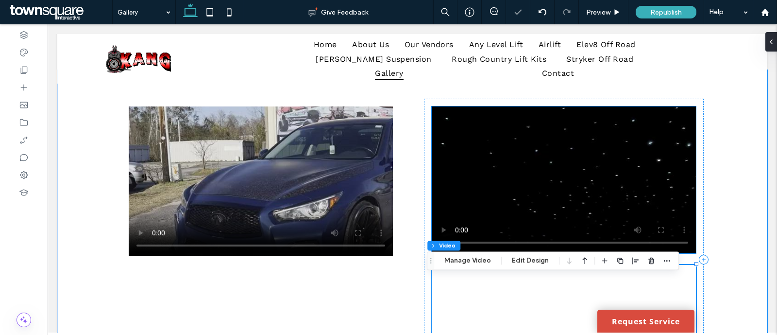
scroll to position [768, 0]
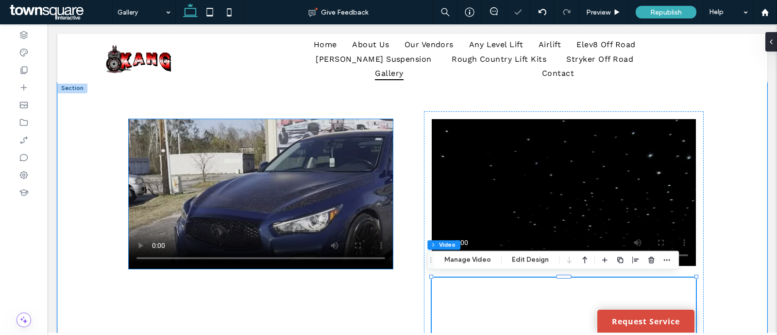
click at [334, 168] on video at bounding box center [261, 194] width 264 height 150
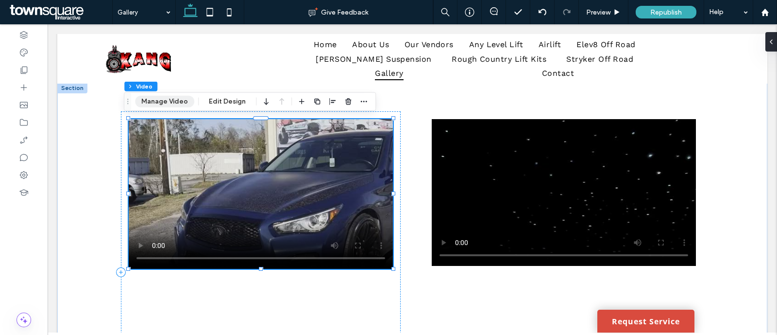
click at [173, 100] on button "Manage Video" at bounding box center [164, 102] width 59 height 12
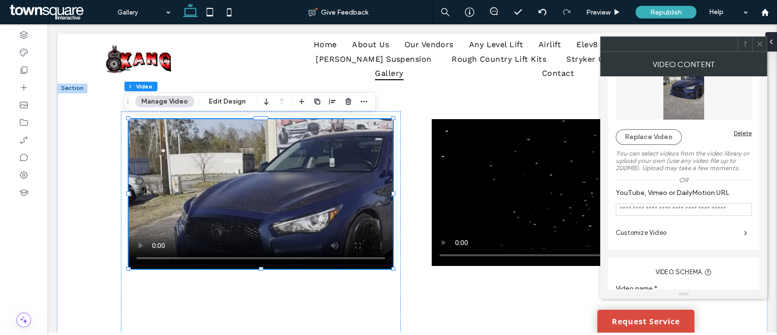
scroll to position [48, 0]
click at [658, 237] on label "Customize Video" at bounding box center [680, 231] width 128 height 19
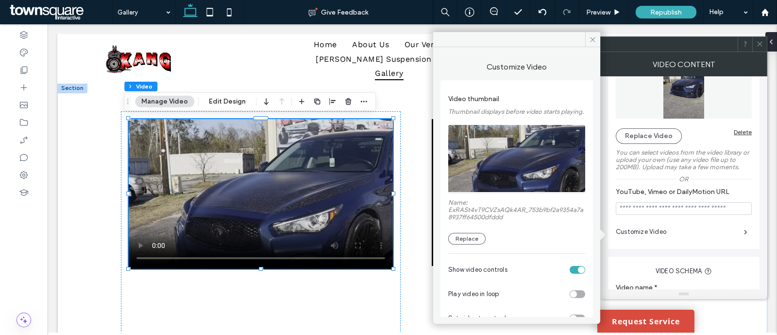
scroll to position [71, 0]
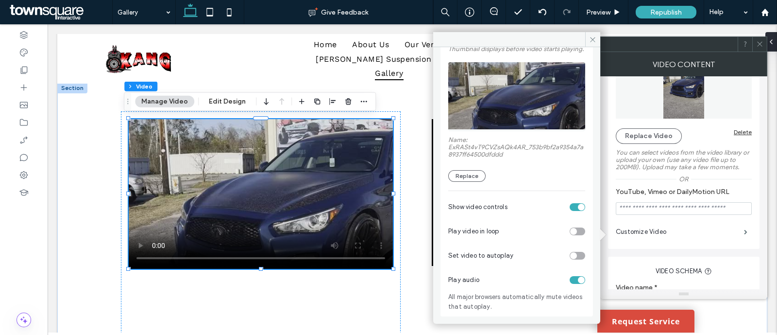
click at [573, 231] on div "toggle" at bounding box center [578, 231] width 16 height 8
click at [570, 256] on div "toggle" at bounding box center [573, 255] width 7 height 7
click at [589, 63] on div "Customize Video Video thumbnail Thumbnail displays before video starts playing.…" at bounding box center [516, 181] width 167 height 269
click at [593, 37] on icon at bounding box center [592, 39] width 7 height 7
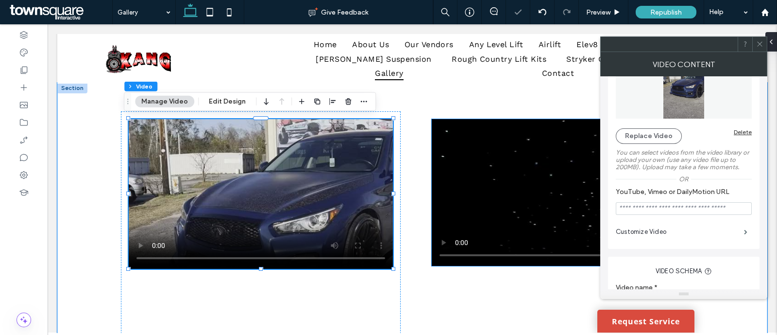
click at [487, 188] on video at bounding box center [564, 192] width 264 height 147
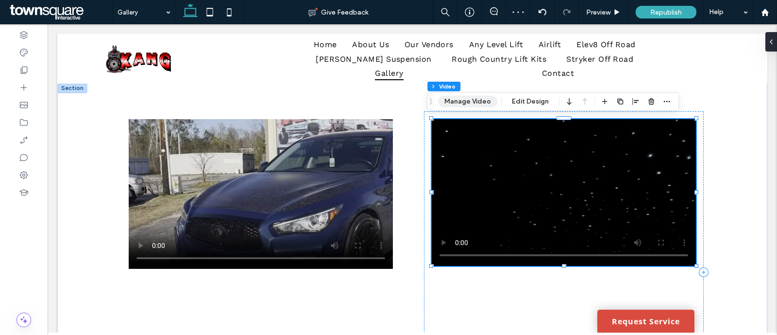
click at [464, 100] on button "Manage Video" at bounding box center [467, 102] width 59 height 12
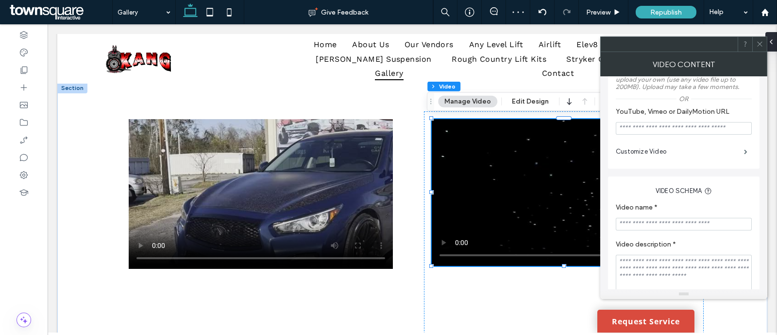
scroll to position [129, 0]
click at [636, 155] on label "Customize Video" at bounding box center [680, 150] width 128 height 19
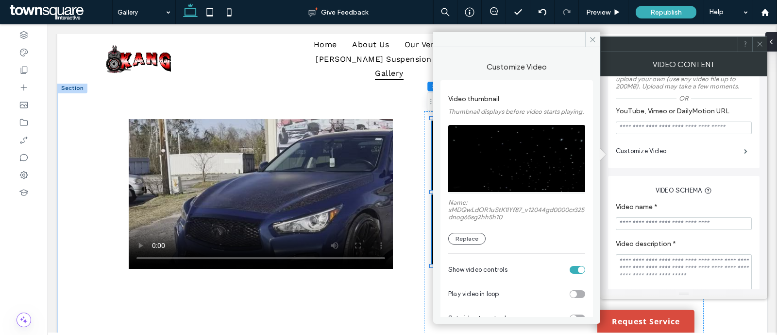
scroll to position [71, 0]
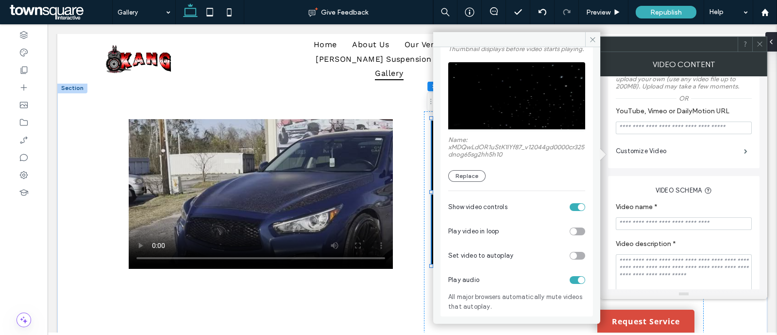
click at [573, 227] on div "Play video in loop" at bounding box center [516, 231] width 137 height 24
click at [570, 258] on div "toggle" at bounding box center [578, 256] width 16 height 8
click at [573, 233] on div "toggle" at bounding box center [578, 231] width 16 height 8
click at [585, 150] on div "Video thumbnail Thumbnail displays before video starts playing. Name: xMDQwLdOR…" at bounding box center [516, 166] width 152 height 299
click at [594, 40] on icon at bounding box center [592, 39] width 7 height 7
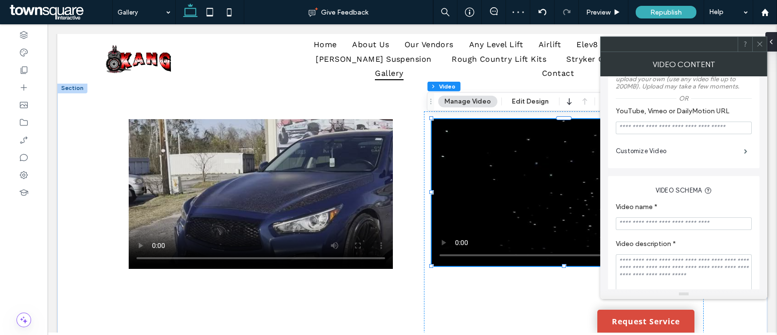
click at [758, 42] on icon at bounding box center [759, 43] width 7 height 7
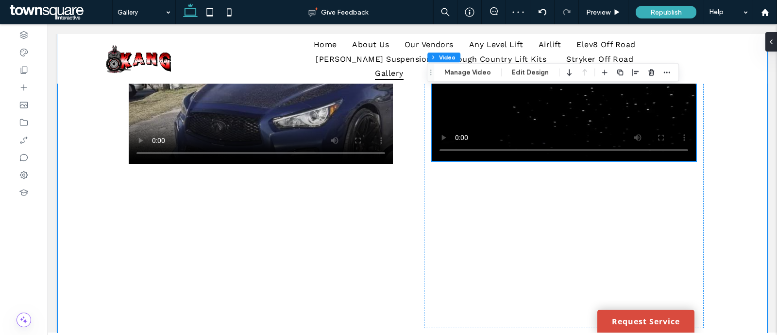
scroll to position [874, 0]
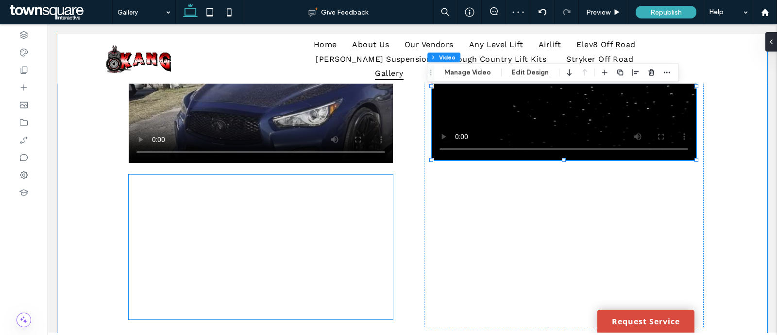
click at [325, 217] on div at bounding box center [261, 246] width 264 height 145
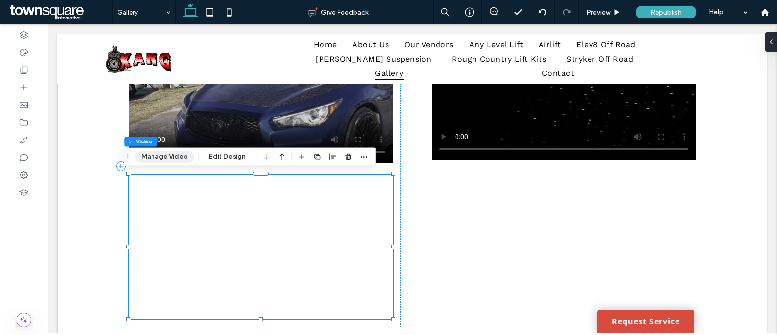
click at [166, 154] on button "Manage Video" at bounding box center [164, 157] width 59 height 12
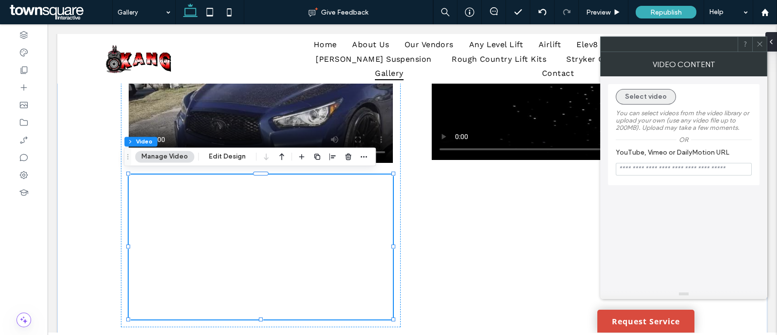
click at [627, 97] on button "Select video" at bounding box center [646, 97] width 60 height 16
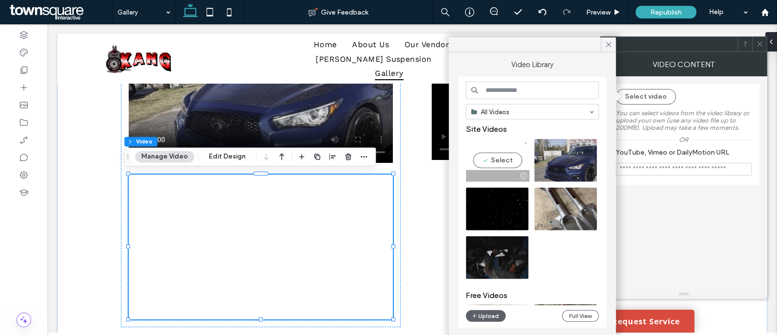
click at [515, 149] on video at bounding box center [497, 160] width 63 height 43
type input "**********"
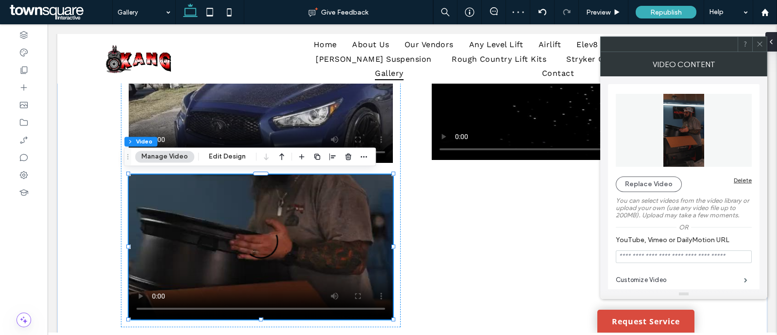
scroll to position [131, 0]
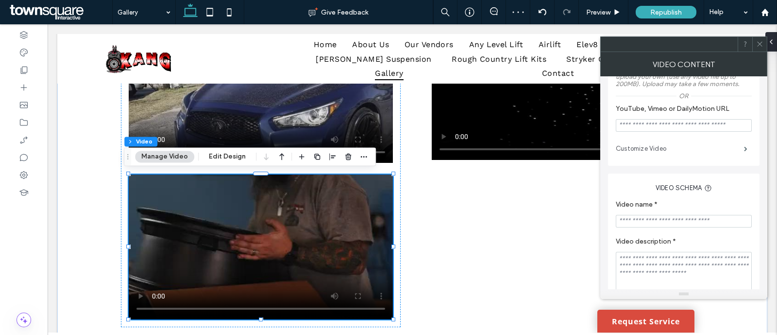
click at [649, 146] on label "Customize Video" at bounding box center [680, 148] width 128 height 19
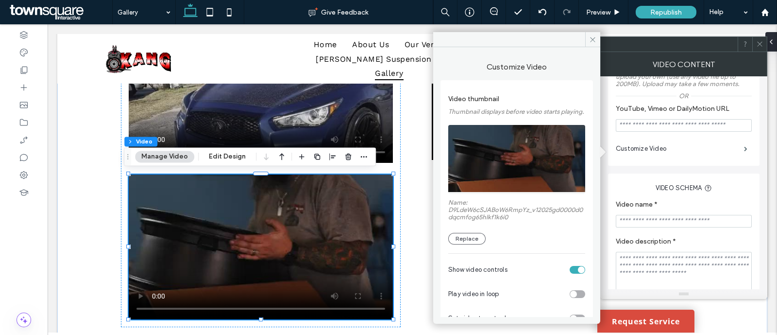
scroll to position [71, 0]
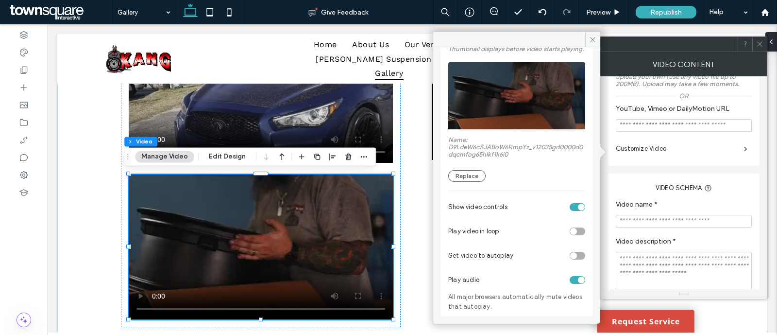
click at [572, 227] on div "Play video in loop" at bounding box center [516, 231] width 137 height 24
click at [573, 229] on div "toggle" at bounding box center [578, 231] width 16 height 8
click at [571, 254] on div "toggle" at bounding box center [573, 255] width 7 height 7
click at [589, 39] on span at bounding box center [592, 39] width 15 height 15
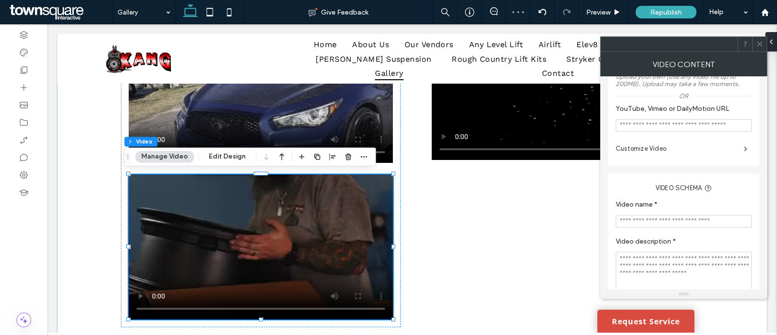
click at [760, 38] on span at bounding box center [759, 44] width 7 height 15
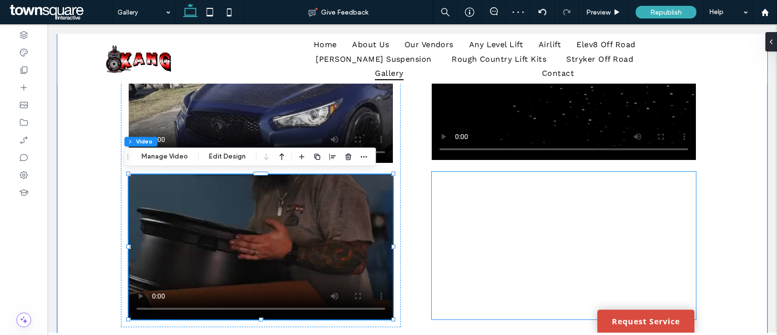
click at [459, 202] on div at bounding box center [564, 245] width 264 height 148
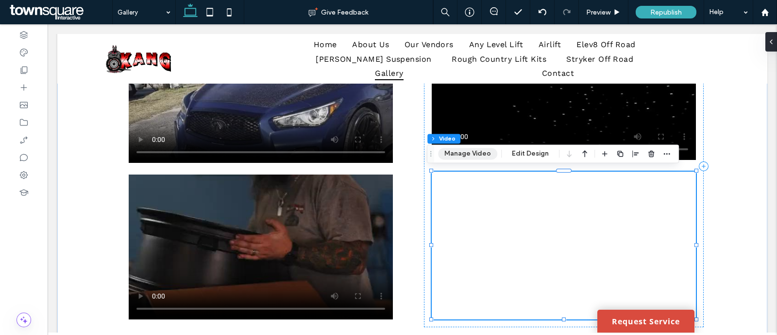
click at [484, 156] on button "Manage Video" at bounding box center [467, 154] width 59 height 12
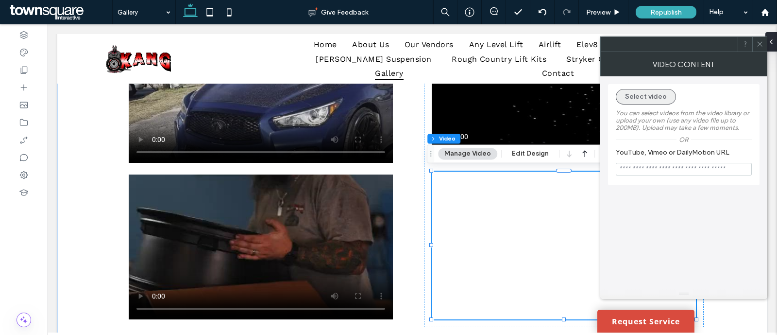
click at [636, 93] on button "Select video" at bounding box center [646, 97] width 60 height 16
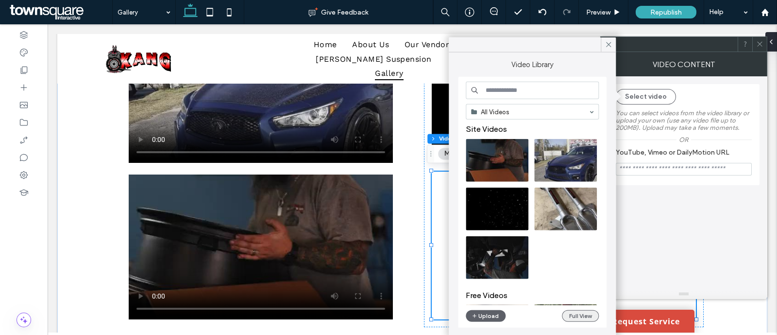
click at [574, 314] on button "Full View" at bounding box center [580, 316] width 37 height 12
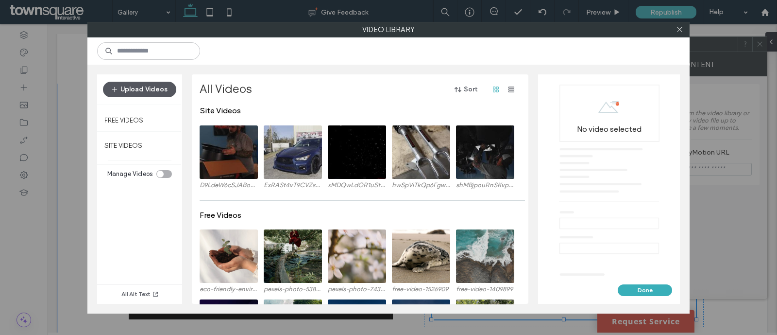
click at [124, 93] on button "Upload Videos" at bounding box center [139, 90] width 73 height 16
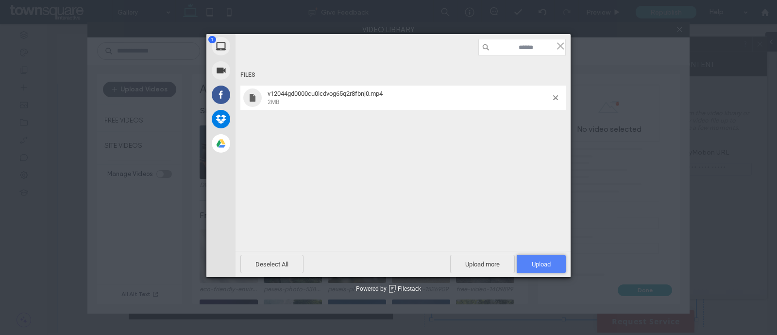
click at [527, 269] on span "Upload 1" at bounding box center [541, 263] width 49 height 18
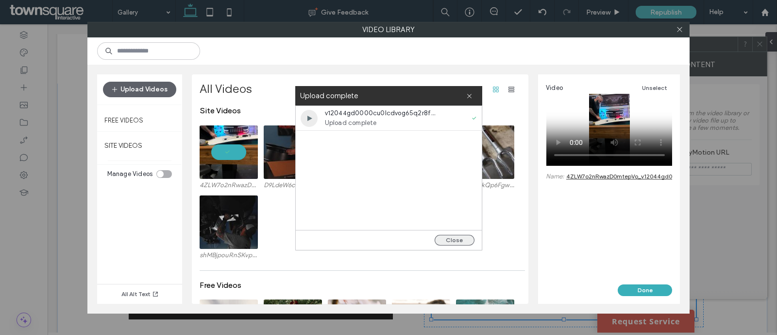
click at [469, 238] on button "Close" at bounding box center [455, 240] width 40 height 11
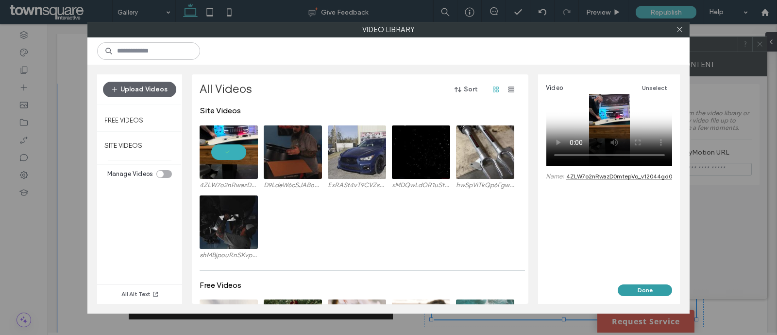
click at [645, 287] on button "Done" at bounding box center [645, 290] width 54 height 12
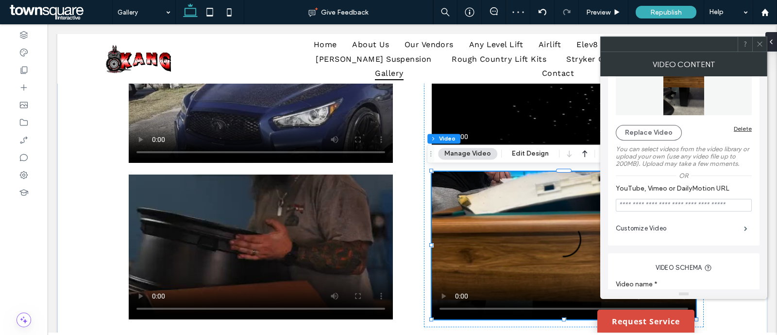
scroll to position [52, 0]
click at [660, 228] on label "Customize Video" at bounding box center [680, 227] width 128 height 19
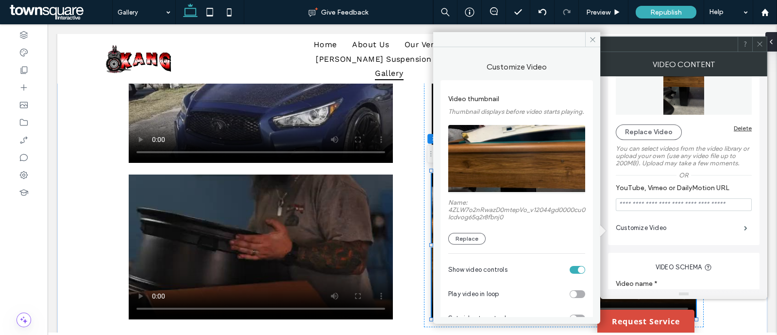
scroll to position [71, 0]
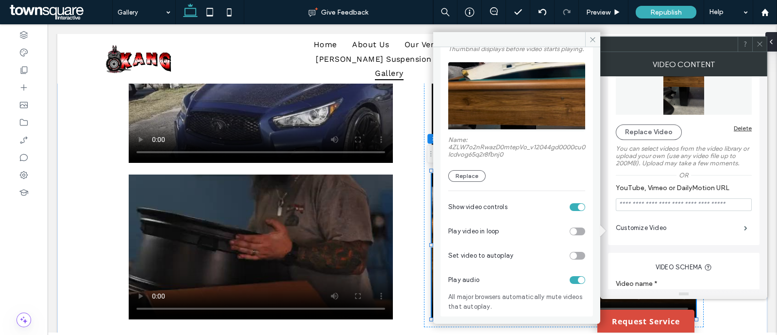
click at [571, 233] on div "toggle" at bounding box center [578, 231] width 16 height 8
click at [573, 253] on div "toggle" at bounding box center [578, 256] width 16 height 8
click at [588, 82] on div "Video thumbnail Thumbnail displays before video starts playing. Name: 4ZLW7o2nR…" at bounding box center [516, 166] width 152 height 299
click at [593, 36] on icon at bounding box center [592, 39] width 7 height 7
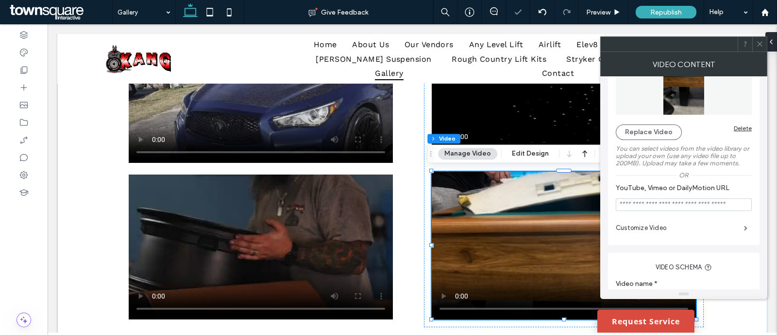
click at [764, 44] on div at bounding box center [759, 44] width 15 height 15
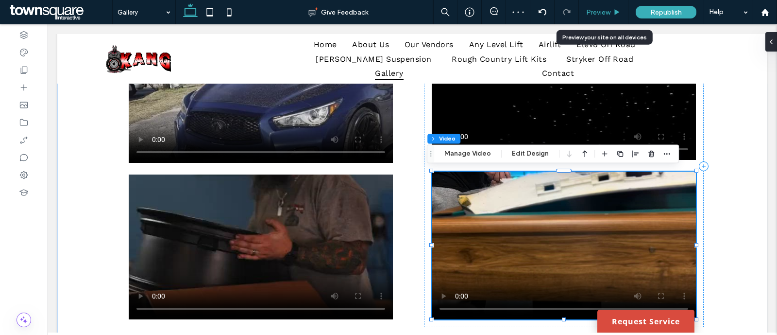
click at [606, 6] on div "Preview" at bounding box center [604, 12] width 50 height 24
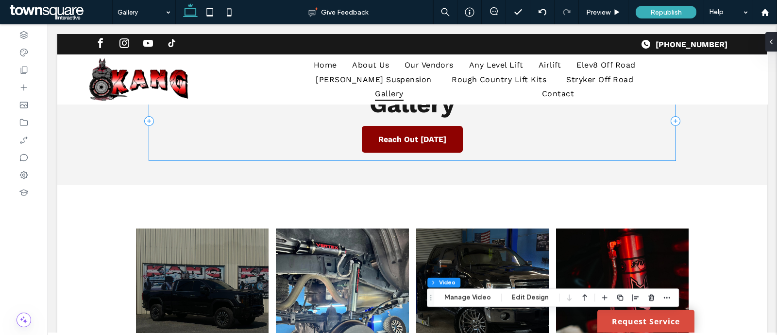
scroll to position [0, 0]
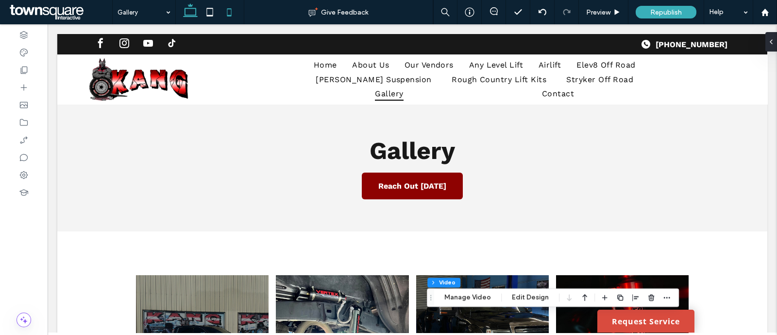
click at [230, 8] on icon at bounding box center [228, 11] width 19 height 19
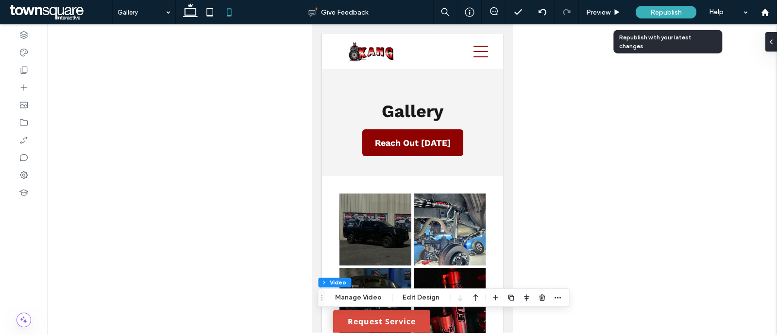
click at [680, 15] on div "Republish" at bounding box center [666, 12] width 61 height 13
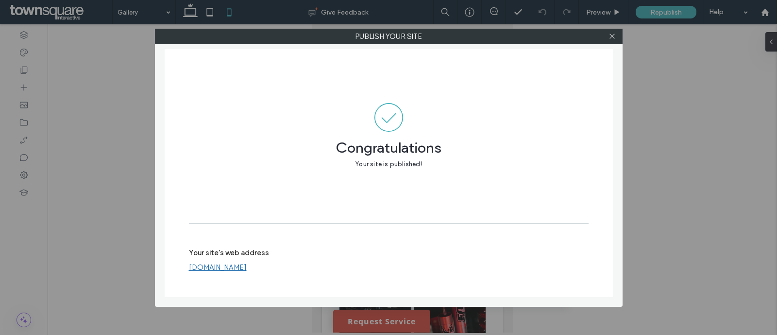
click at [616, 39] on div at bounding box center [612, 36] width 15 height 15
click at [615, 38] on icon at bounding box center [611, 36] width 7 height 7
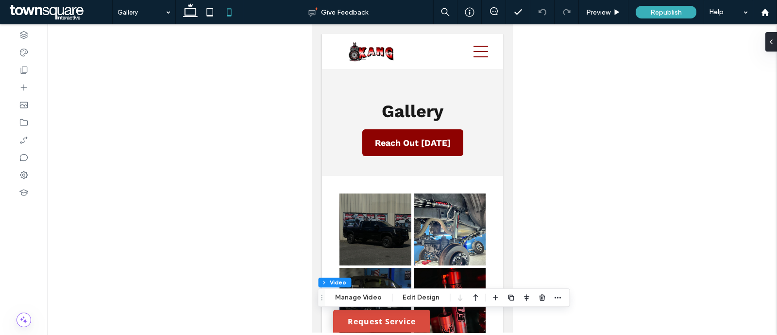
click at [614, 37] on div at bounding box center [412, 178] width 729 height 308
click at [200, 15] on icon at bounding box center [209, 11] width 19 height 19
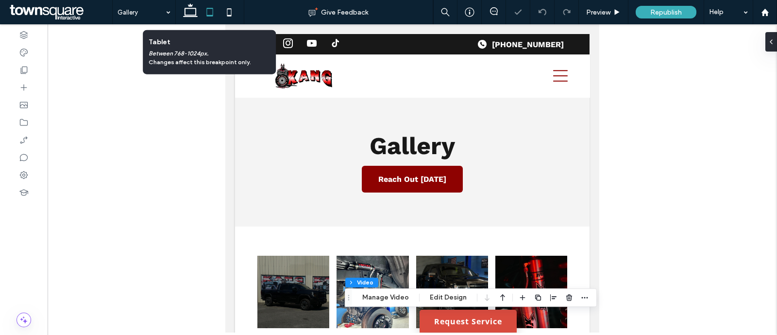
click at [200, 15] on icon at bounding box center [209, 11] width 19 height 19
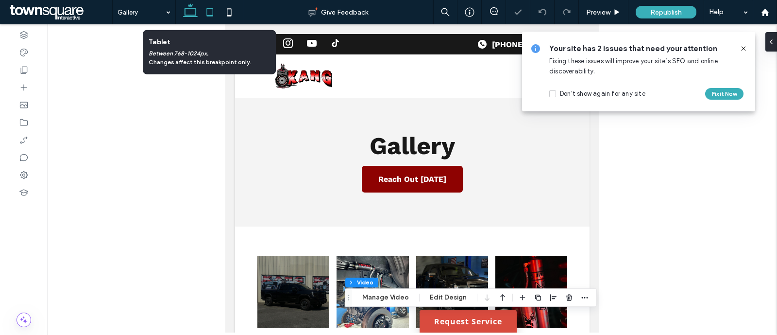
click at [191, 13] on icon at bounding box center [190, 11] width 19 height 19
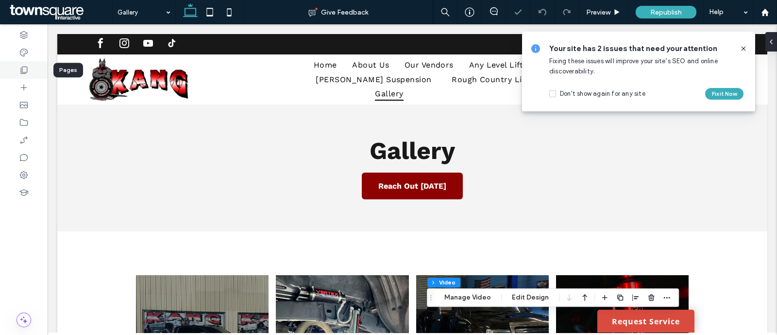
click at [29, 71] on div at bounding box center [24, 69] width 48 height 17
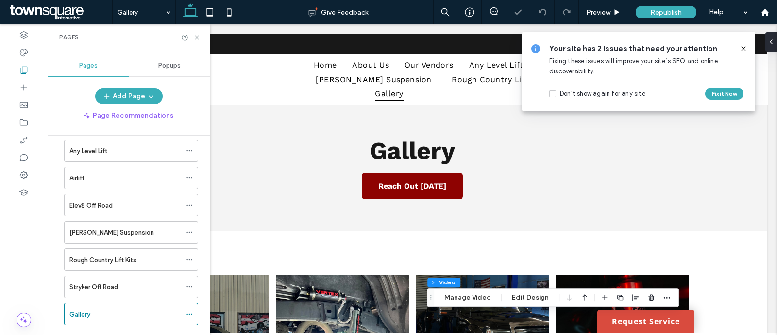
scroll to position [95, 0]
click at [187, 255] on icon at bounding box center [189, 258] width 7 height 7
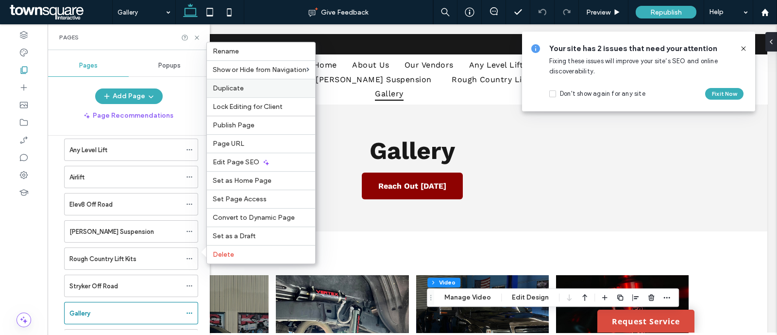
click at [250, 90] on label "Duplicate" at bounding box center [261, 88] width 97 height 8
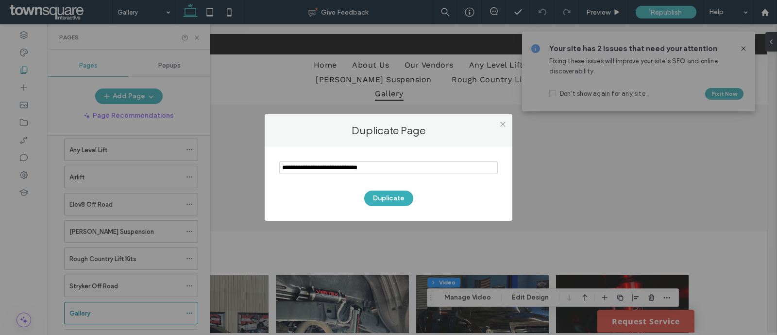
click at [364, 164] on input "notEmpty" at bounding box center [388, 167] width 219 height 13
paste input "**********"
type input "**********"
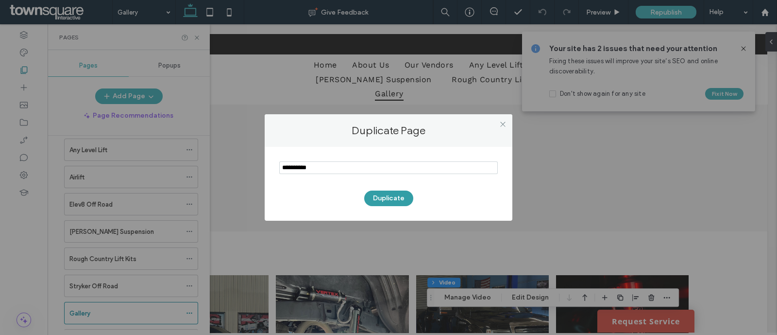
click at [377, 191] on button "Duplicate" at bounding box center [388, 198] width 49 height 16
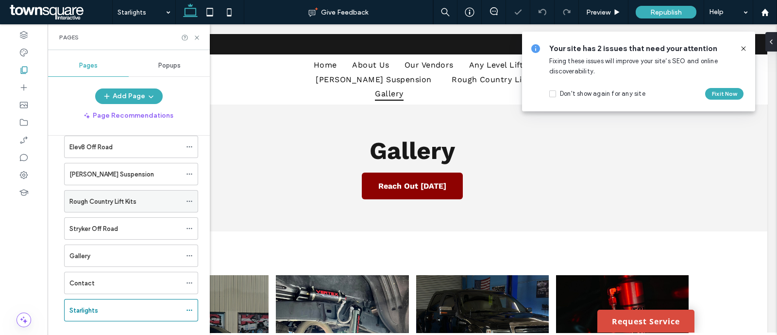
scroll to position [165, 0]
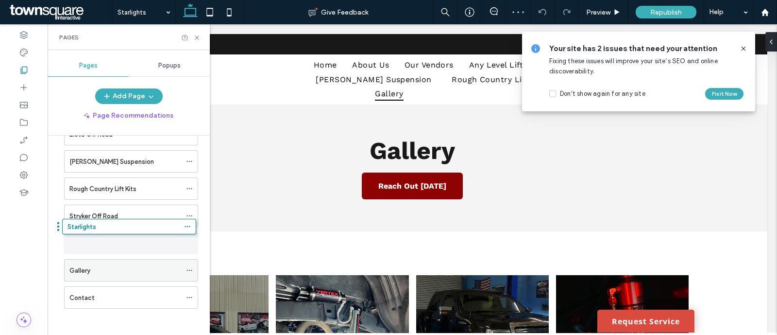
drag, startPoint x: 125, startPoint y: 296, endPoint x: 123, endPoint y: 231, distance: 64.6
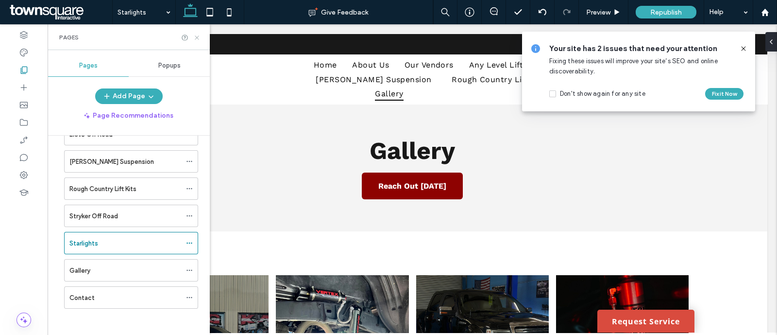
click at [198, 35] on icon at bounding box center [196, 37] width 7 height 7
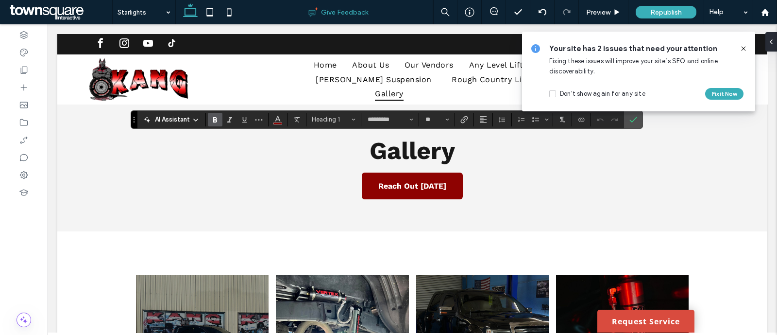
type input "**"
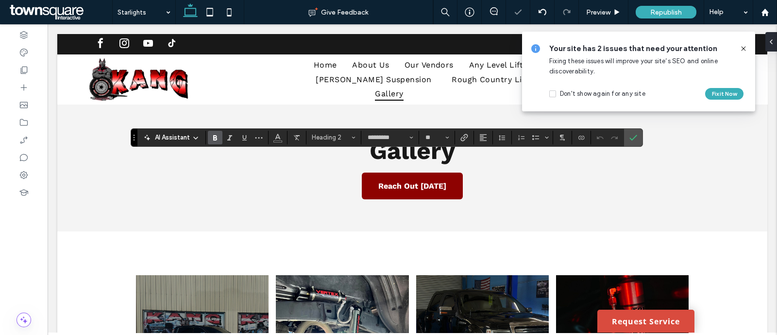
type input "**"
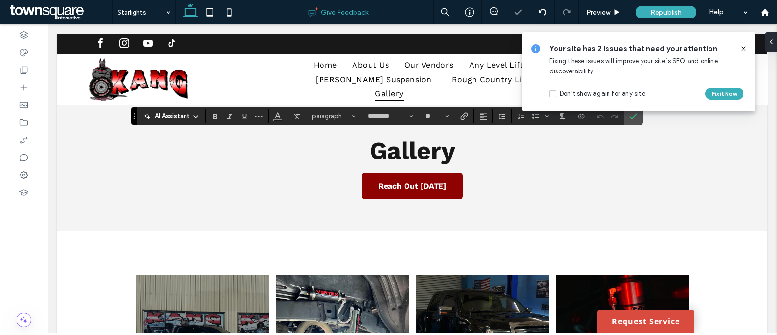
type input "**"
type input "*********"
type input "**"
click at [744, 46] on icon at bounding box center [744, 49] width 8 height 8
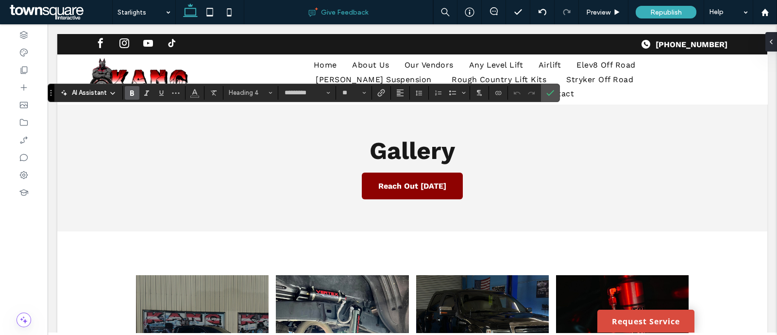
type input "**"
click at [553, 93] on label "Confirm" at bounding box center [550, 92] width 15 height 17
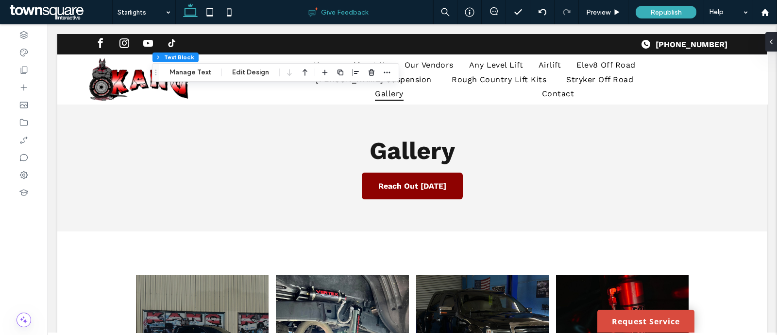
type input "*********"
type input "**"
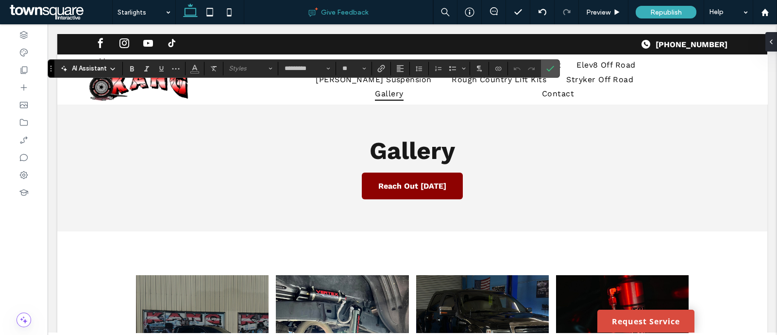
type input "**"
type input "*********"
type input "**"
click at [455, 67] on use "Bulleted List" at bounding box center [452, 68] width 7 height 5
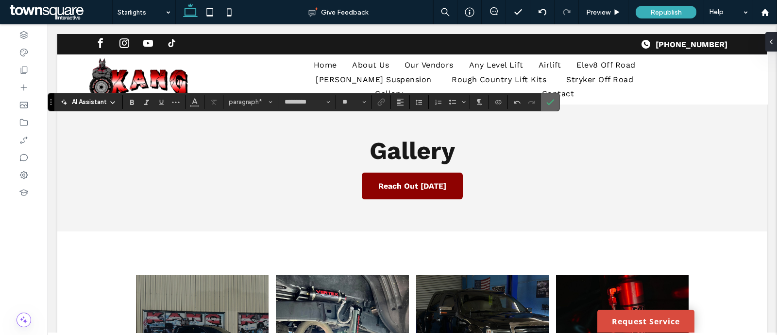
click at [546, 98] on icon "Confirm" at bounding box center [550, 102] width 8 height 8
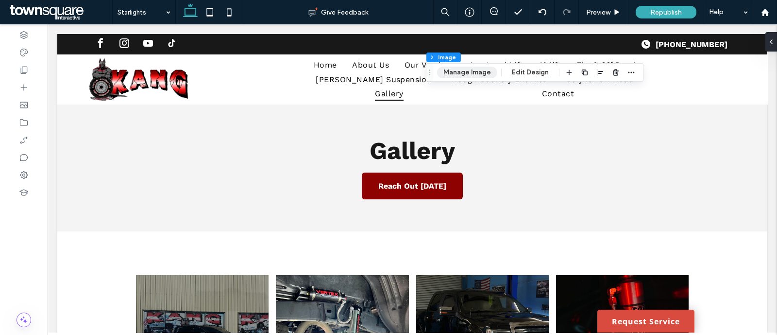
click at [473, 74] on button "Manage Image" at bounding box center [467, 73] width 60 height 12
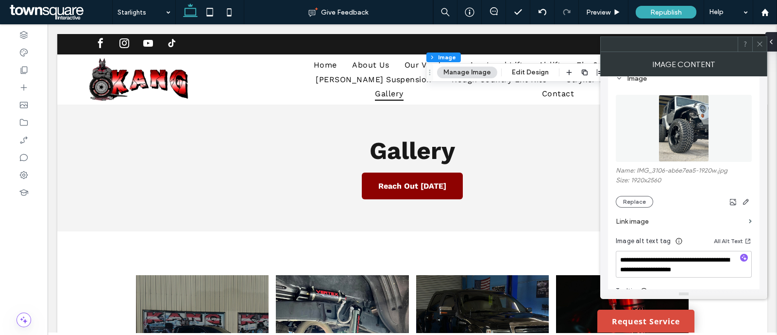
scroll to position [106, 0]
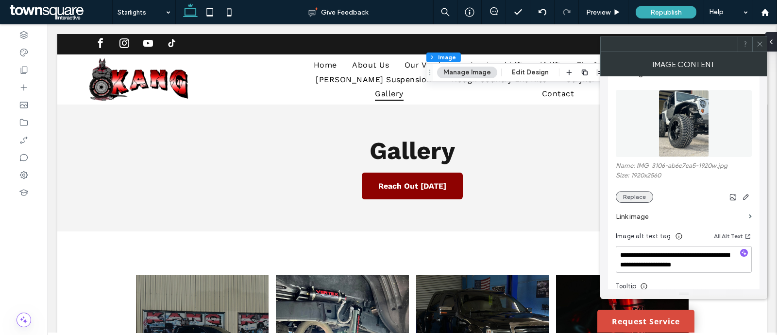
click at [640, 196] on button "Replace" at bounding box center [634, 197] width 37 height 12
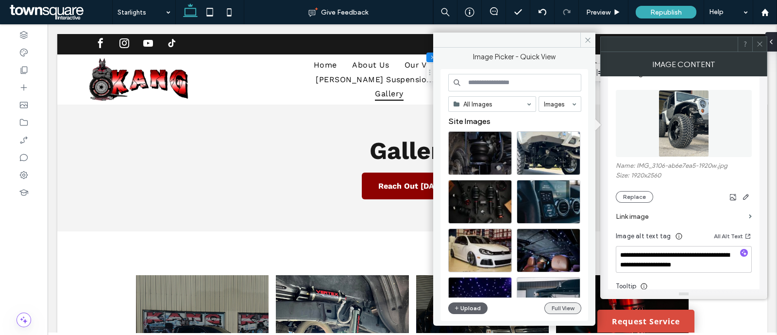
click at [571, 307] on button "Full View" at bounding box center [562, 308] width 37 height 12
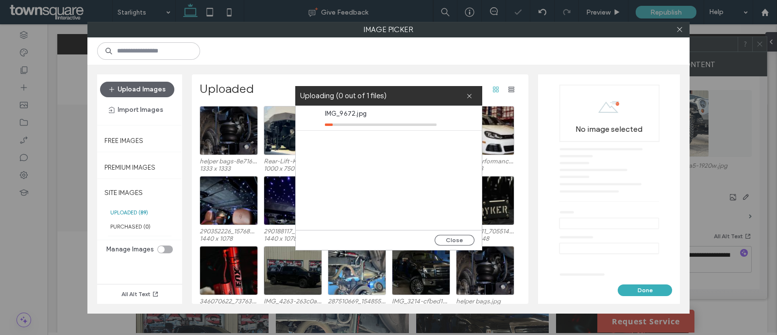
click at [372, 55] on div at bounding box center [388, 50] width 602 height 27
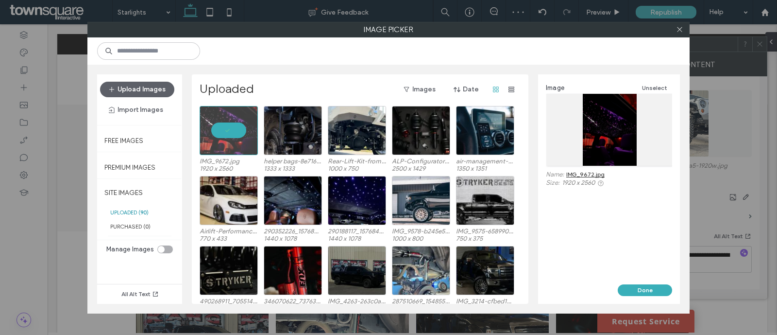
click at [643, 289] on button "Done" at bounding box center [645, 290] width 54 height 12
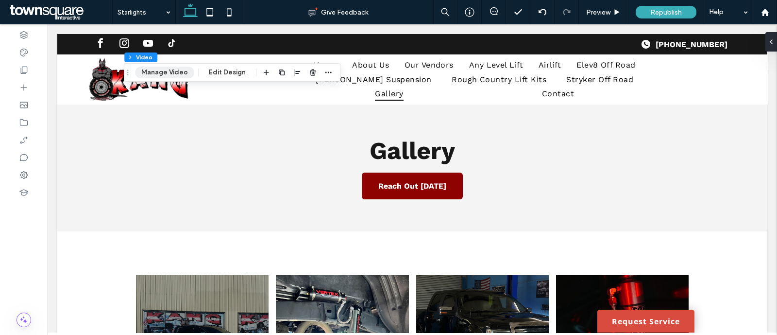
click at [177, 69] on button "Manage Video" at bounding box center [164, 73] width 59 height 12
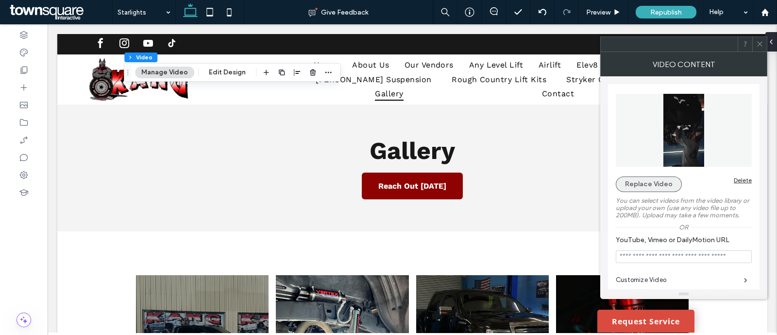
click at [668, 181] on button "Replace Video" at bounding box center [649, 184] width 66 height 16
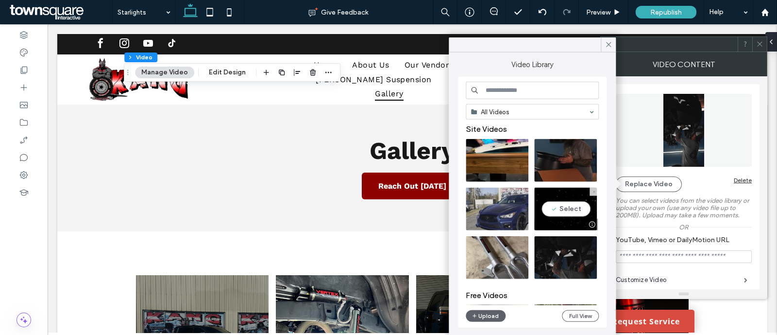
scroll to position [16, 0]
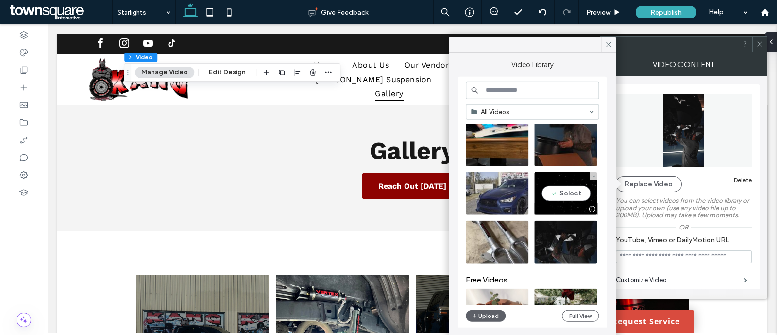
click at [571, 183] on video at bounding box center [565, 193] width 63 height 43
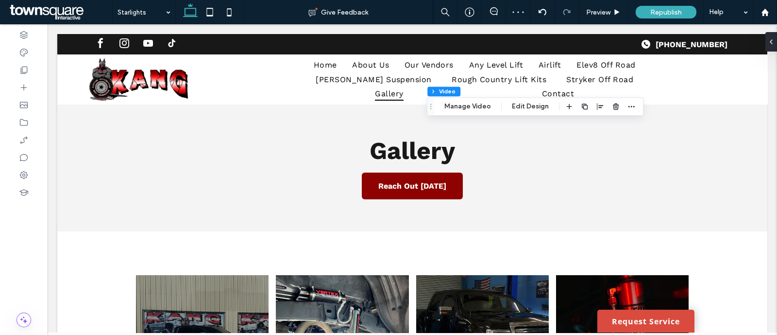
click at [487, 112] on div "Section Column Video Manage Video Edit Design" at bounding box center [535, 106] width 217 height 18
click at [479, 106] on button "Manage Video" at bounding box center [467, 107] width 59 height 12
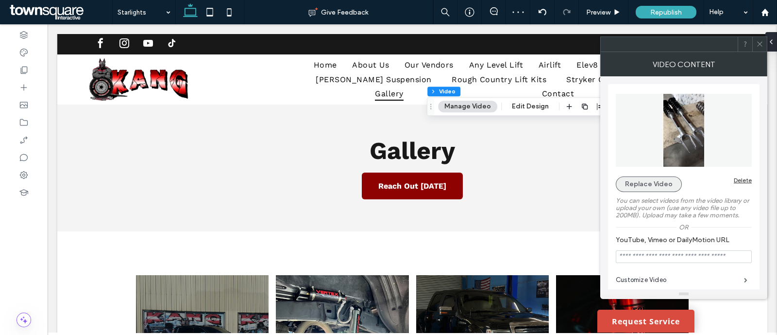
click at [646, 180] on button "Replace Video" at bounding box center [649, 184] width 66 height 16
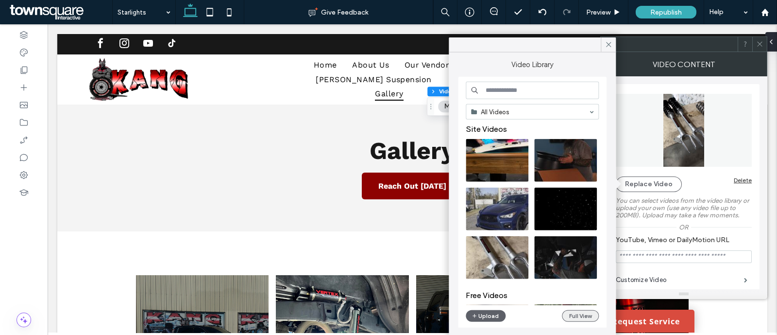
click at [583, 318] on button "Full View" at bounding box center [580, 316] width 37 height 12
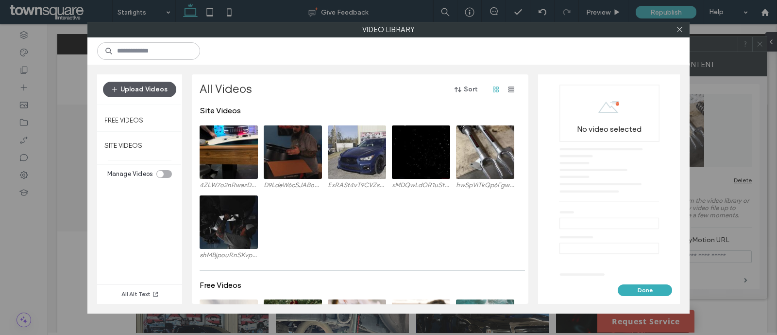
click at [165, 84] on button "Upload Videos" at bounding box center [139, 90] width 73 height 16
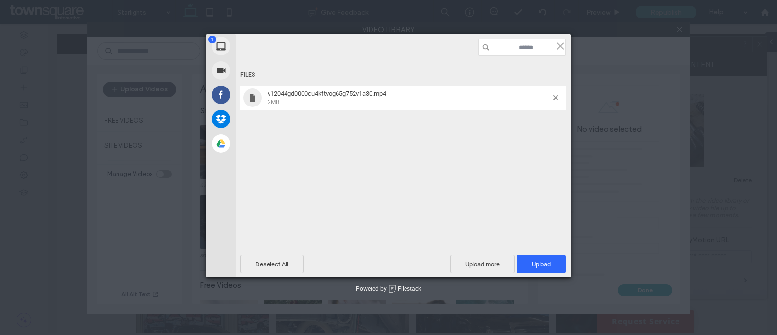
click at [399, 61] on div "Files v12044gd0000cu4kftvog65g752v1a30.mp4 2MB" at bounding box center [403, 142] width 335 height 163
click at [545, 267] on span "Upload 1" at bounding box center [541, 263] width 19 height 7
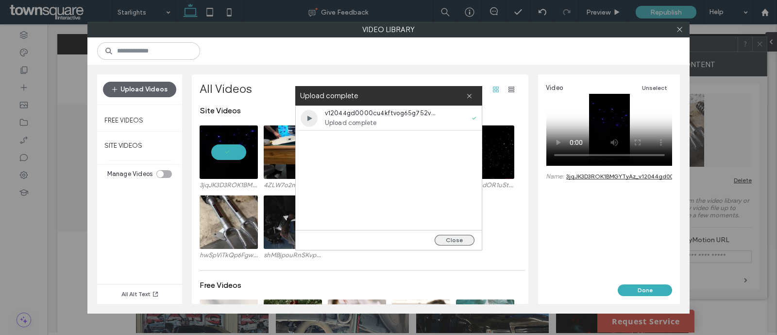
click at [462, 236] on button "Close" at bounding box center [455, 240] width 40 height 11
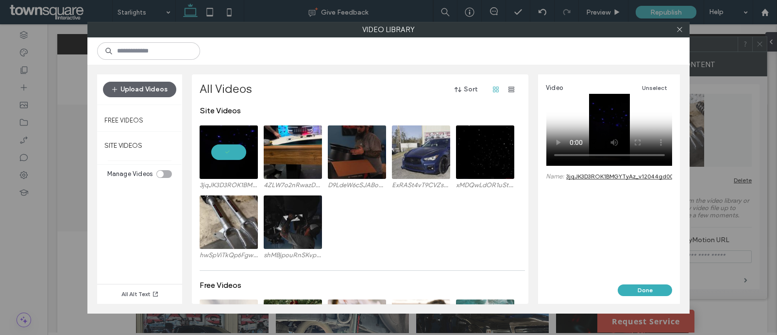
click at [652, 285] on button "Done" at bounding box center [645, 290] width 54 height 12
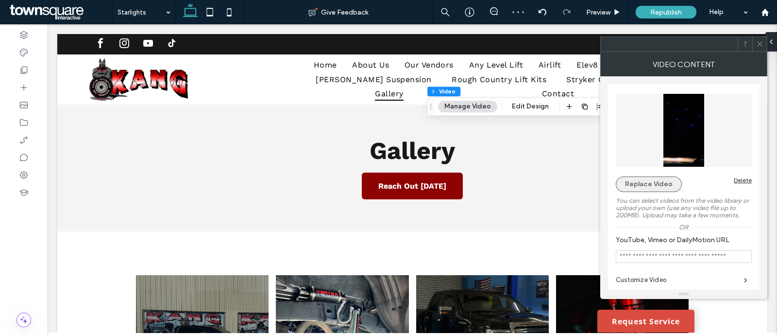
scroll to position [110, 0]
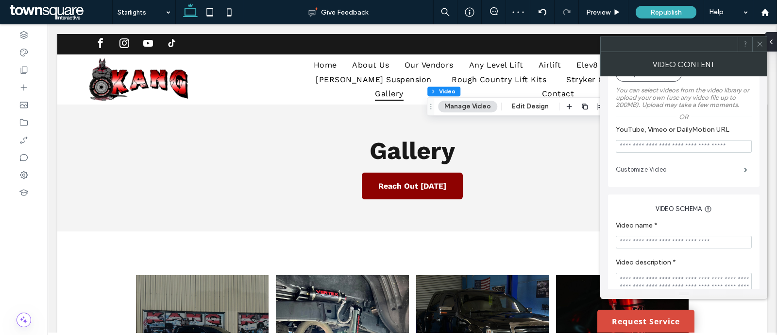
click at [651, 168] on label "Customize Video" at bounding box center [680, 169] width 128 height 19
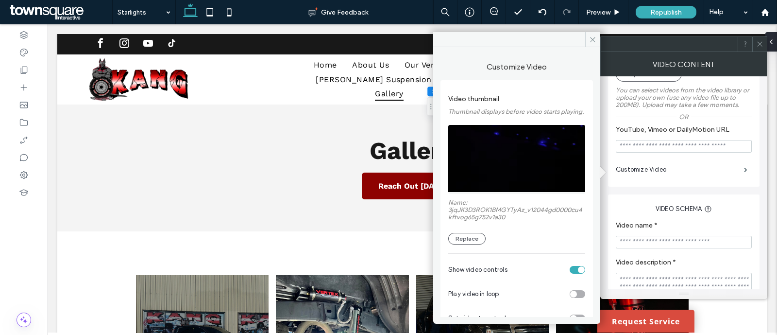
scroll to position [45, 0]
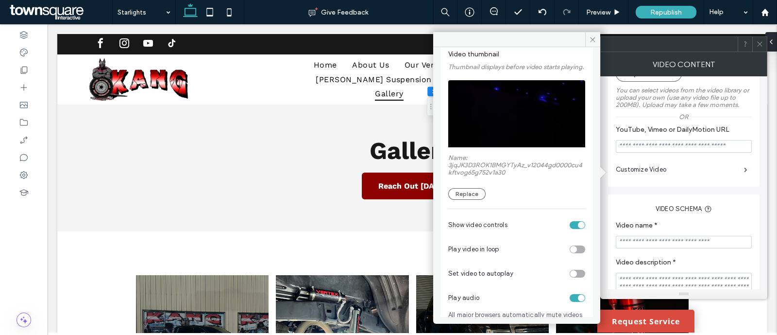
click at [571, 253] on div "toggle" at bounding box center [573, 249] width 7 height 7
click at [571, 277] on div "toggle" at bounding box center [573, 273] width 7 height 7
click at [593, 40] on icon at bounding box center [592, 39] width 7 height 7
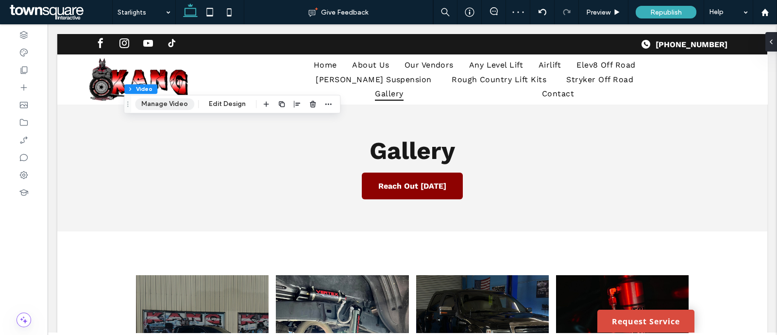
click at [173, 103] on button "Manage Video" at bounding box center [164, 104] width 59 height 12
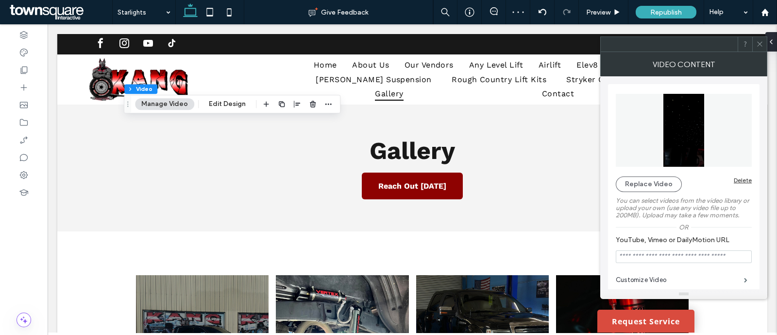
scroll to position [72, 0]
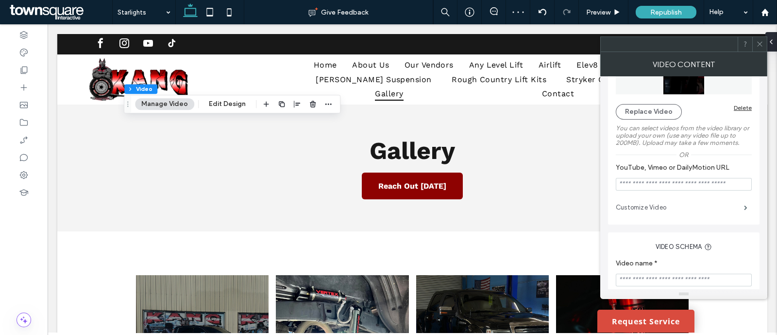
click at [653, 211] on label "Customize Video" at bounding box center [680, 207] width 128 height 19
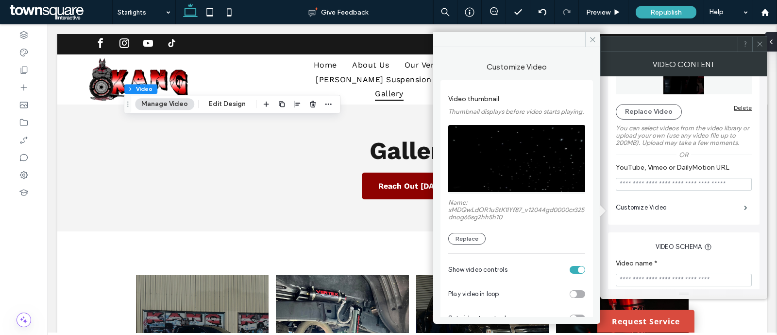
scroll to position [34, 0]
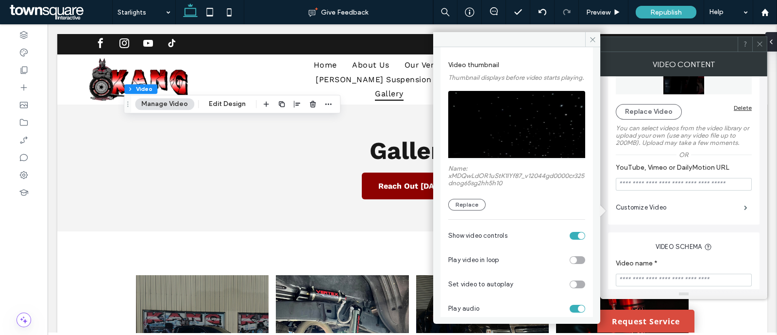
click at [570, 263] on div "toggle" at bounding box center [573, 259] width 7 height 7
click at [571, 296] on div "Set video to autoplay" at bounding box center [516, 284] width 137 height 24
click at [570, 287] on div "toggle" at bounding box center [573, 284] width 7 height 7
click at [590, 148] on div "Customize Video Video thumbnail Thumbnail displays before video starts playing.…" at bounding box center [516, 181] width 167 height 269
click at [597, 45] on span at bounding box center [592, 39] width 15 height 15
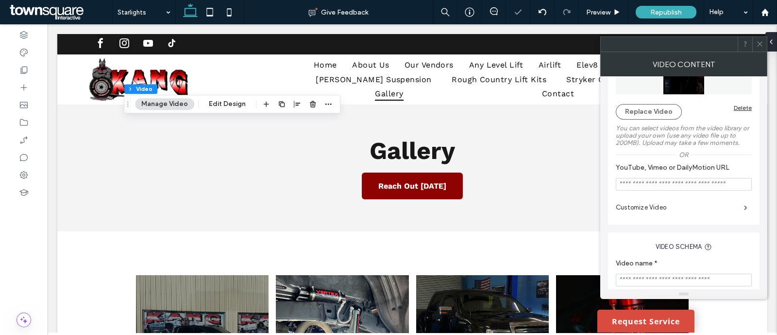
click at [761, 42] on icon at bounding box center [759, 43] width 7 height 7
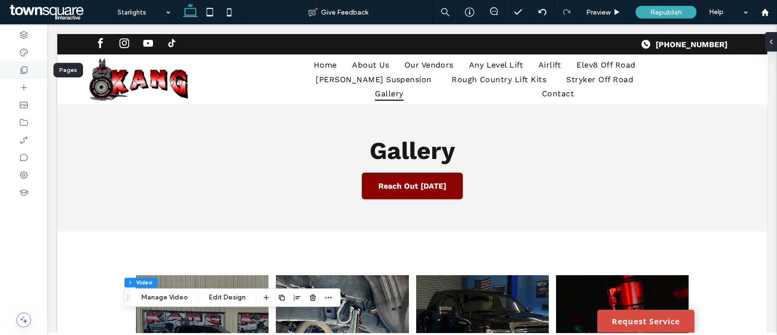
click at [35, 72] on div at bounding box center [24, 69] width 48 height 17
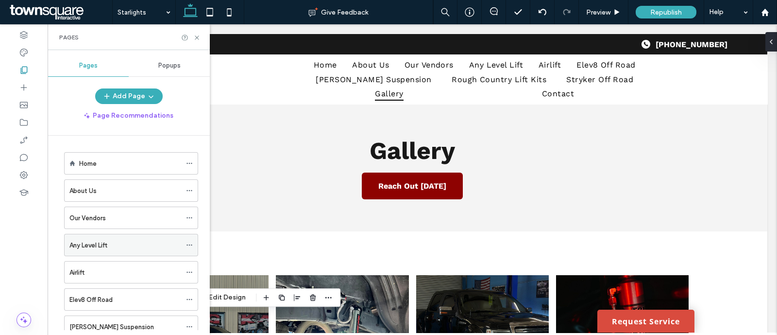
scroll to position [165, 0]
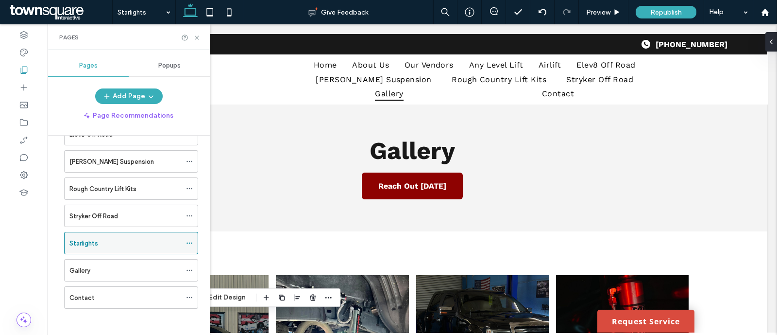
click at [192, 239] on icon at bounding box center [189, 242] width 7 height 7
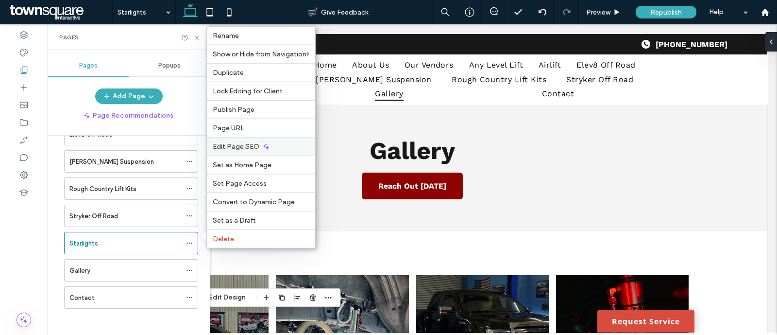
click at [281, 144] on div "Edit Page SEO" at bounding box center [261, 146] width 108 height 18
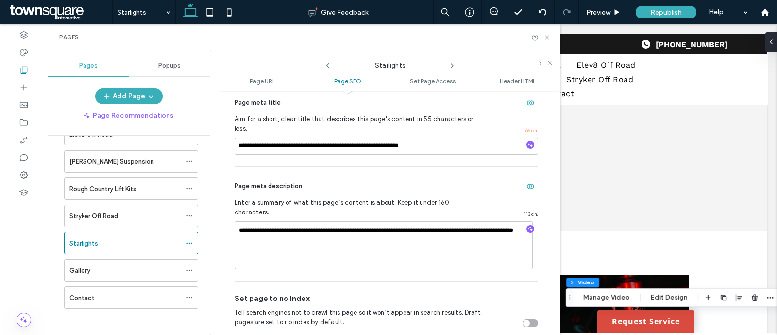
scroll to position [240, 0]
click at [473, 137] on input "**********" at bounding box center [386, 145] width 303 height 17
drag, startPoint x: 341, startPoint y: 227, endPoint x: 171, endPoint y: 161, distance: 182.2
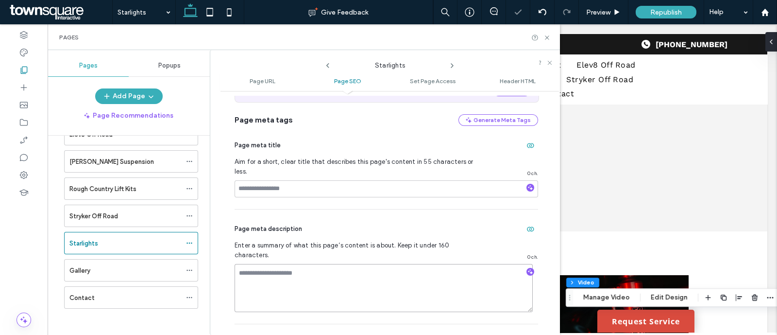
scroll to position [193, 0]
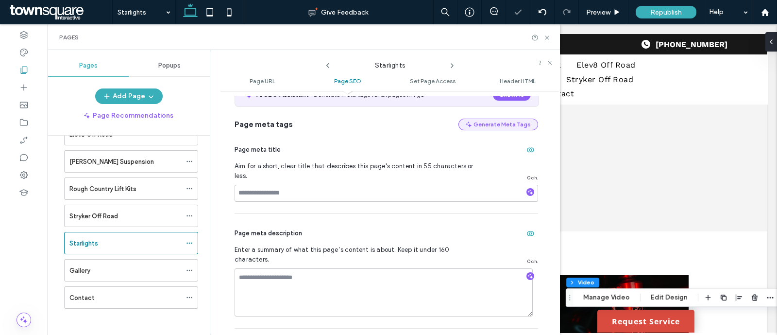
click at [512, 125] on button "Generate Meta Tags" at bounding box center [498, 124] width 80 height 12
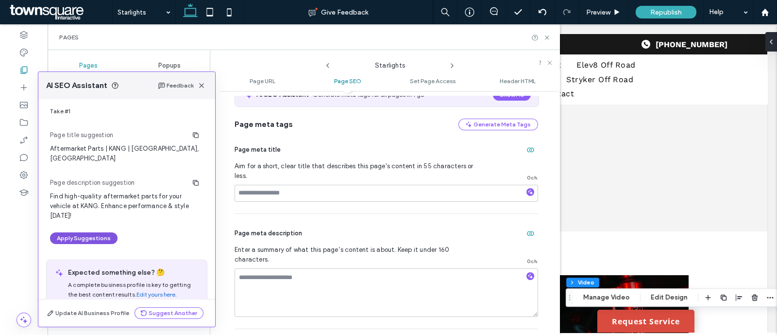
click at [90, 232] on button "Apply Suggestions" at bounding box center [83, 238] width 67 height 12
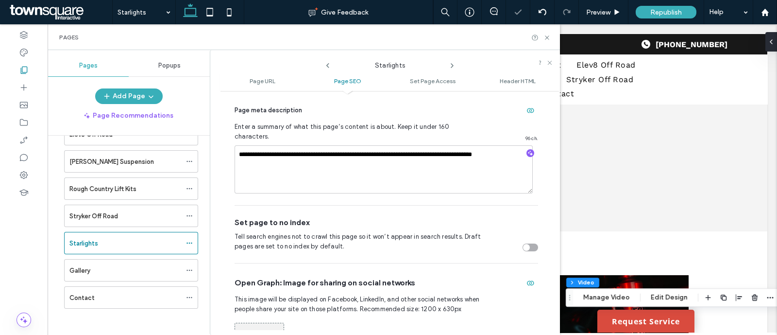
scroll to position [316, 0]
click at [546, 41] on div "Pages" at bounding box center [303, 38] width 489 height 8
click at [546, 36] on icon at bounding box center [546, 37] width 7 height 7
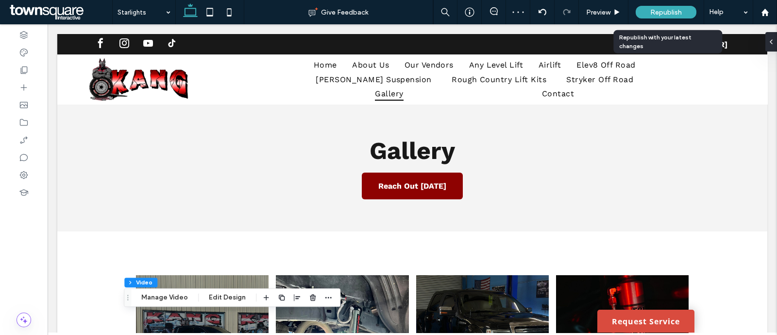
click at [666, 6] on div "Republish" at bounding box center [666, 12] width 61 height 13
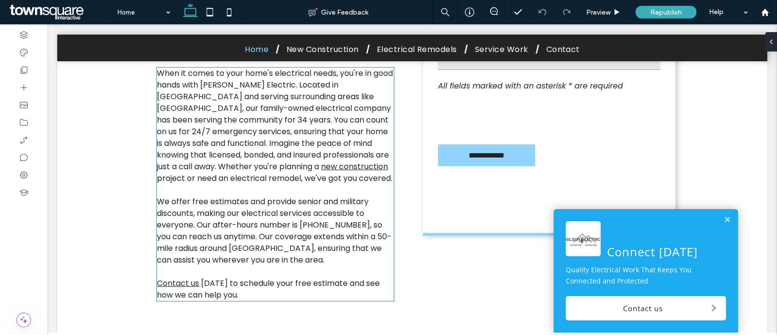
scroll to position [376, 0]
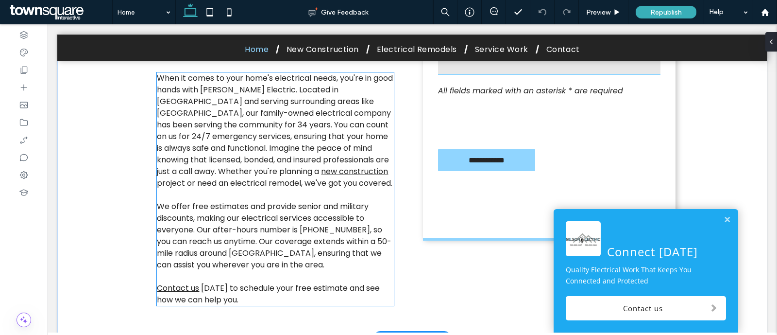
click at [236, 176] on p "When it comes to your home's electrical needs, you're in good hands with Gilson…" at bounding box center [275, 136] width 237 height 128
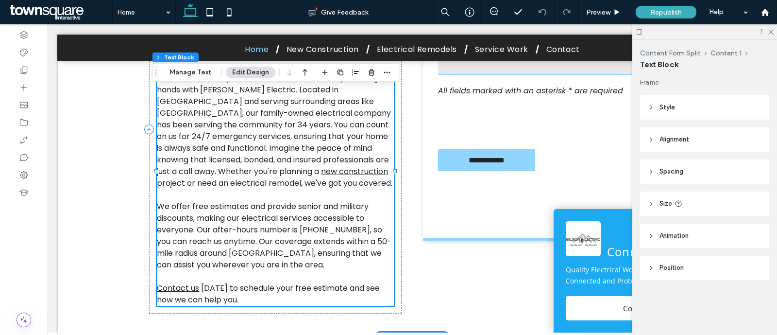
click at [236, 176] on p "When it comes to your home's electrical needs, you're in good hands with Gilson…" at bounding box center [275, 136] width 237 height 128
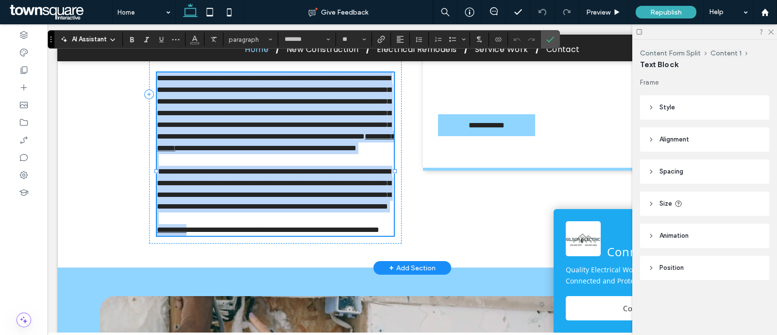
click at [231, 101] on span "**********" at bounding box center [274, 107] width 234 height 66
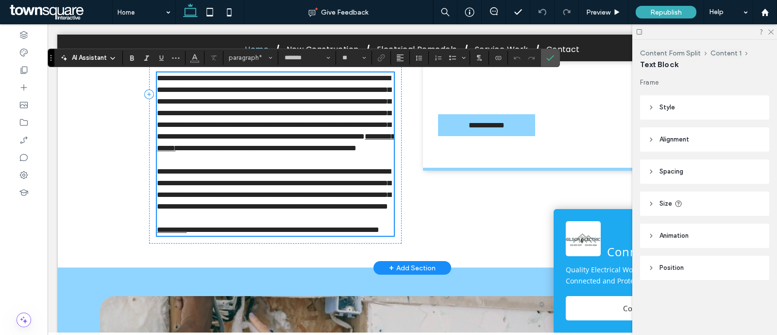
scroll to position [291, 0]
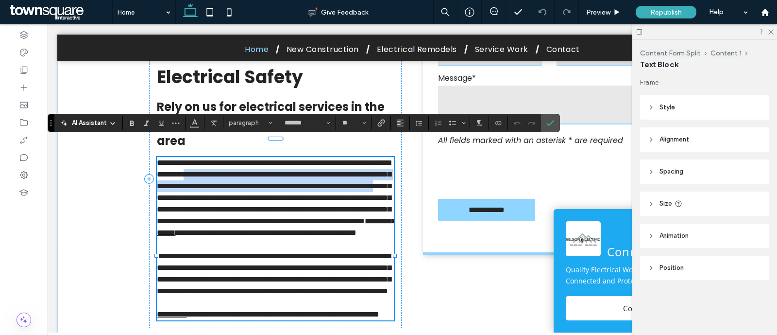
drag, startPoint x: 275, startPoint y: 156, endPoint x: 173, endPoint y: 193, distance: 108.3
click at [173, 193] on span "**********" at bounding box center [274, 192] width 234 height 66
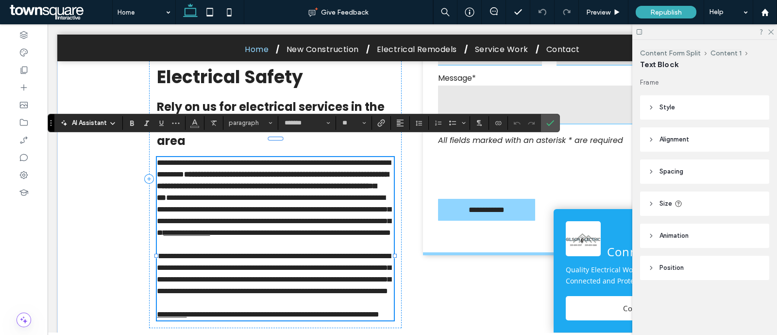
scroll to position [0, 0]
click at [276, 170] on strong "**********" at bounding box center [273, 185] width 232 height 31
click at [281, 170] on strong "**********" at bounding box center [274, 185] width 235 height 31
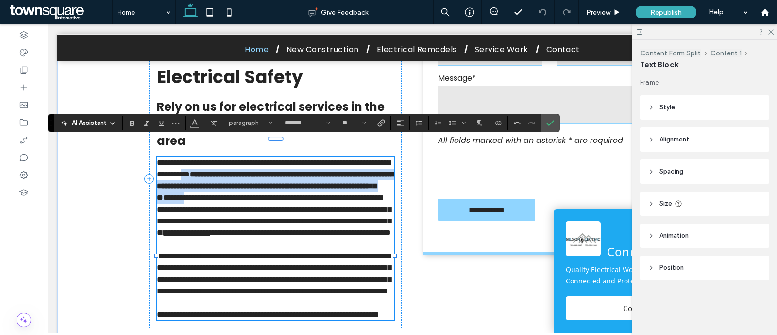
drag, startPoint x: 272, startPoint y: 155, endPoint x: 297, endPoint y: 191, distance: 43.9
click at [297, 191] on p "**********" at bounding box center [275, 203] width 237 height 93
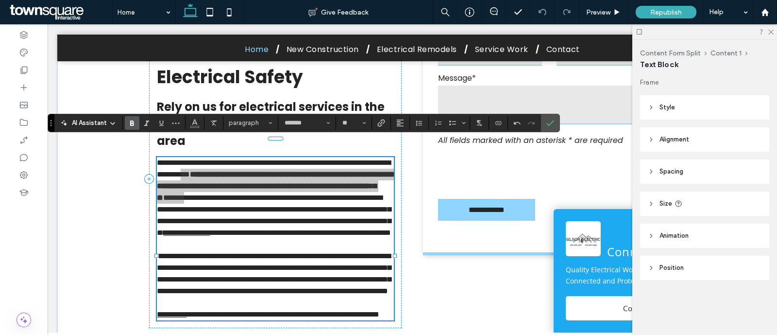
click at [133, 119] on icon "Bold" at bounding box center [132, 123] width 8 height 8
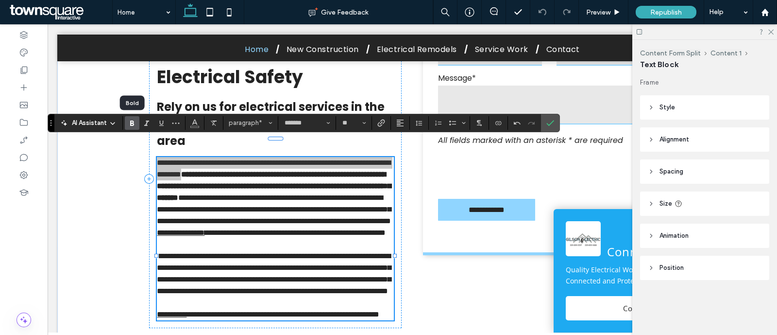
click at [133, 119] on icon "Bold" at bounding box center [132, 123] width 8 height 8
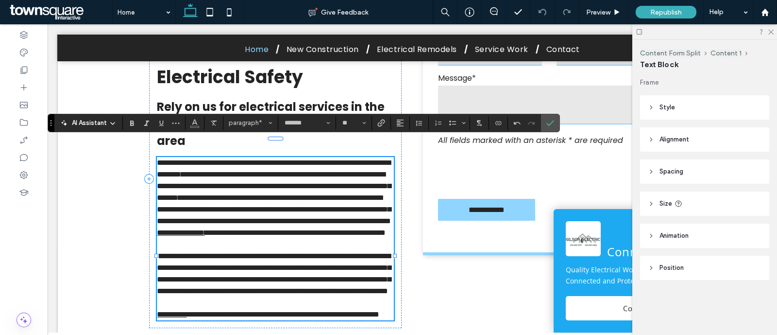
click at [283, 217] on span "**********" at bounding box center [274, 209] width 234 height 31
click at [651, 6] on div "Republish" at bounding box center [666, 12] width 61 height 13
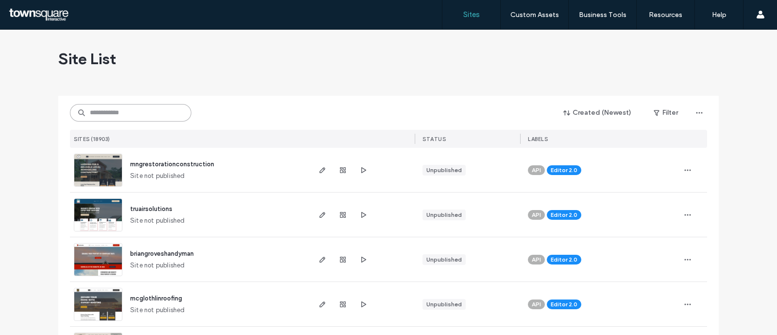
click at [169, 111] on input at bounding box center [130, 112] width 121 height 17
paste input "**********"
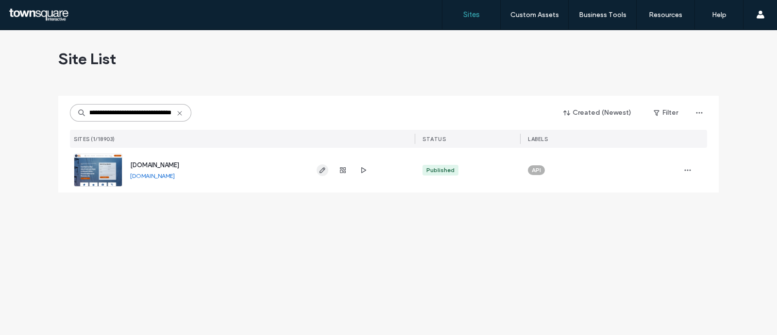
type input "**********"
click at [323, 170] on icon "button" at bounding box center [323, 170] width 8 height 8
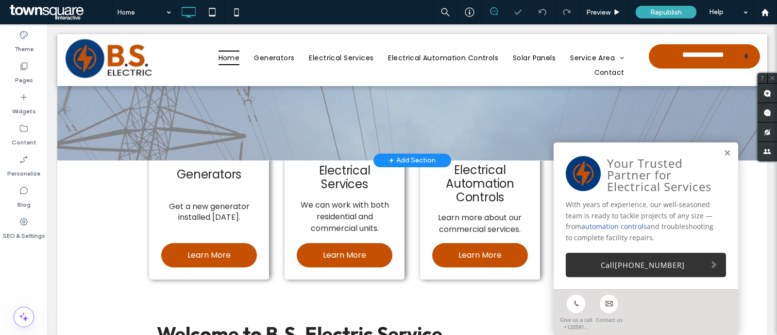
scroll to position [447, 0]
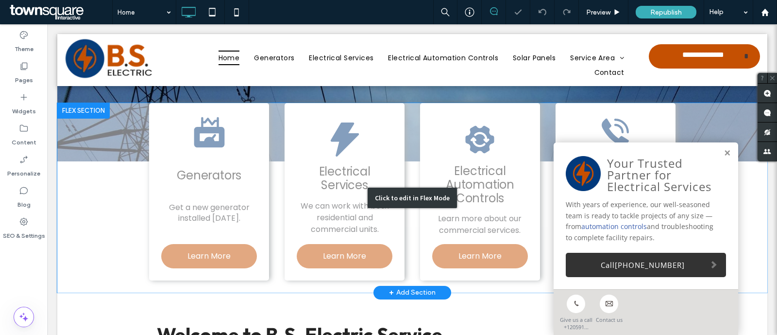
click at [352, 147] on div "Click to edit in Flex Mode" at bounding box center [412, 197] width 710 height 189
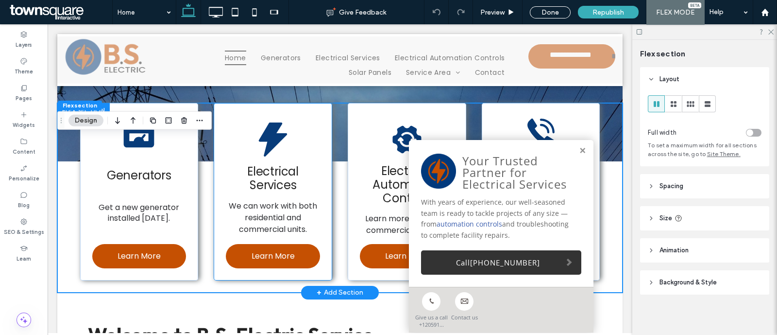
scroll to position [357, 0]
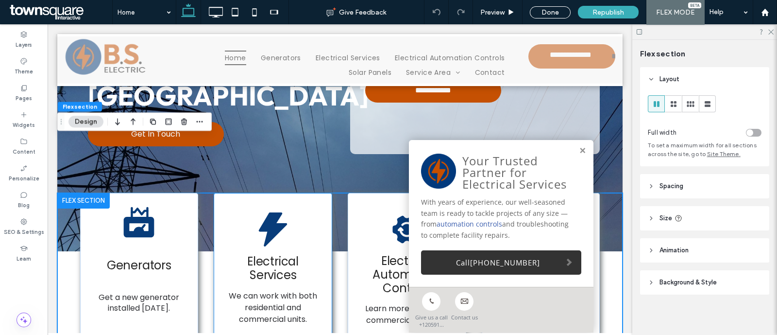
click at [323, 220] on div "Electrical Services We can work with both residential and commercial units. Lea…" at bounding box center [273, 281] width 118 height 177
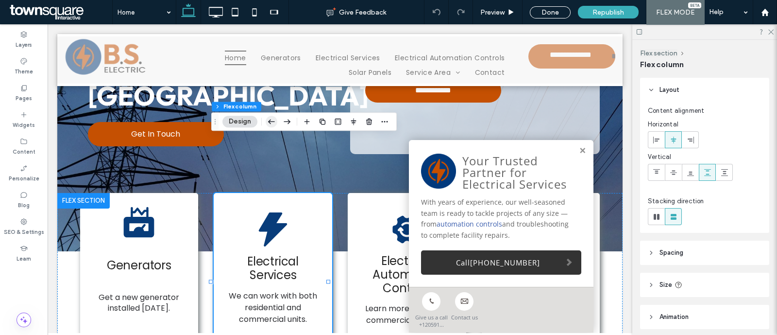
click at [268, 118] on icon "button" at bounding box center [272, 121] width 12 height 17
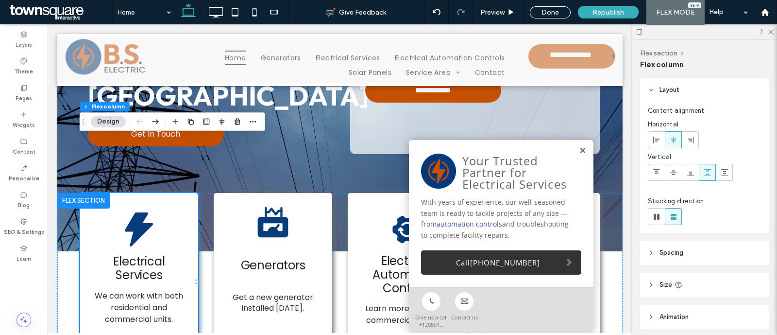
click at [579, 148] on link at bounding box center [582, 151] width 7 height 8
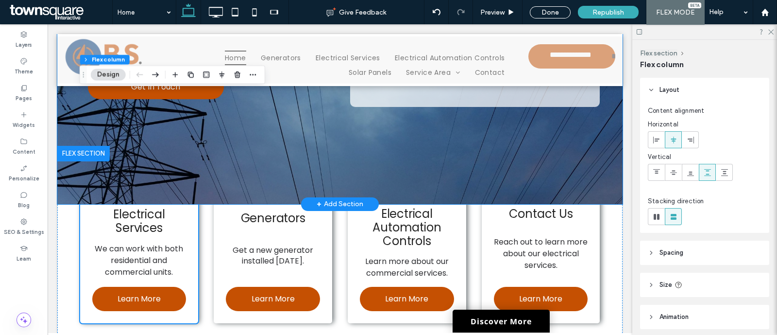
scroll to position [405, 0]
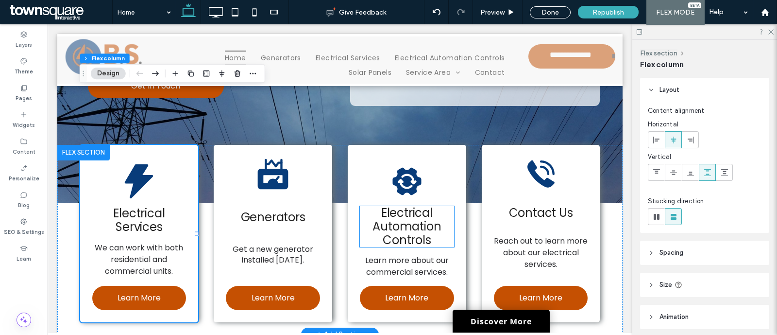
click at [354, 151] on div "Electrical Automation Controls Learn more about our commercial services. Learn …" at bounding box center [407, 233] width 118 height 177
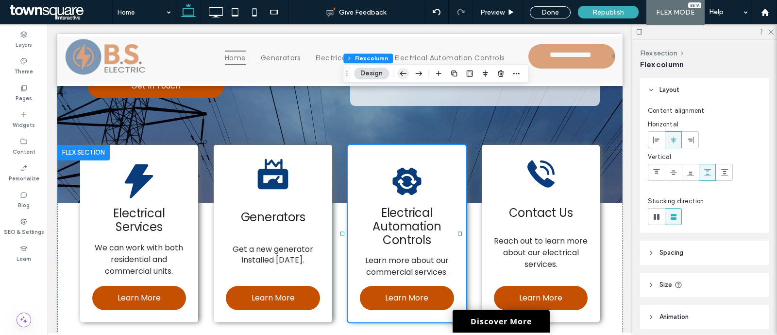
click at [400, 67] on icon "button" at bounding box center [403, 73] width 12 height 17
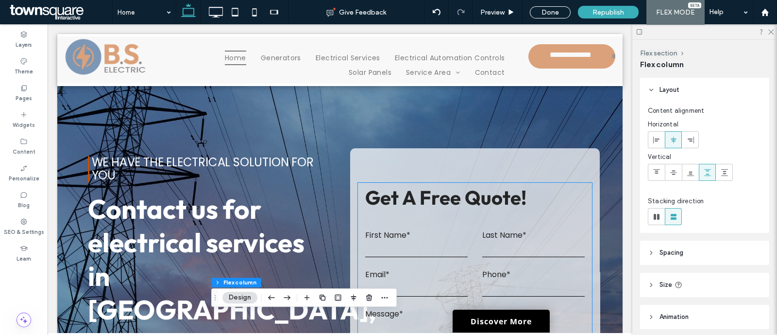
scroll to position [0, 0]
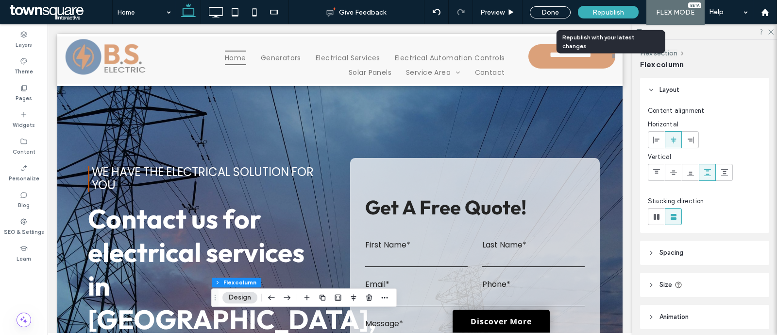
click at [623, 9] on span "Republish" at bounding box center [608, 12] width 32 height 8
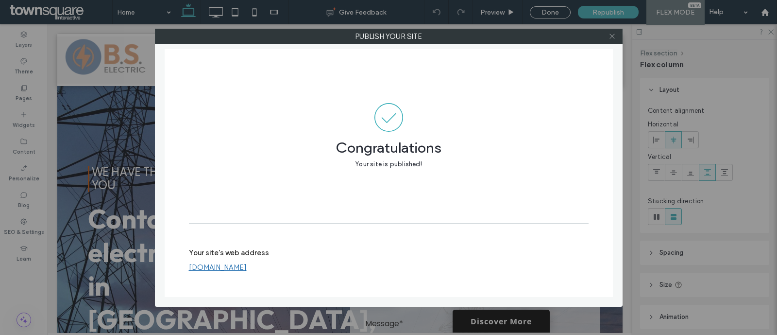
click at [610, 37] on icon at bounding box center [611, 36] width 7 height 7
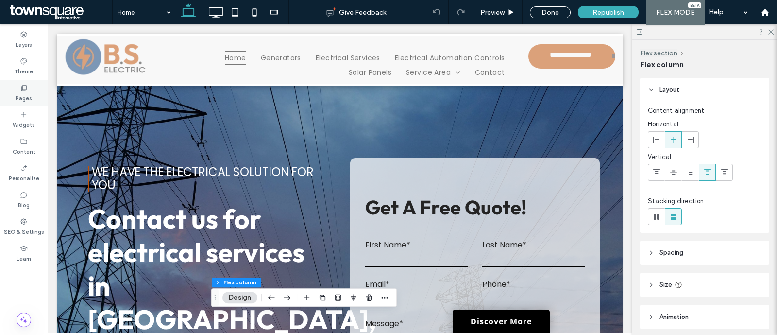
click at [35, 87] on div "Pages" at bounding box center [24, 93] width 48 height 27
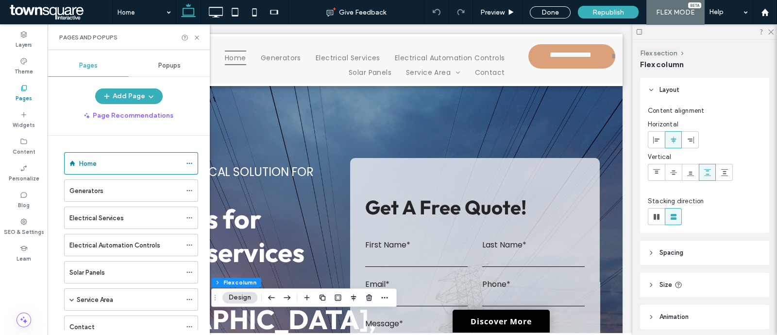
scroll to position [20, 0]
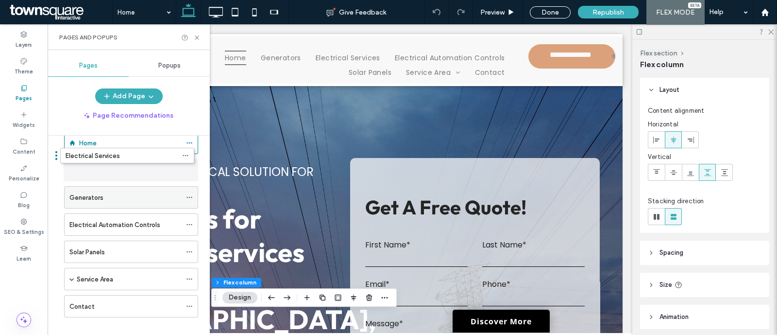
drag, startPoint x: 127, startPoint y: 194, endPoint x: 122, endPoint y: 166, distance: 28.5
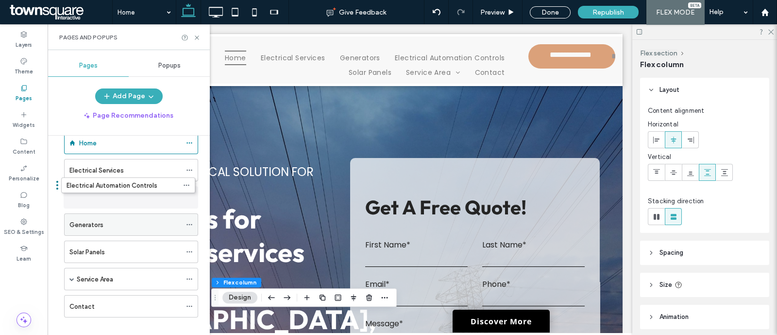
drag, startPoint x: 124, startPoint y: 223, endPoint x: 121, endPoint y: 195, distance: 28.3
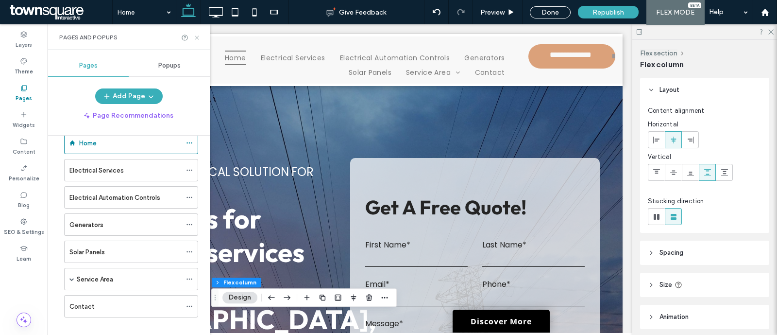
click at [194, 36] on icon at bounding box center [196, 37] width 7 height 7
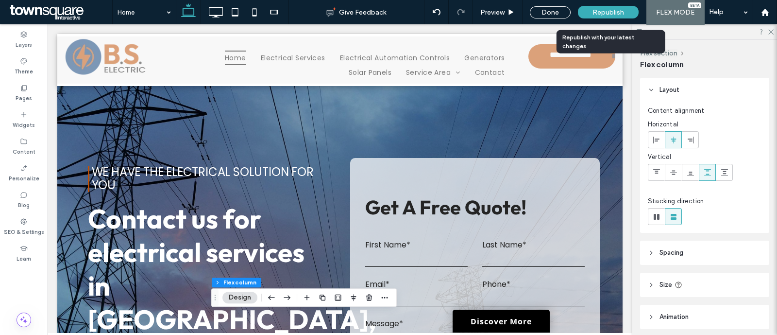
click at [583, 13] on div "Republish" at bounding box center [608, 12] width 61 height 13
